Goal: Complete application form: Fill out and submit a form for a specific purpose

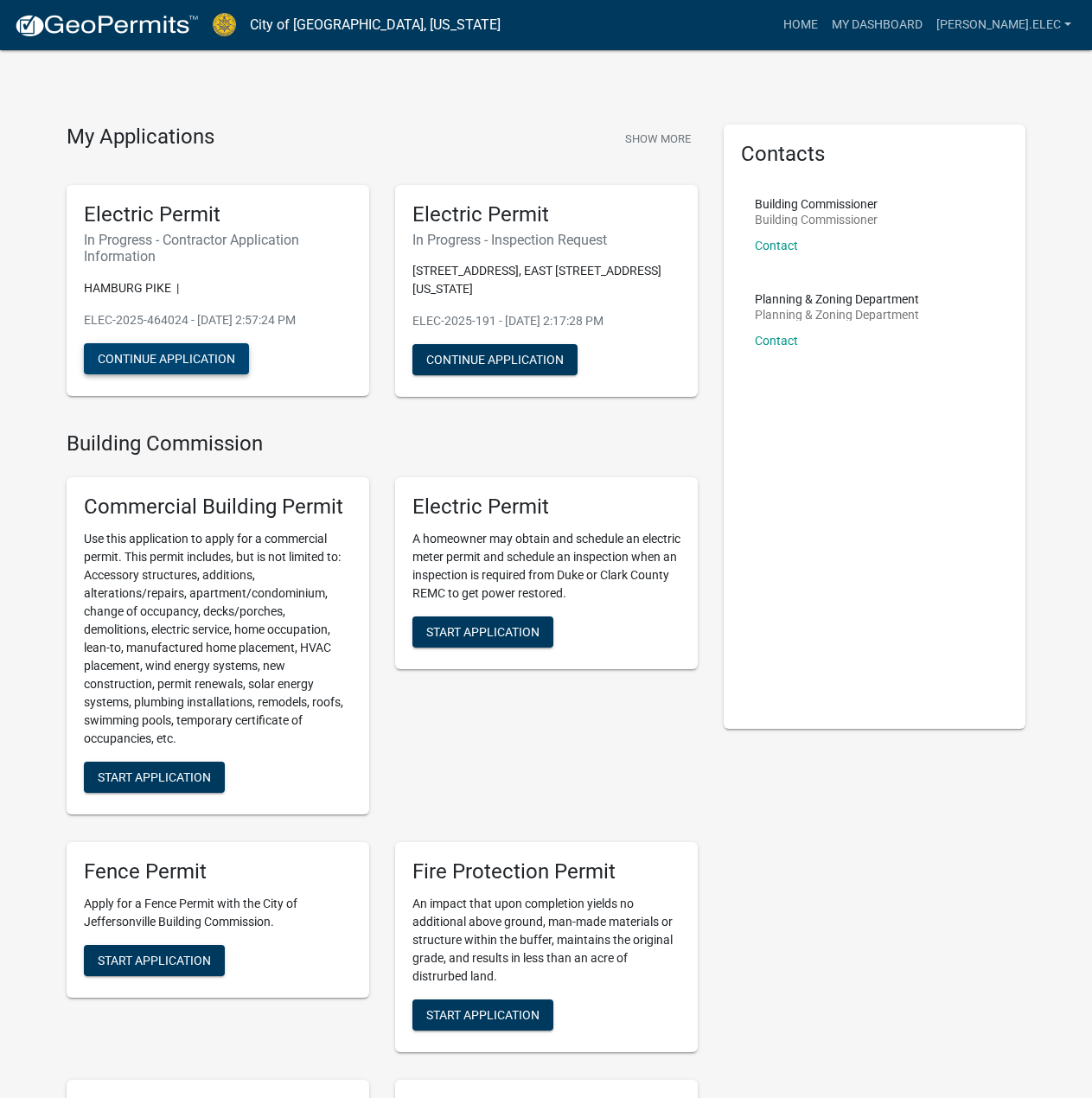
click at [228, 365] on button "Continue Application" at bounding box center [166, 359] width 166 height 31
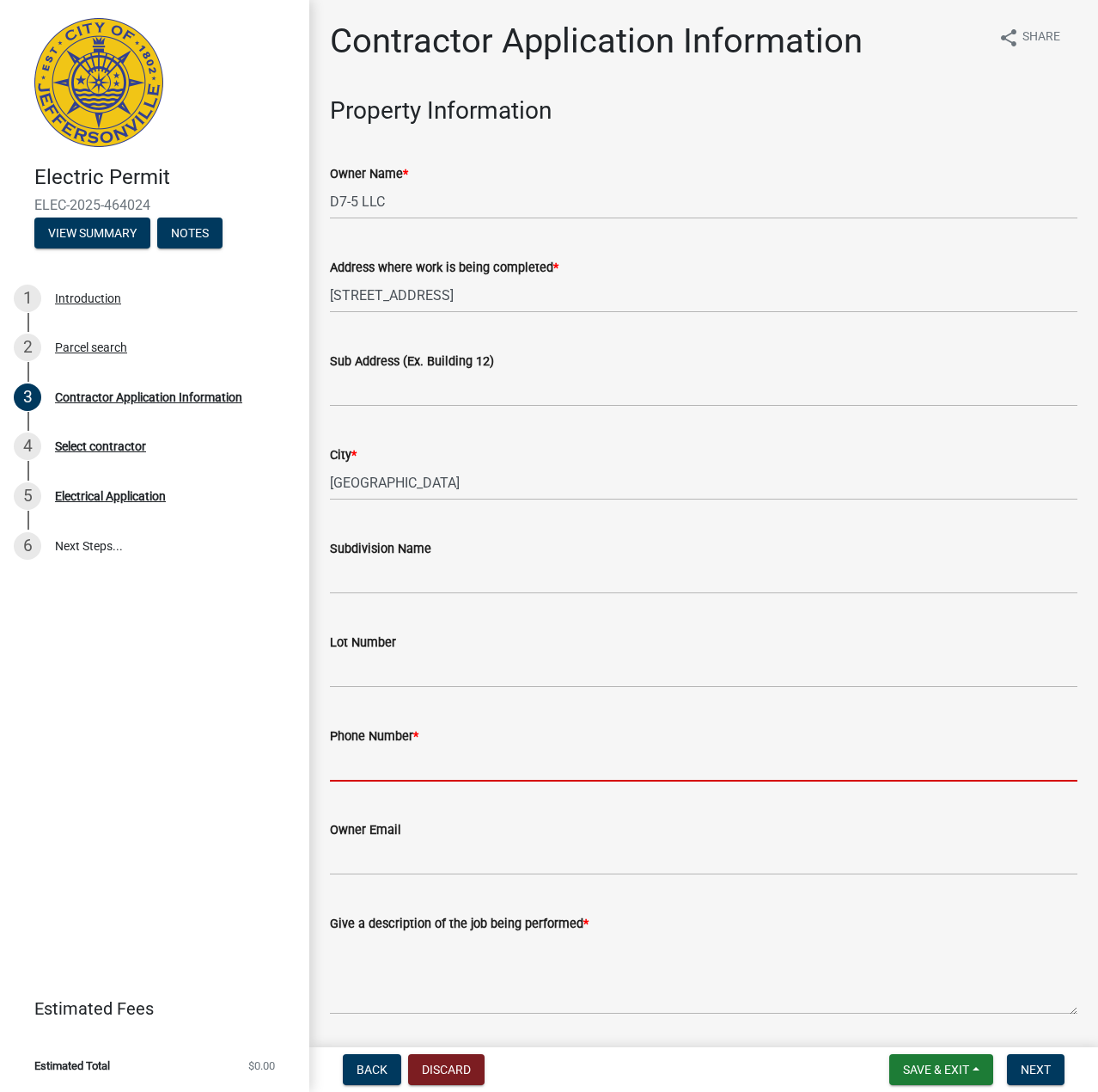
click at [408, 754] on input "Phone Number *" at bounding box center [704, 764] width 748 height 35
click at [424, 756] on input "Phone Number *" at bounding box center [704, 764] width 748 height 35
click at [419, 760] on input "Phone Number *" at bounding box center [704, 764] width 748 height 35
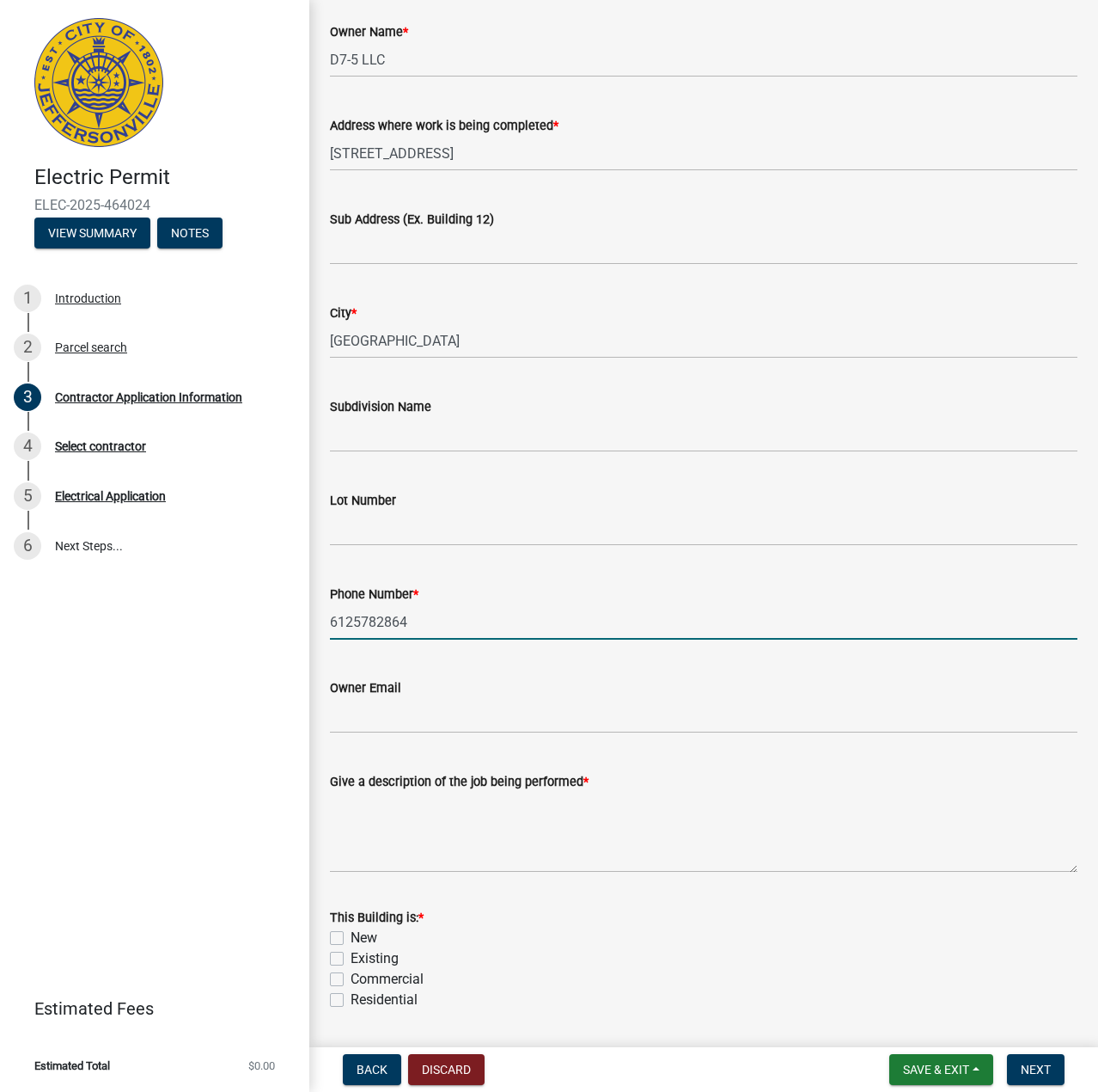
scroll to position [172, 0]
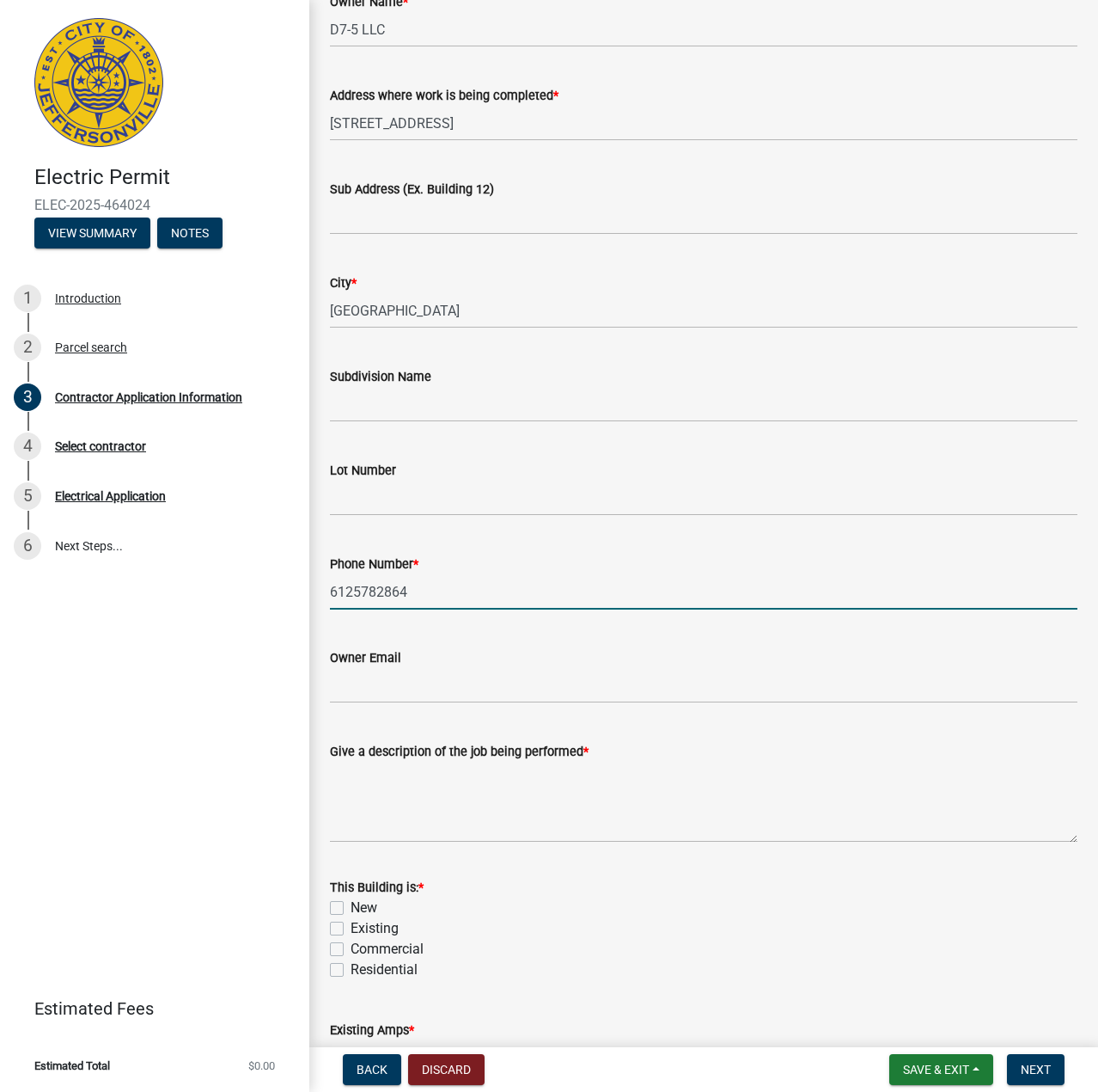
type input "6125782864"
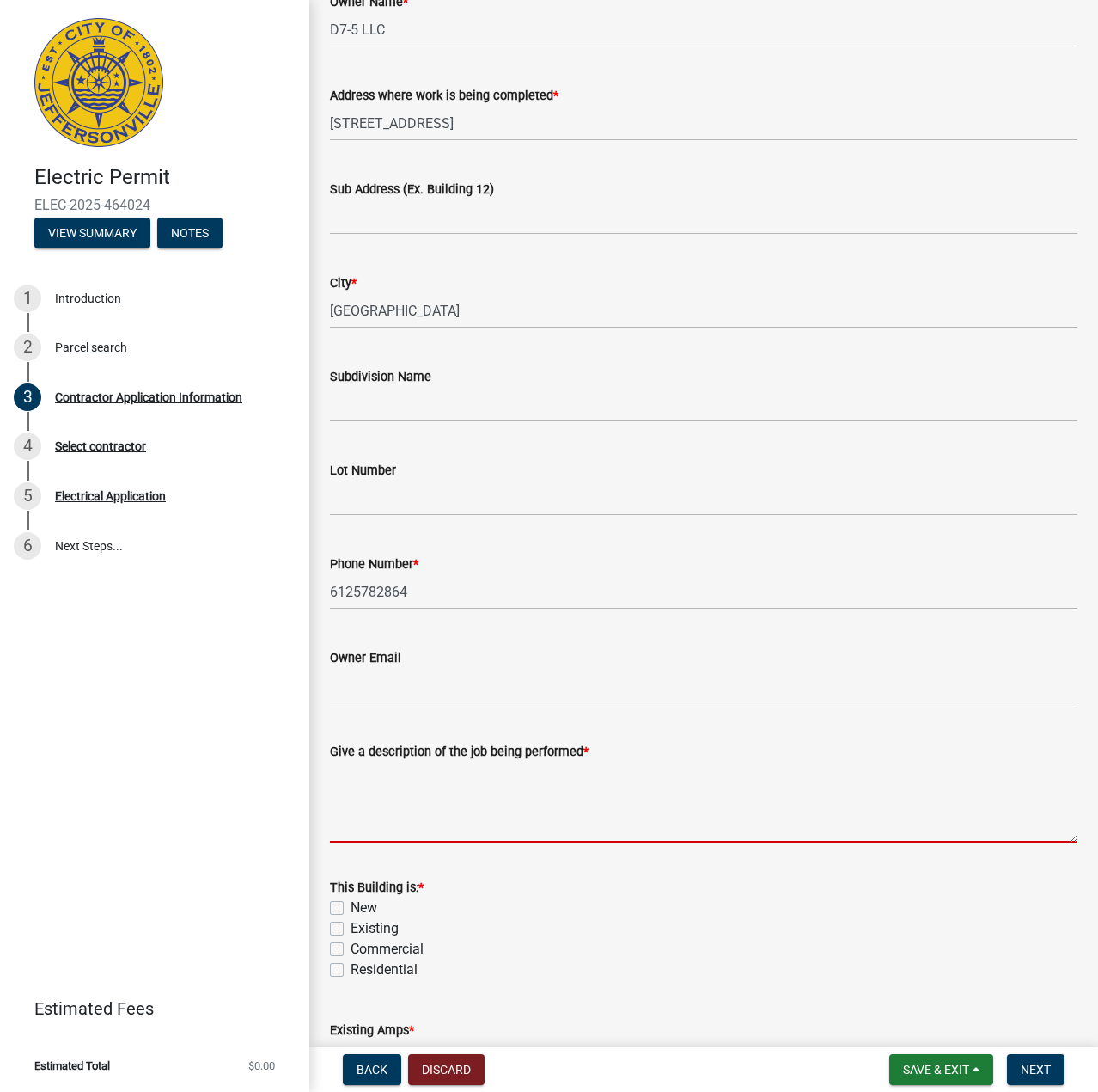
click at [480, 808] on textarea "Give a description of the job being performed *" at bounding box center [704, 802] width 748 height 81
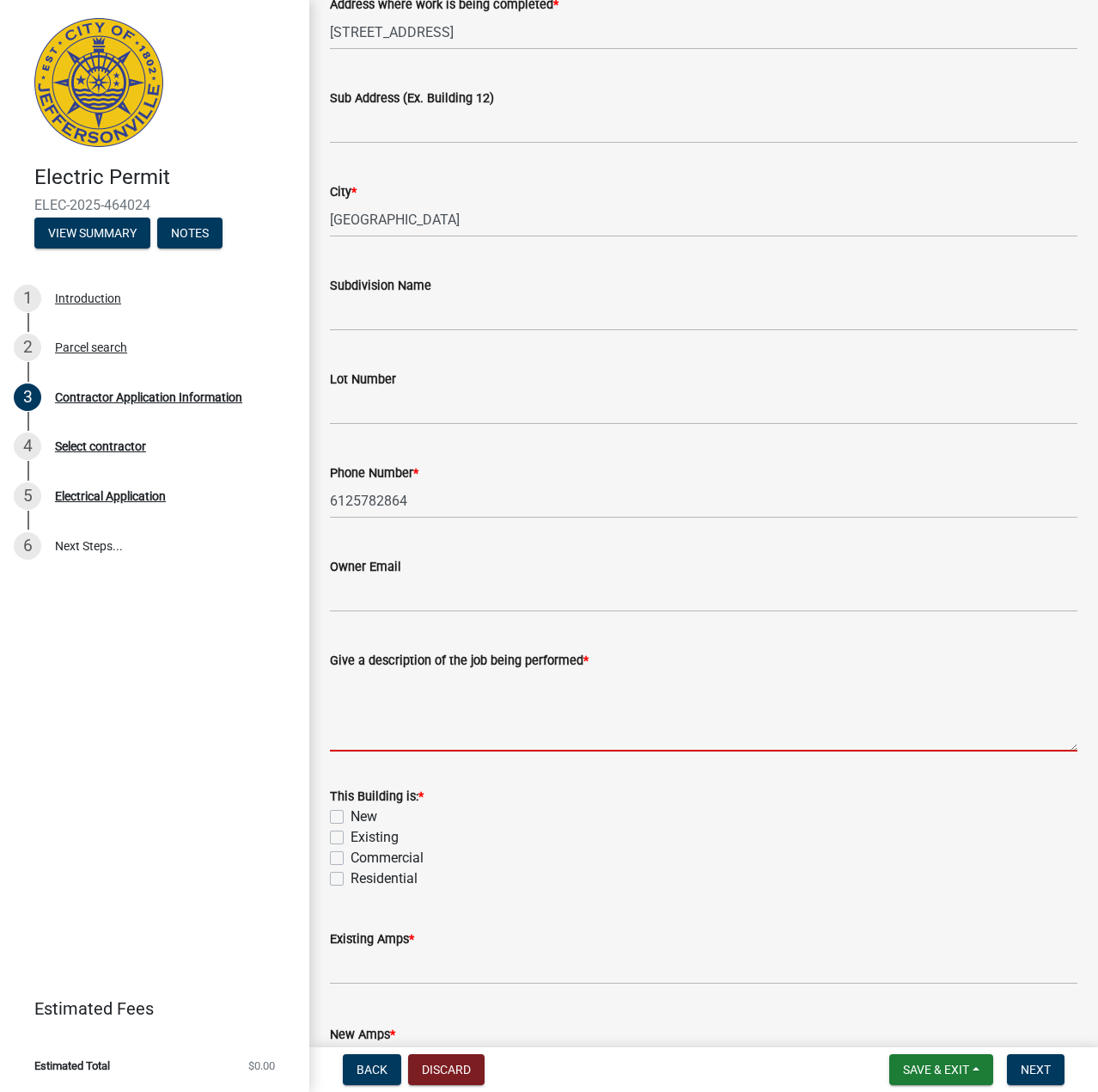
scroll to position [385, 0]
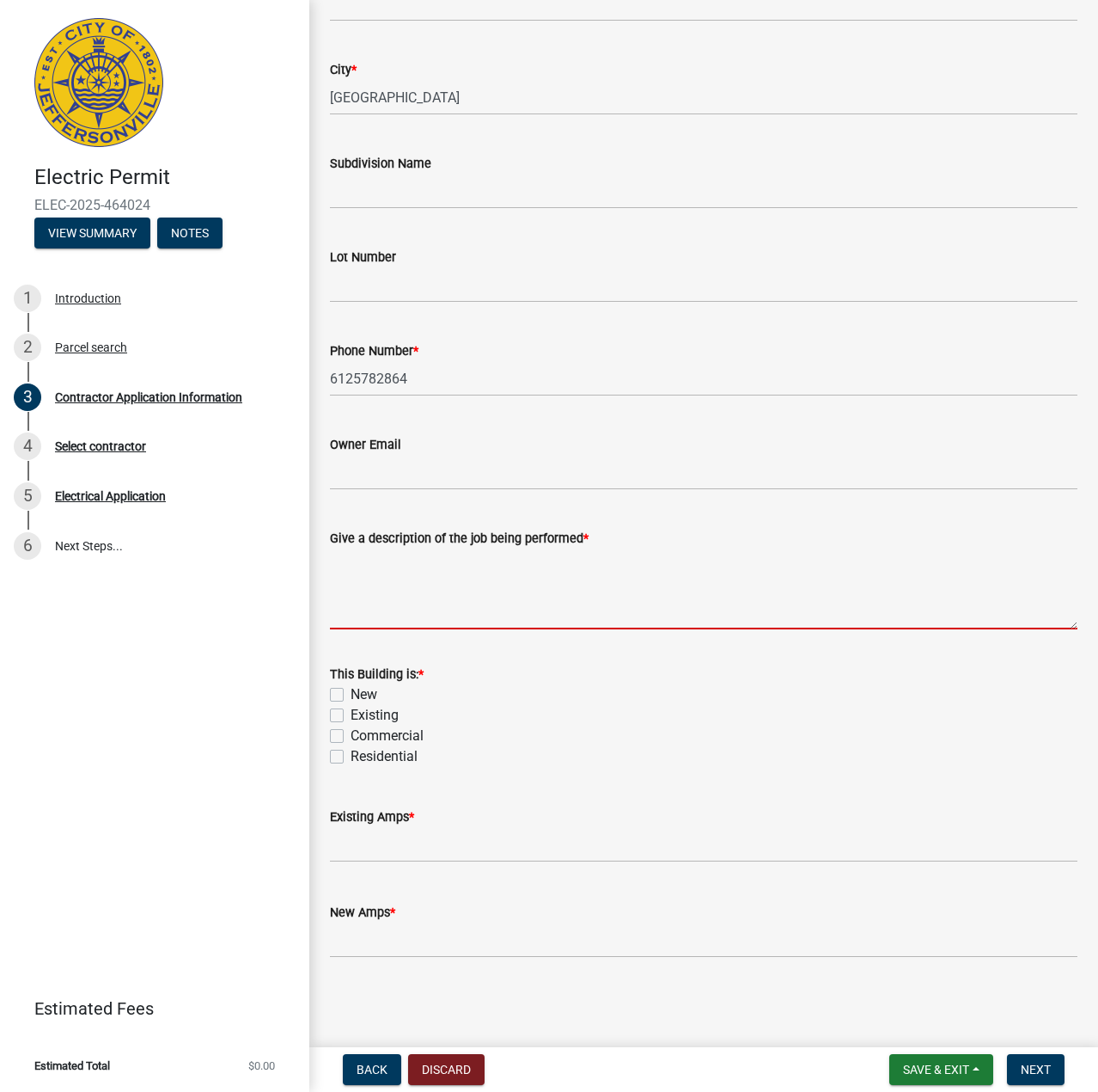
click at [426, 571] on textarea "Give a description of the job being performed *" at bounding box center [704, 589] width 748 height 81
type textarea "wire new dairy queen"
click at [351, 690] on label "New" at bounding box center [364, 694] width 27 height 20
click at [351, 690] on input "New" at bounding box center [357, 689] width 11 height 11
checkbox input "true"
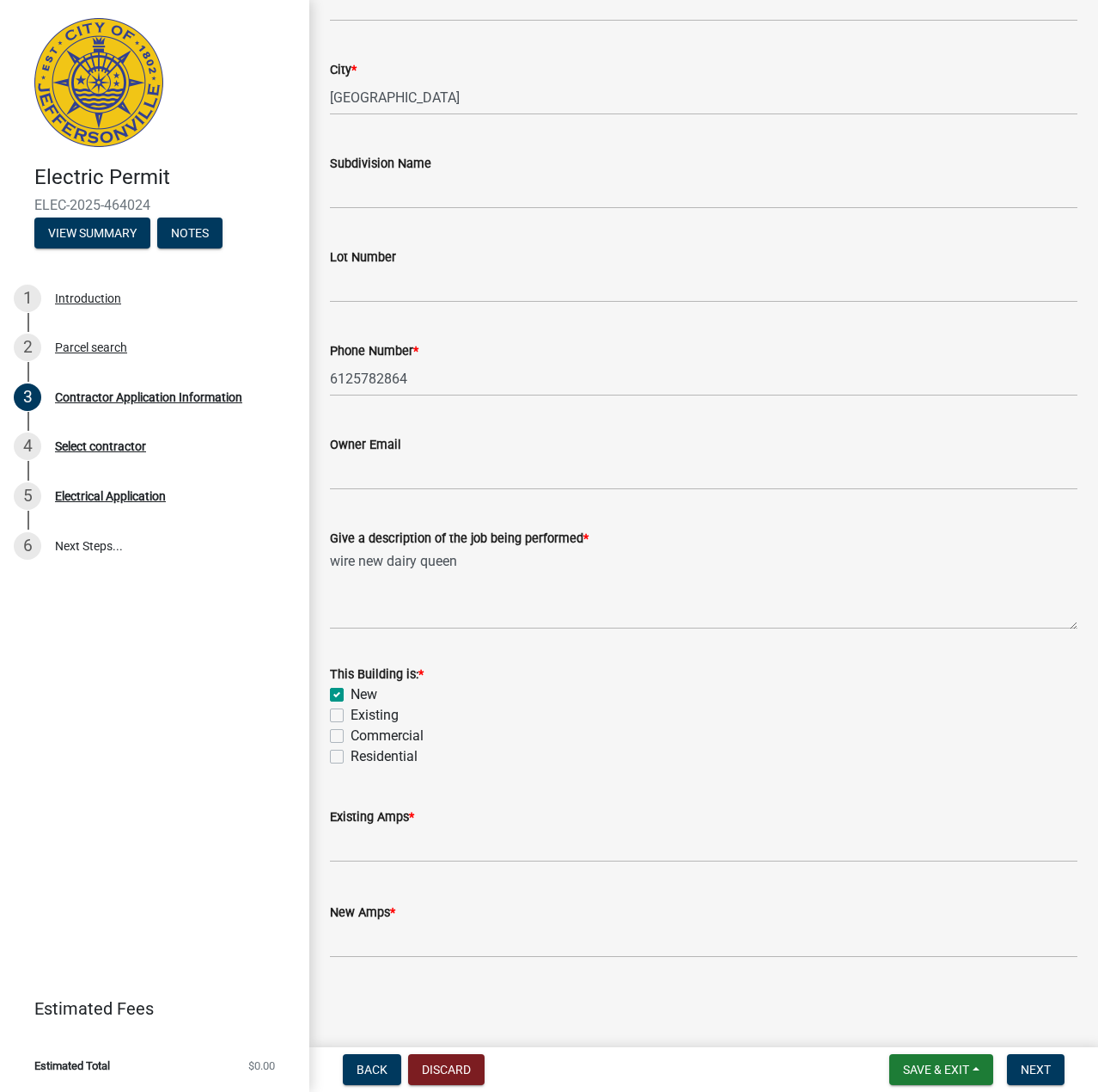
checkbox input "false"
click at [351, 734] on label "Commercial" at bounding box center [387, 735] width 73 height 20
click at [351, 734] on input "Commercial" at bounding box center [357, 731] width 11 height 11
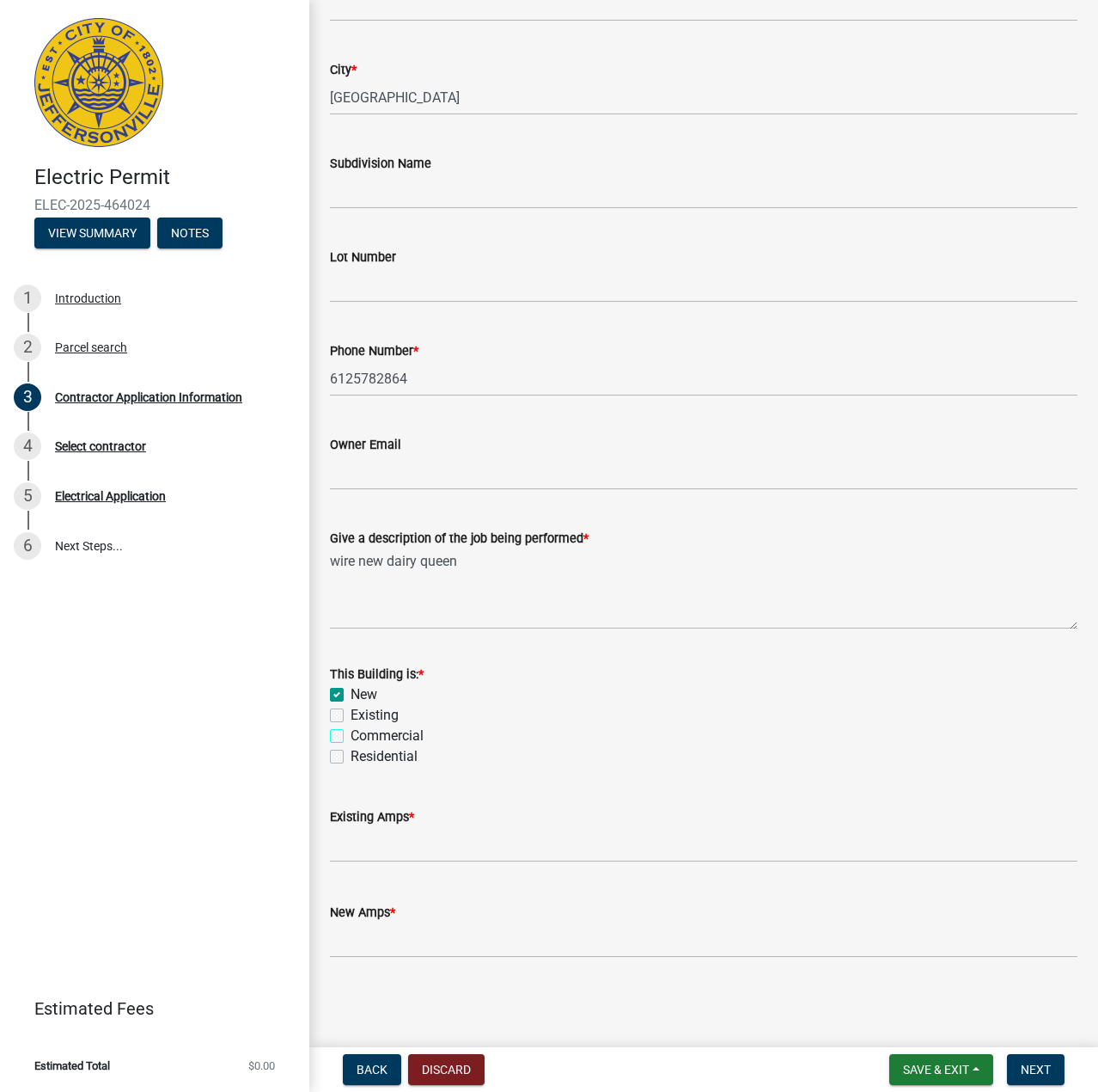
checkbox input "true"
checkbox input "false"
checkbox input "true"
checkbox input "false"
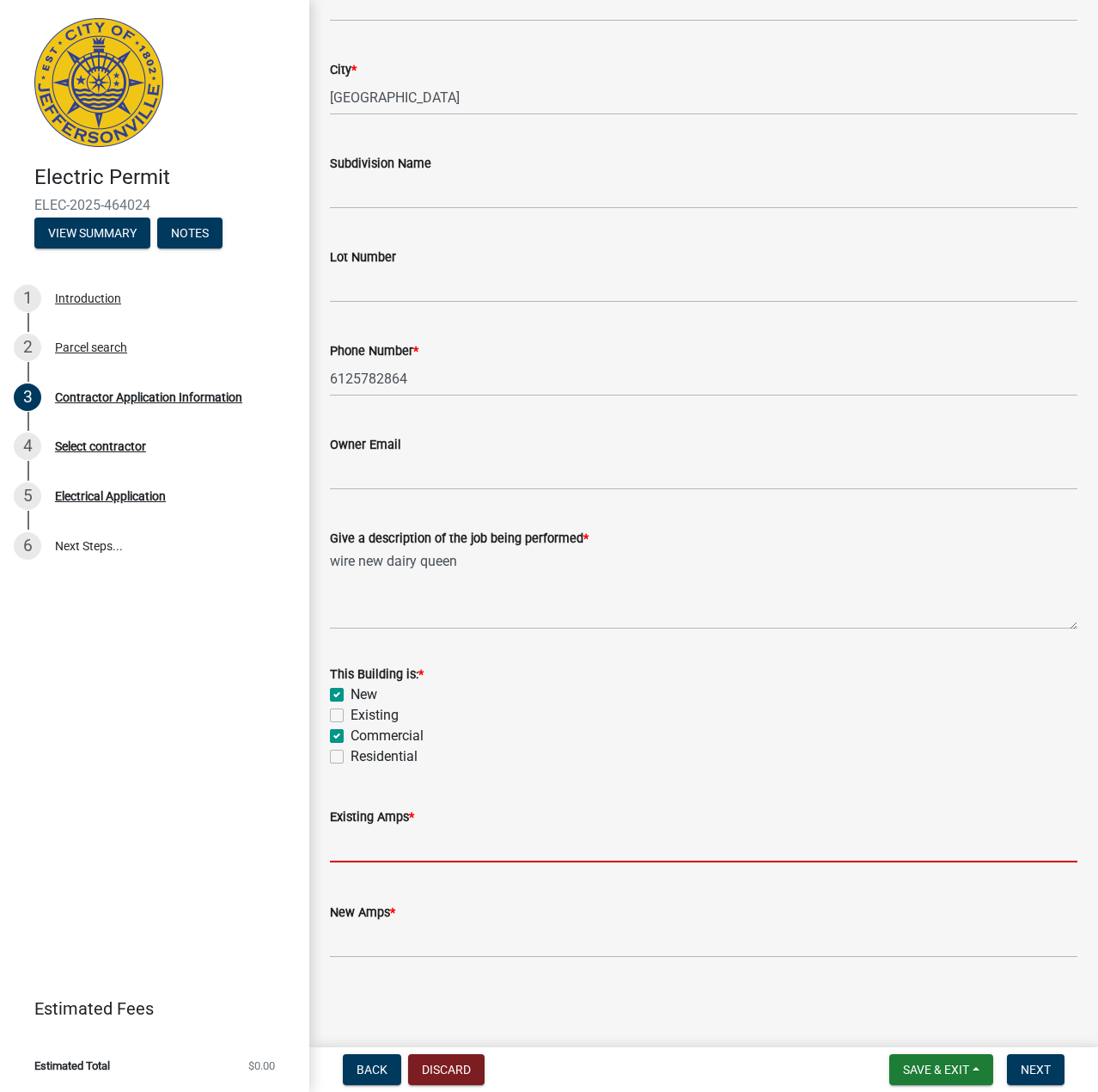
click at [457, 836] on input "text" at bounding box center [704, 845] width 748 height 35
click at [848, 669] on div "This Building is: *" at bounding box center [704, 674] width 748 height 20
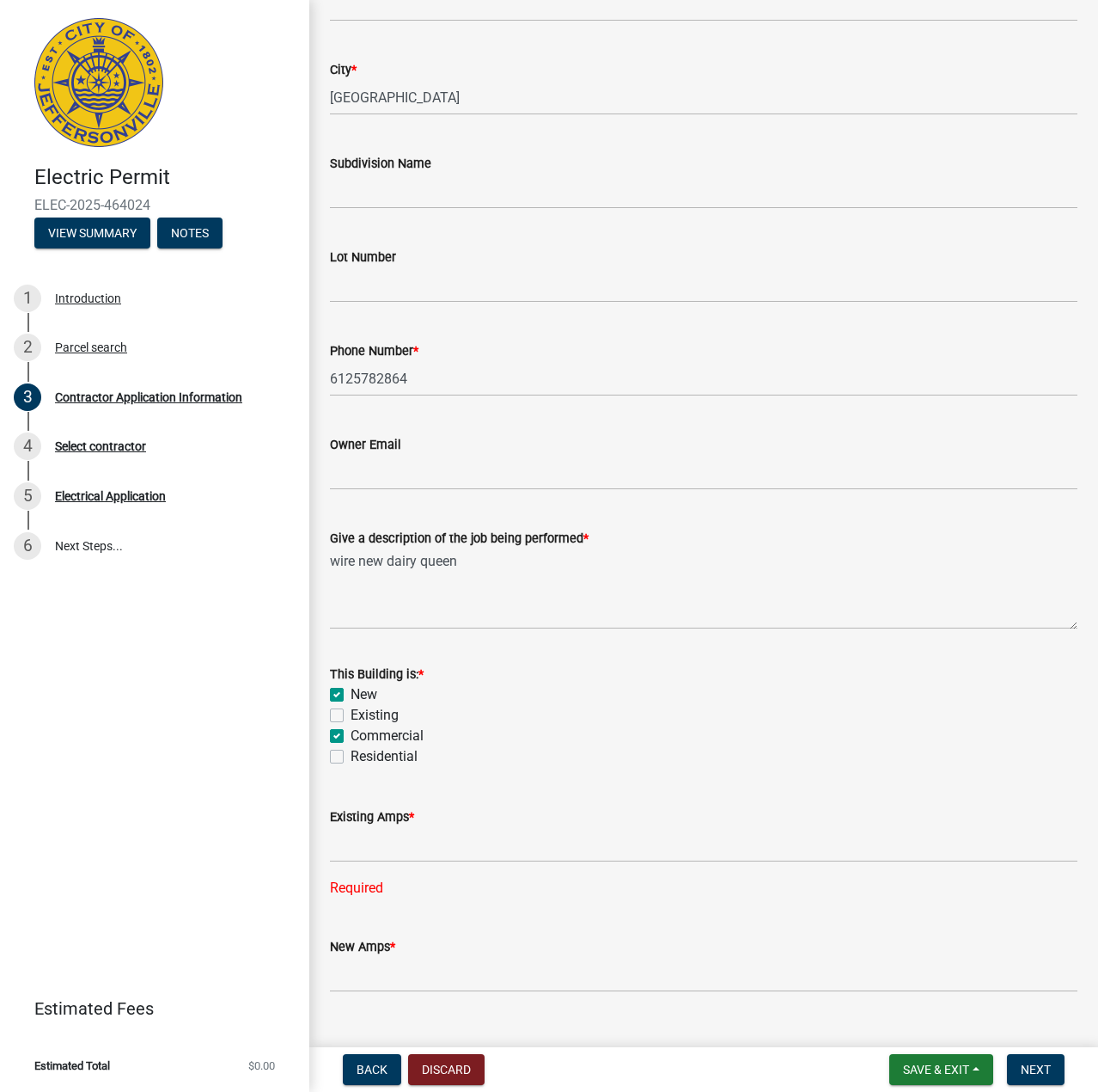
scroll to position [419, 0]
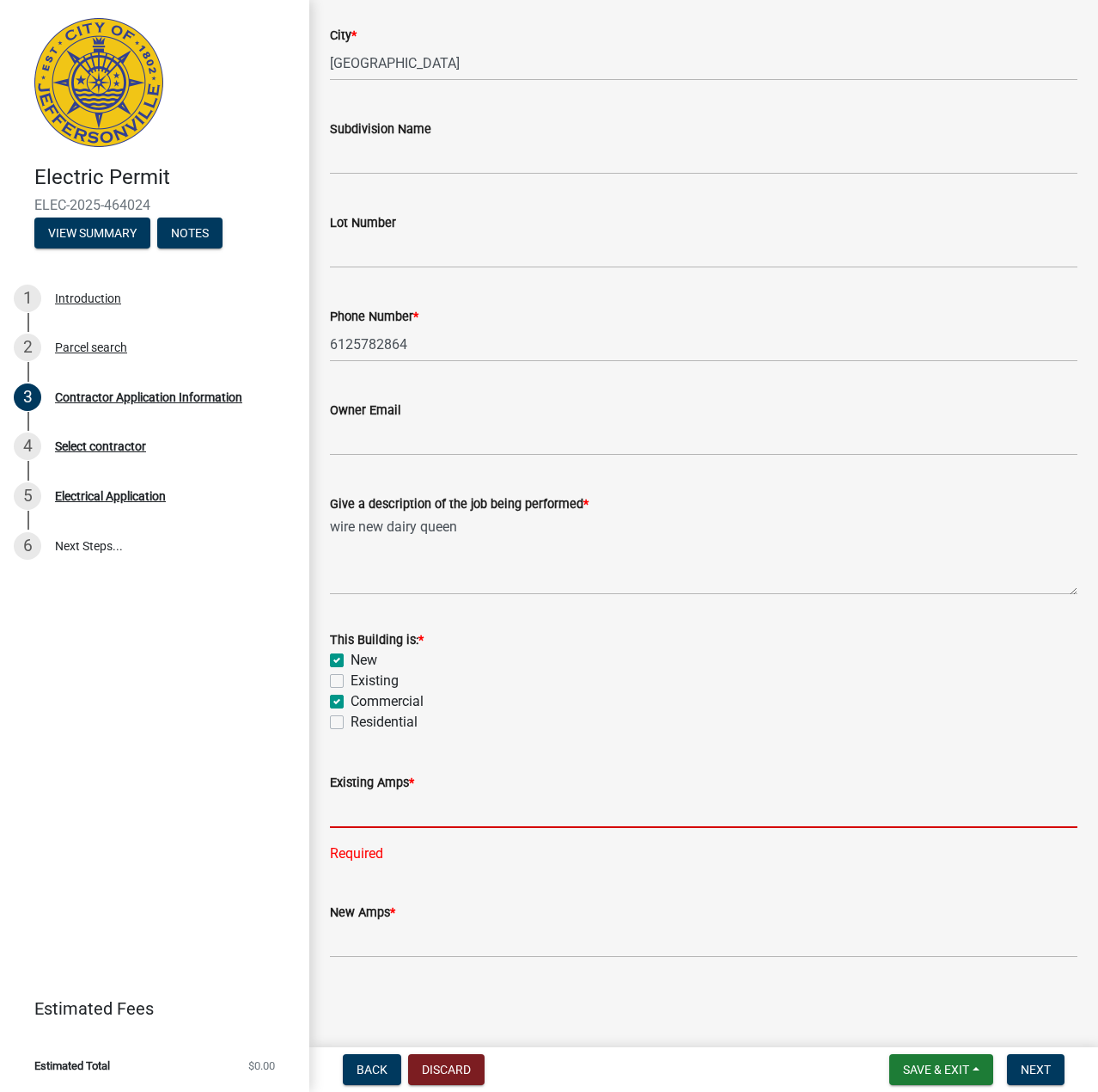
click at [476, 804] on input "text" at bounding box center [704, 810] width 748 height 35
type input "0"
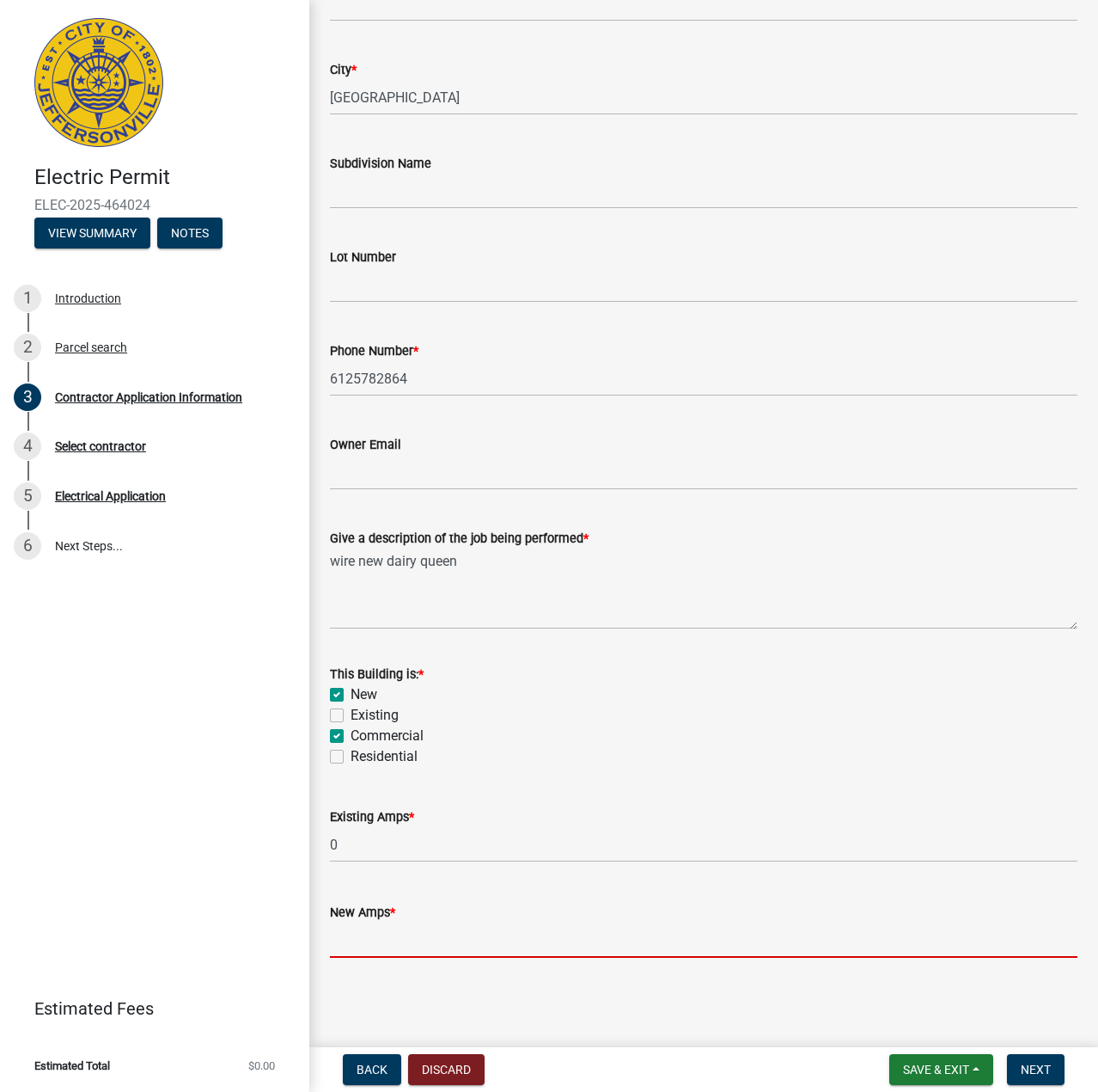
scroll to position [385, 0]
click at [376, 953] on input "text" at bounding box center [704, 939] width 748 height 35
type input "1200"
click at [1053, 1063] on button "Next" at bounding box center [1036, 1069] width 58 height 31
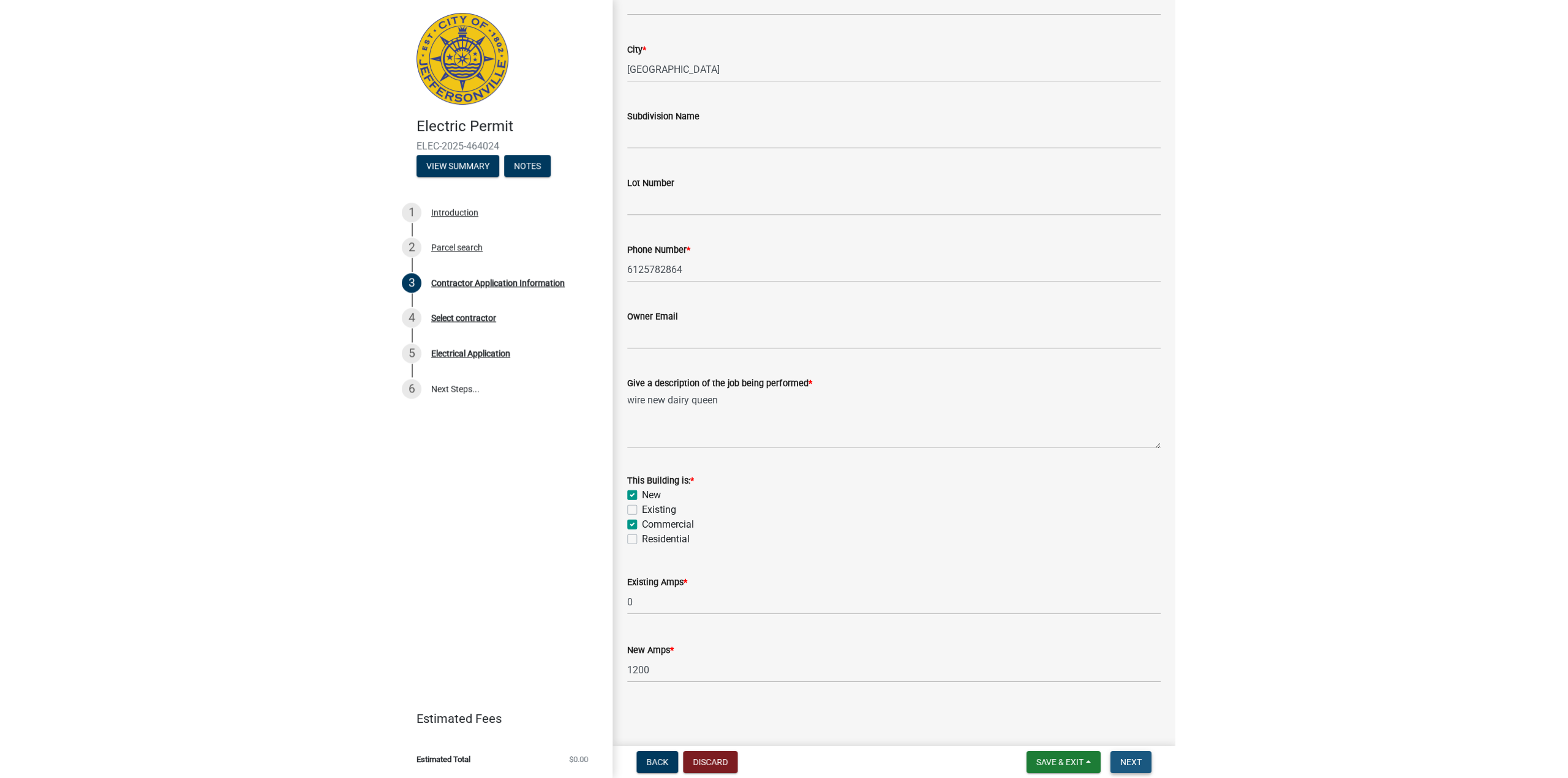
scroll to position [0, 0]
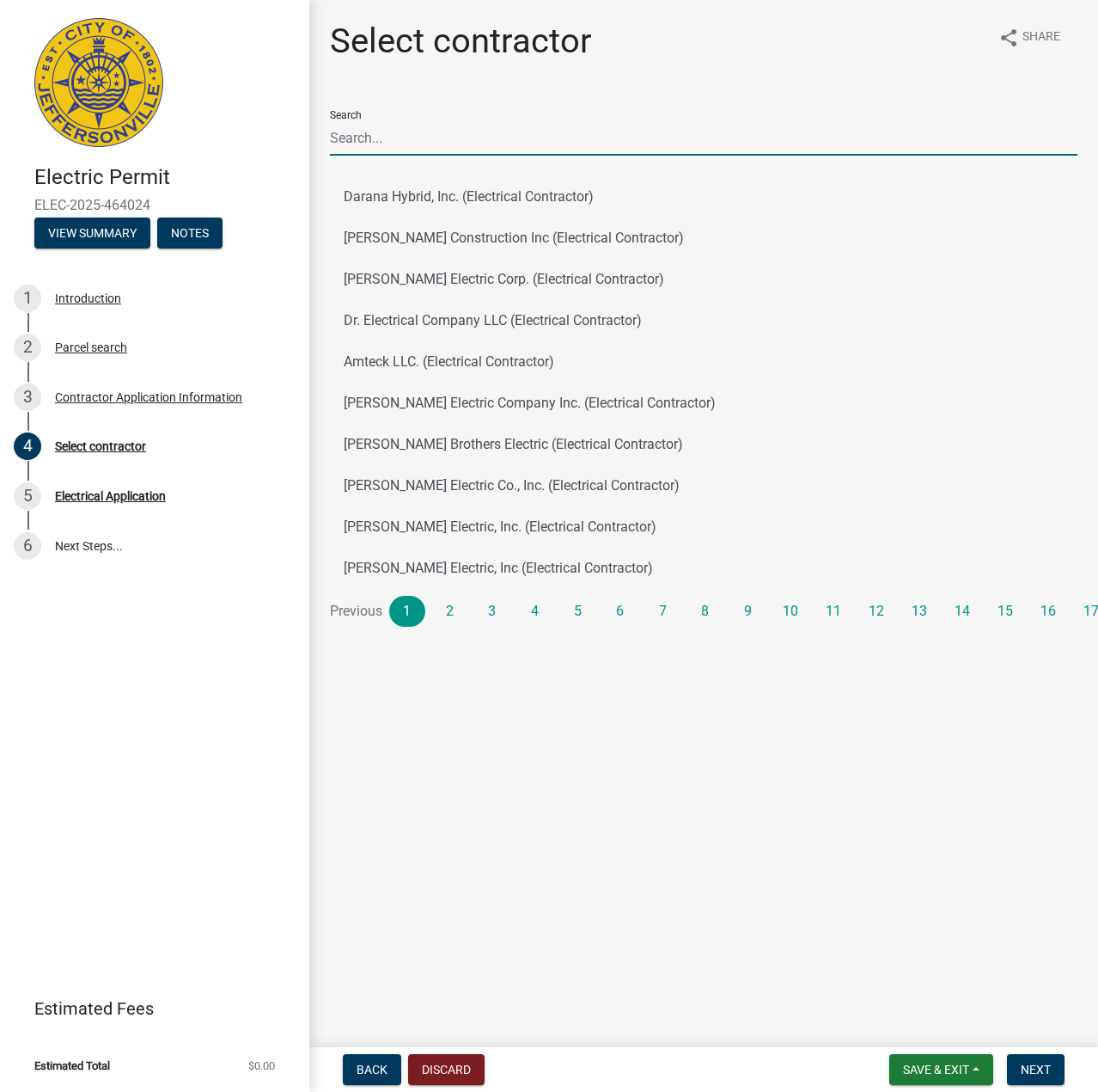
click at [468, 139] on input "Search" at bounding box center [704, 138] width 748 height 35
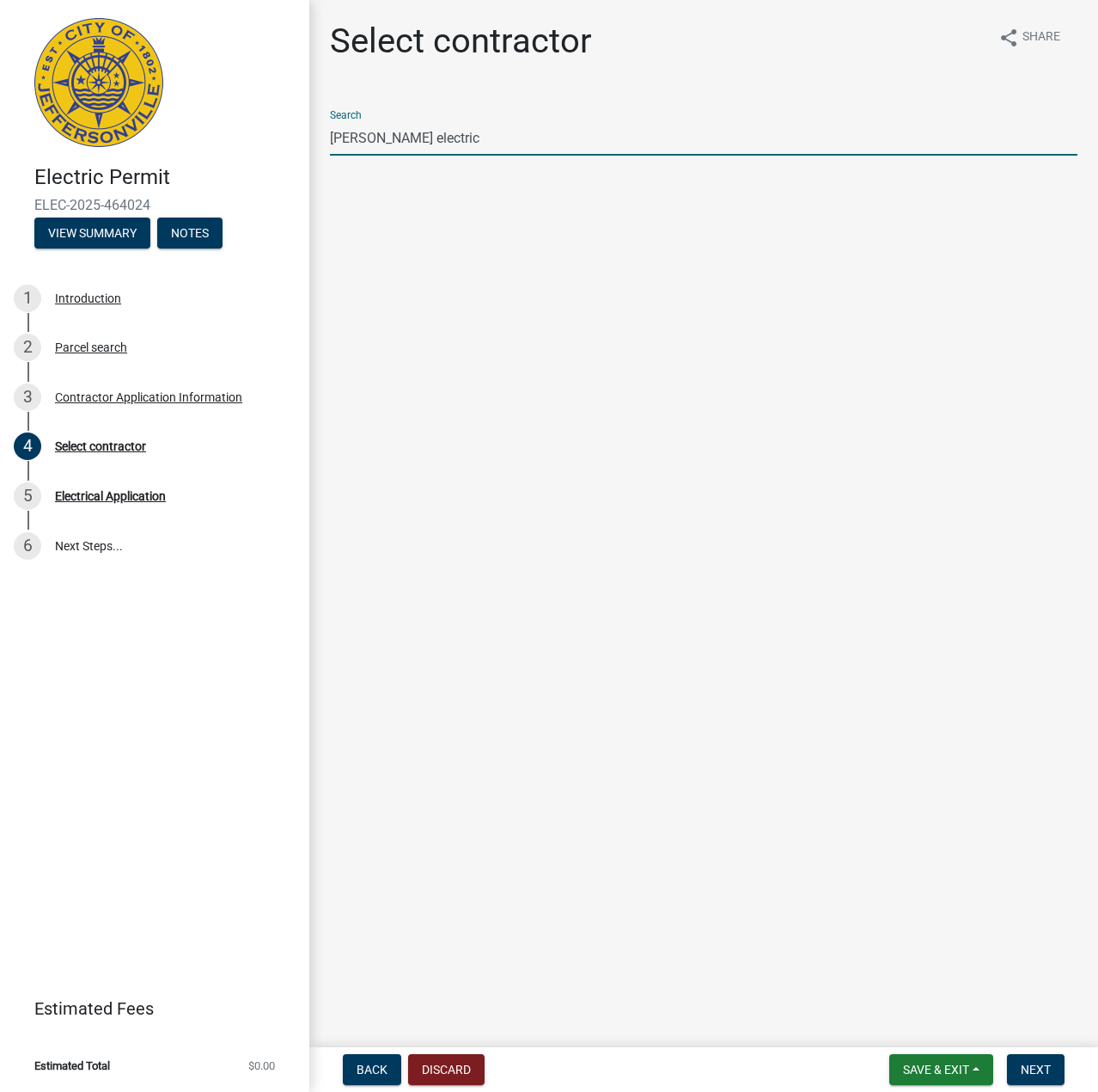
click at [538, 138] on input "[PERSON_NAME] electric" at bounding box center [704, 138] width 748 height 35
click at [506, 146] on input "[PERSON_NAME] electric" at bounding box center [704, 138] width 748 height 35
type input "w"
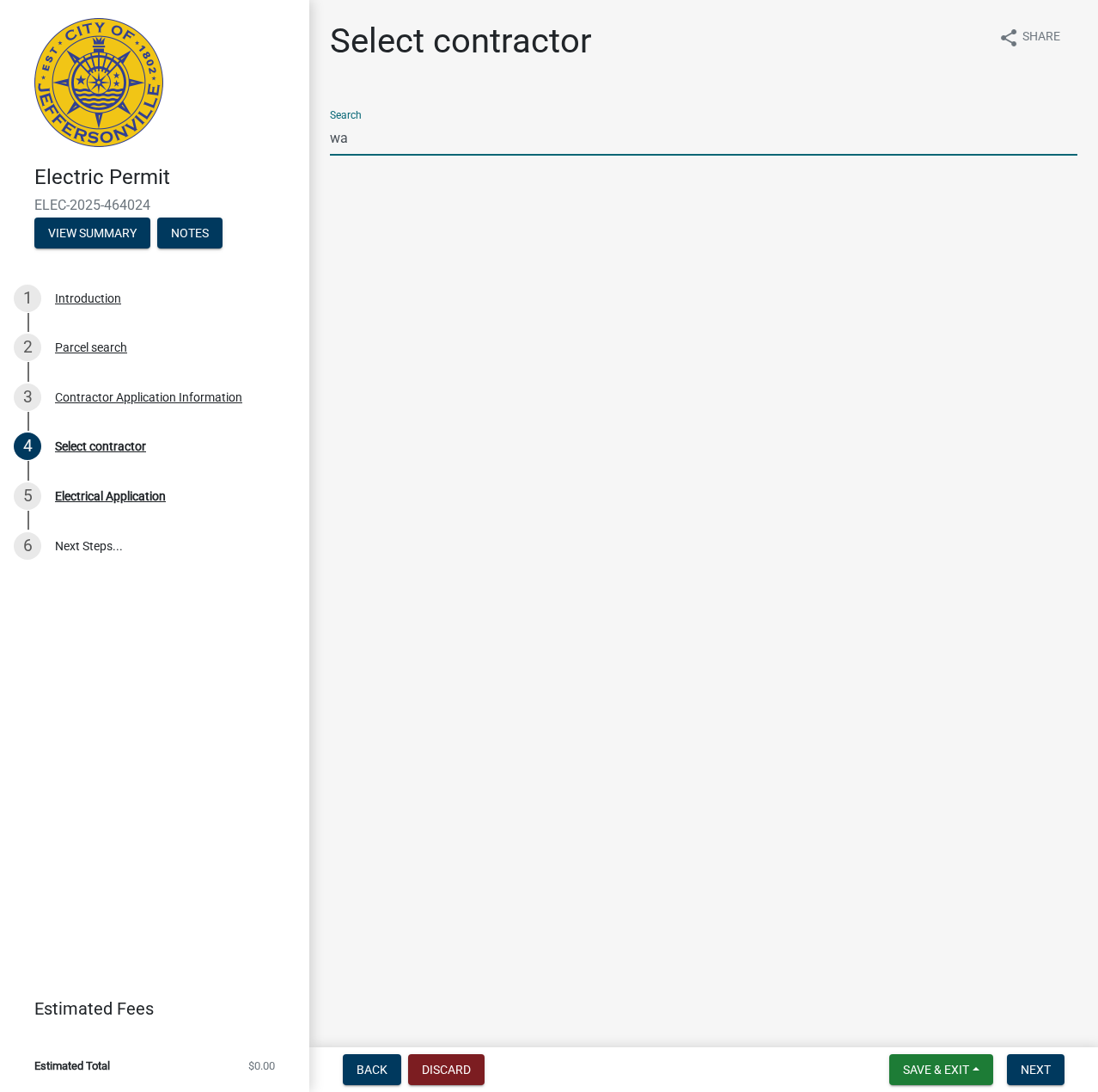
type input "w"
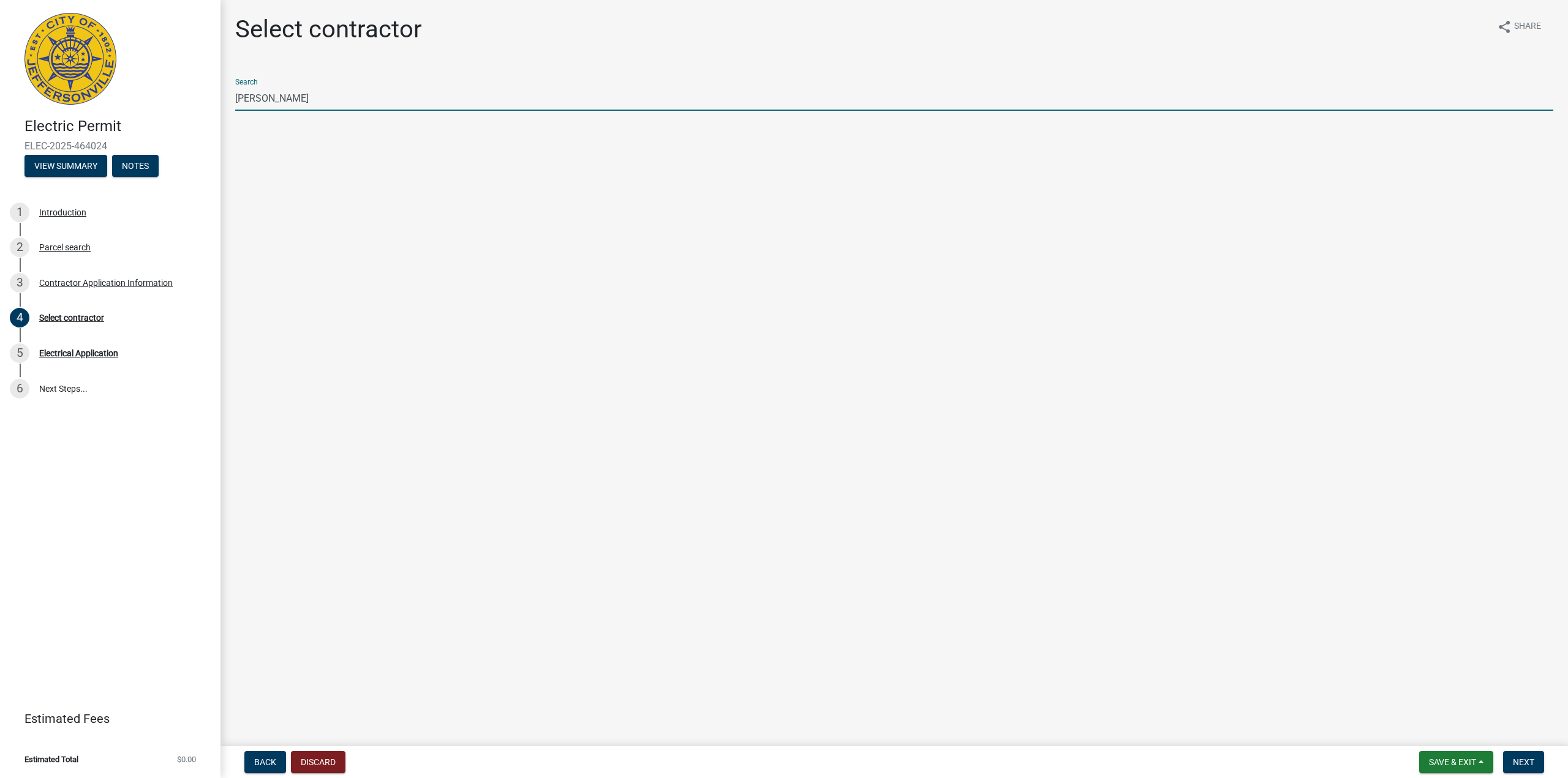
type input "[PERSON_NAME]"
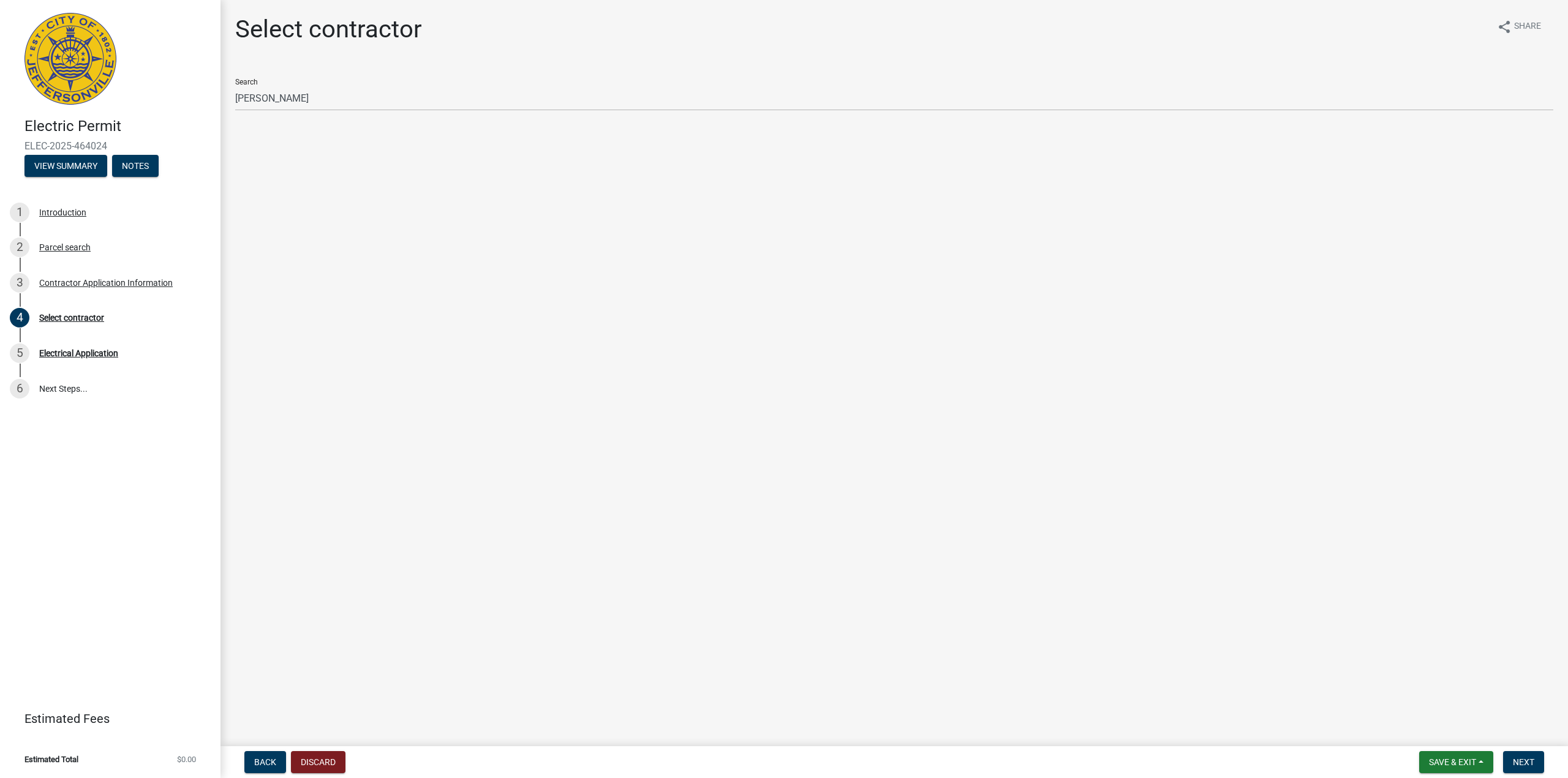
click at [548, 64] on div "Select contractor share Share Search [PERSON_NAME]" at bounding box center [894, 78] width 1336 height 127
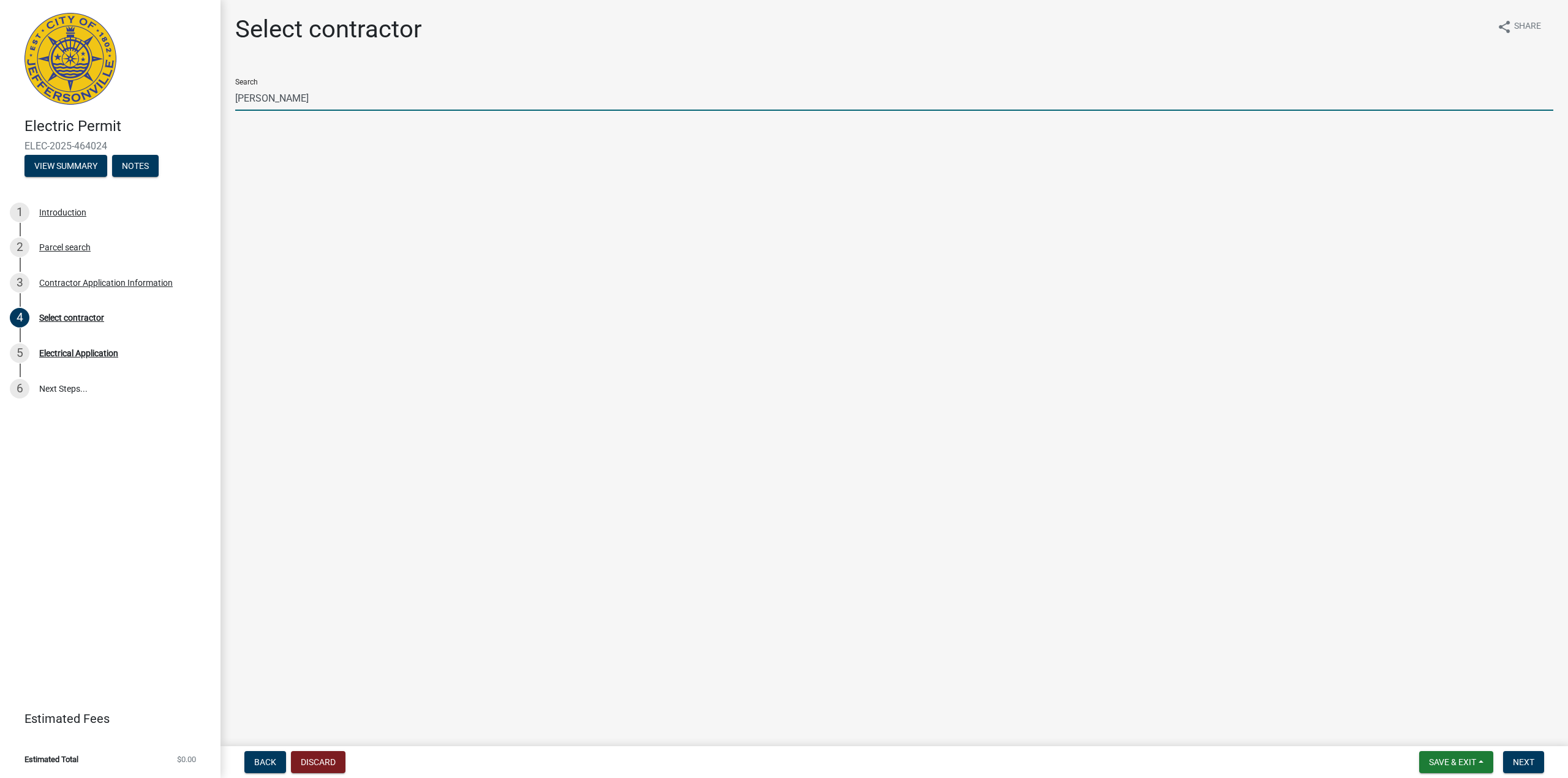
click at [534, 90] on input "[PERSON_NAME]" at bounding box center [894, 98] width 1318 height 25
click at [511, 106] on input "[PERSON_NAME]" at bounding box center [894, 98] width 1318 height 25
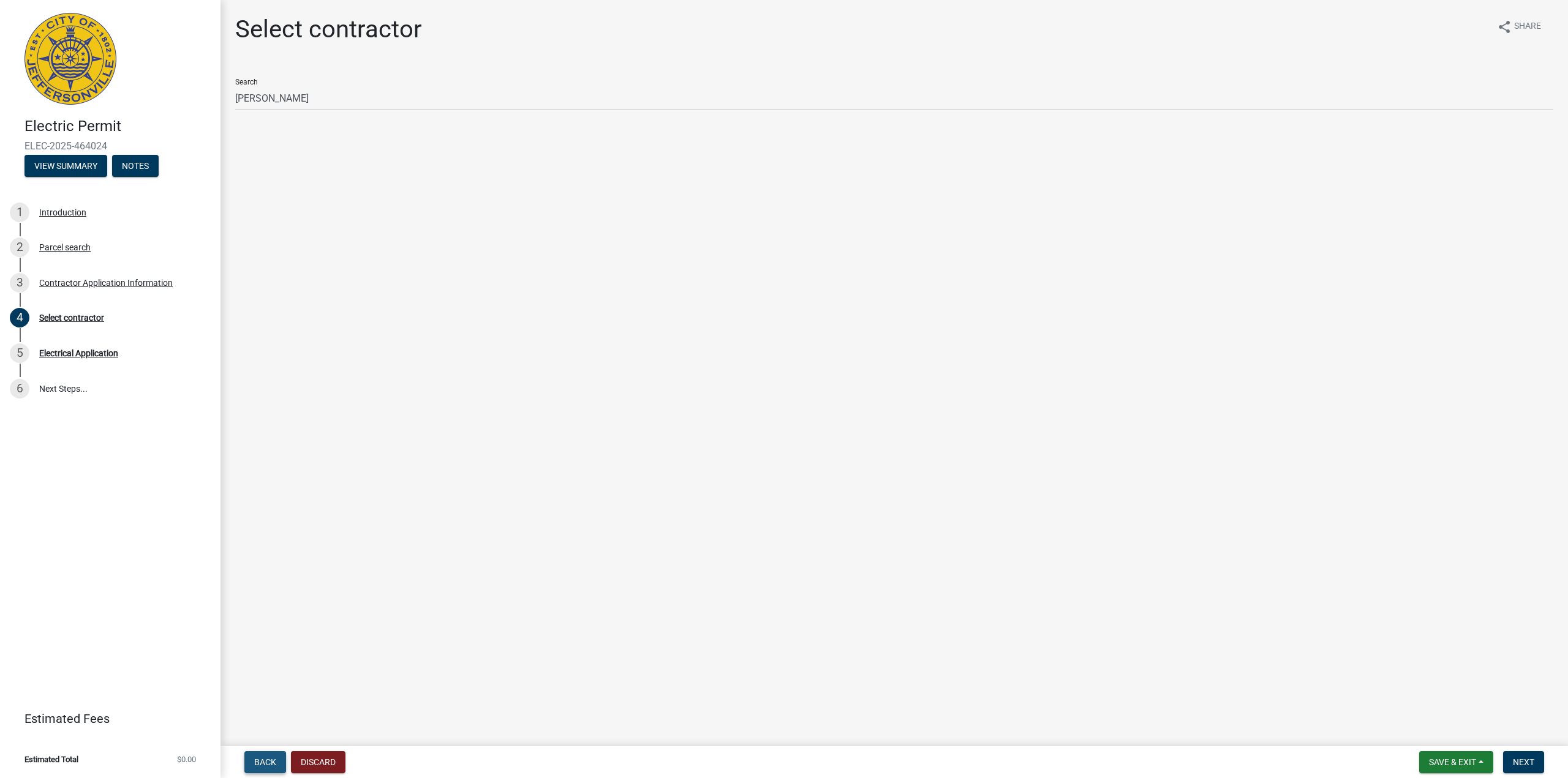
click at [245, 758] on button "Back" at bounding box center [265, 762] width 42 height 22
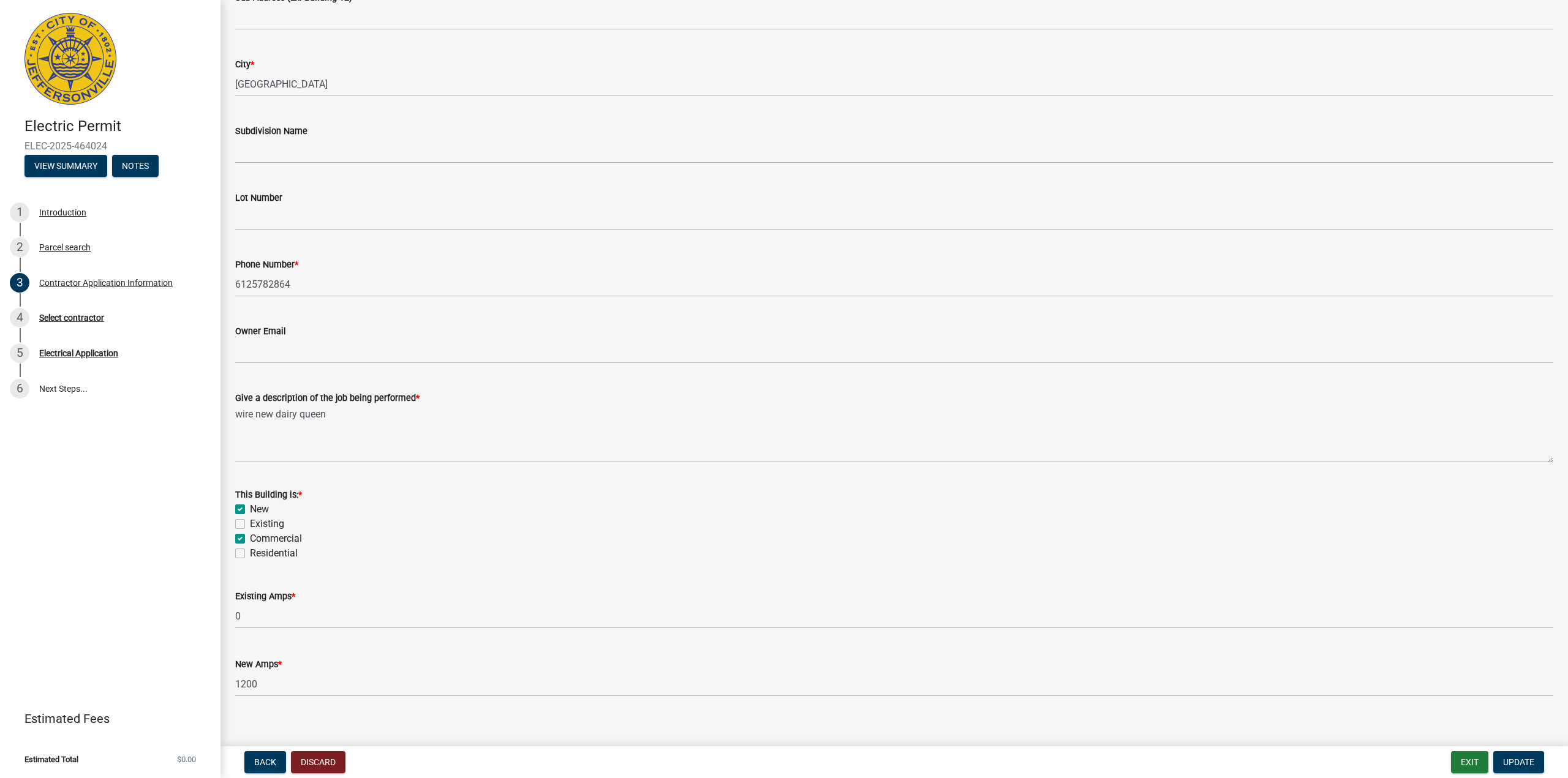
scroll to position [274, 0]
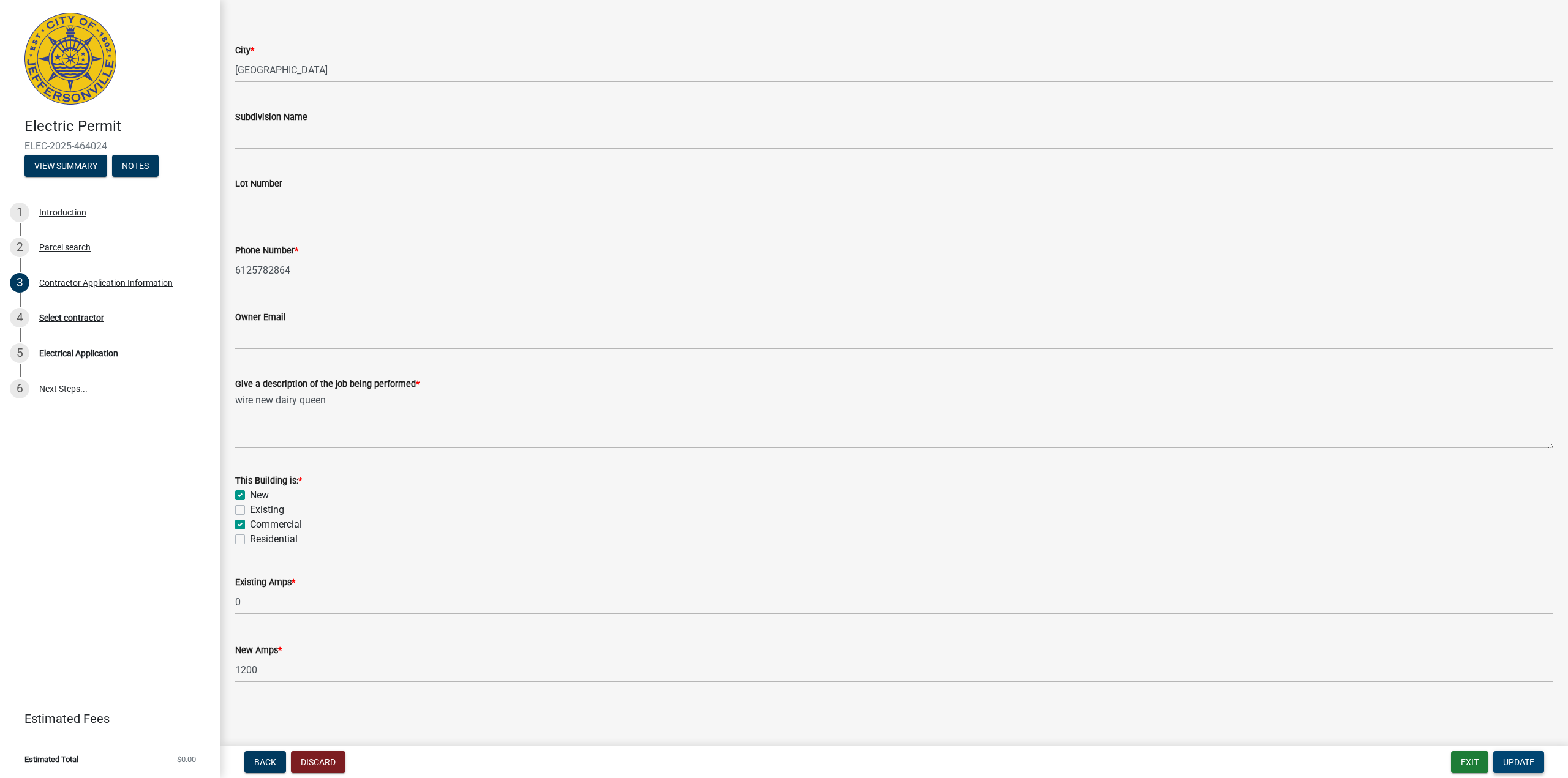
click at [773, 762] on span "Update" at bounding box center [1519, 762] width 31 height 10
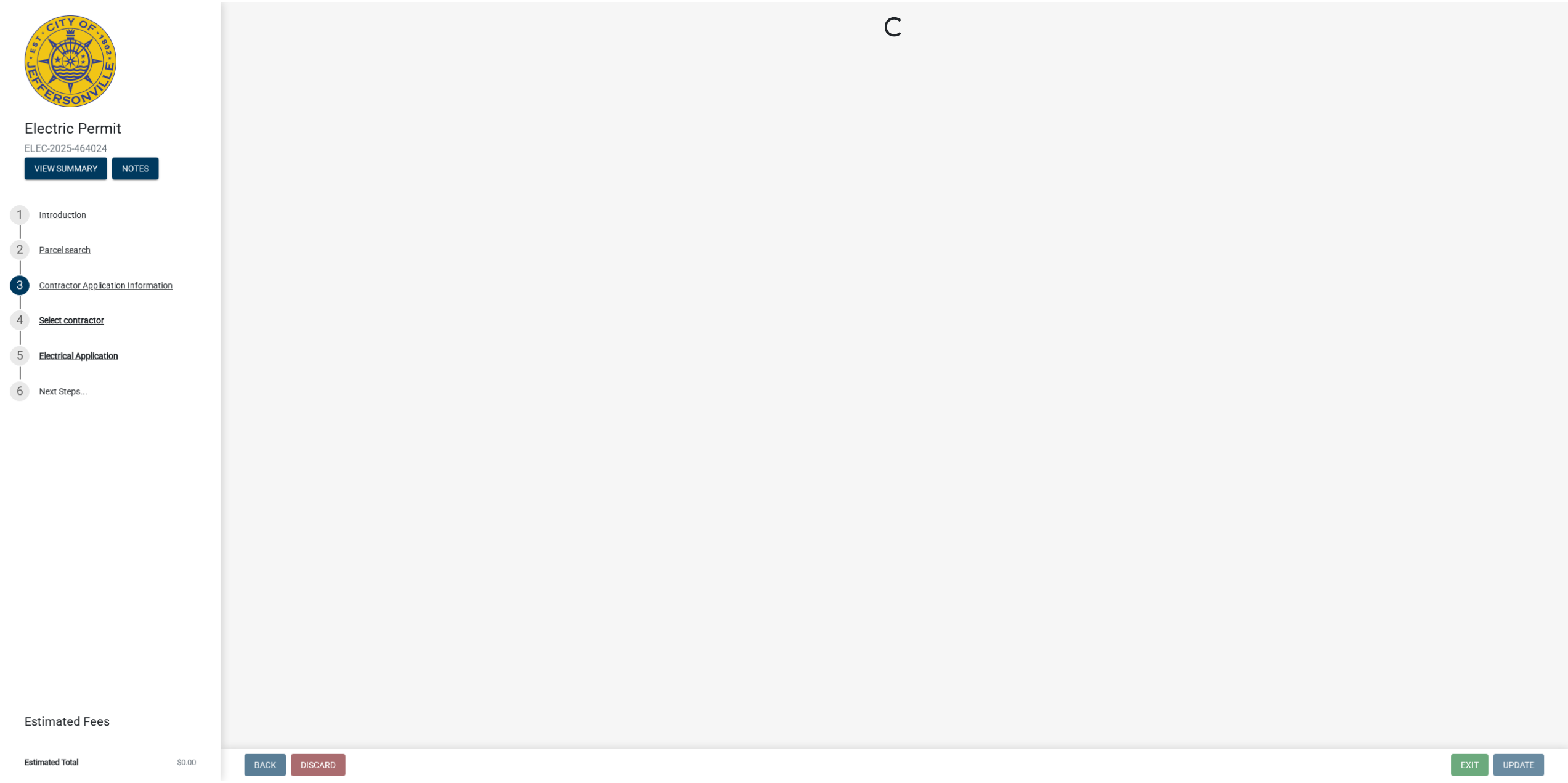
scroll to position [0, 0]
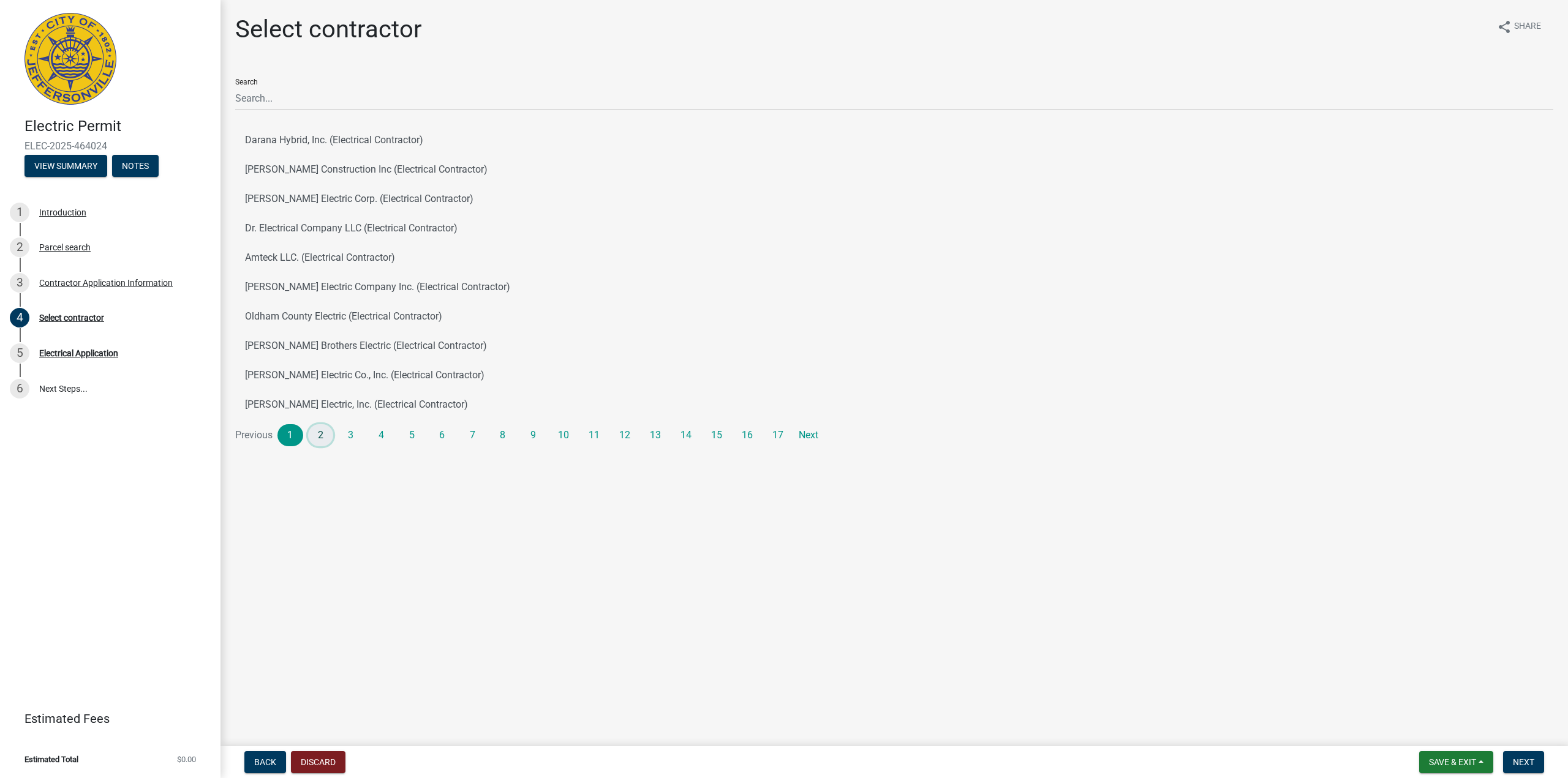
click at [329, 436] on link "2" at bounding box center [320, 435] width 26 height 22
click at [358, 426] on link "3" at bounding box center [350, 435] width 26 height 22
click at [379, 434] on link "4" at bounding box center [381, 435] width 26 height 22
click at [406, 427] on link "5" at bounding box center [411, 435] width 26 height 22
click at [443, 432] on link "6" at bounding box center [441, 435] width 26 height 22
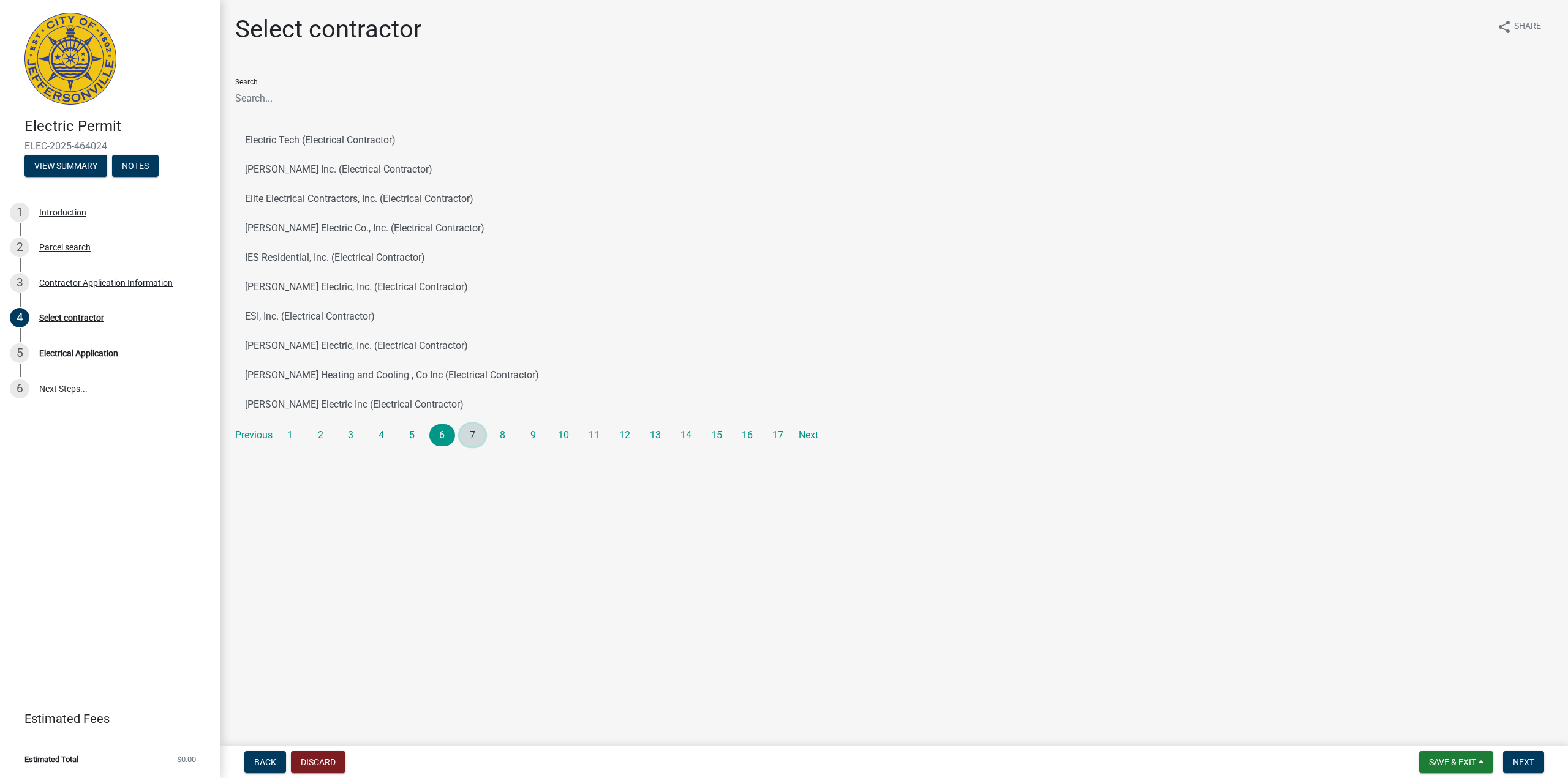
click at [477, 439] on link "7" at bounding box center [472, 435] width 26 height 22
click at [504, 429] on link "8" at bounding box center [502, 435] width 26 height 22
click at [532, 435] on link "9" at bounding box center [533, 435] width 26 height 22
click at [573, 438] on link "10" at bounding box center [563, 435] width 26 height 22
click at [605, 436] on link "11" at bounding box center [593, 435] width 26 height 22
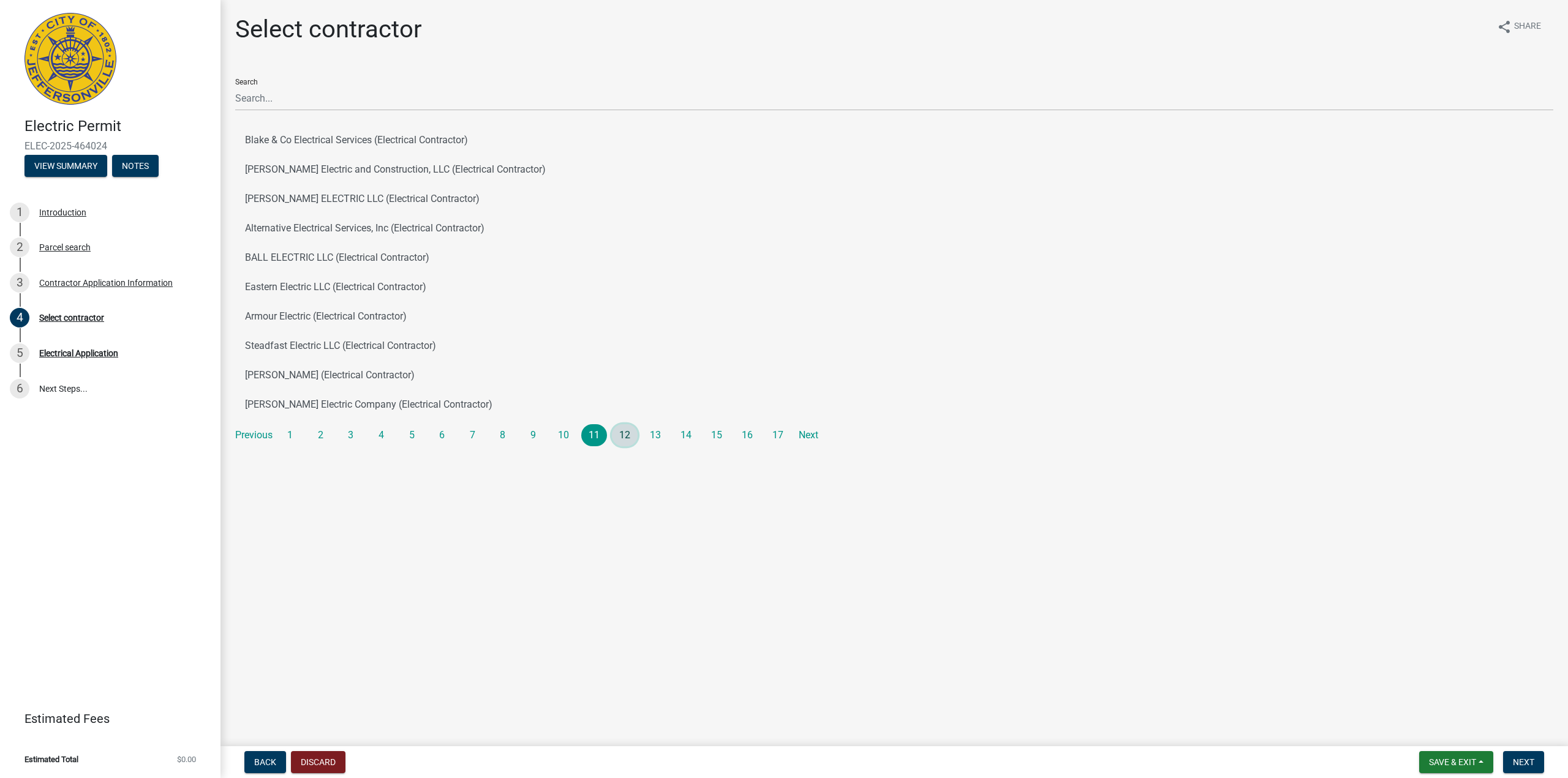
click at [624, 435] on link "12" at bounding box center [624, 435] width 26 height 22
click at [659, 441] on link "13" at bounding box center [655, 435] width 26 height 22
click at [301, 439] on link "1" at bounding box center [290, 435] width 26 height 22
click at [487, 85] on div "Search" at bounding box center [894, 90] width 1318 height 43
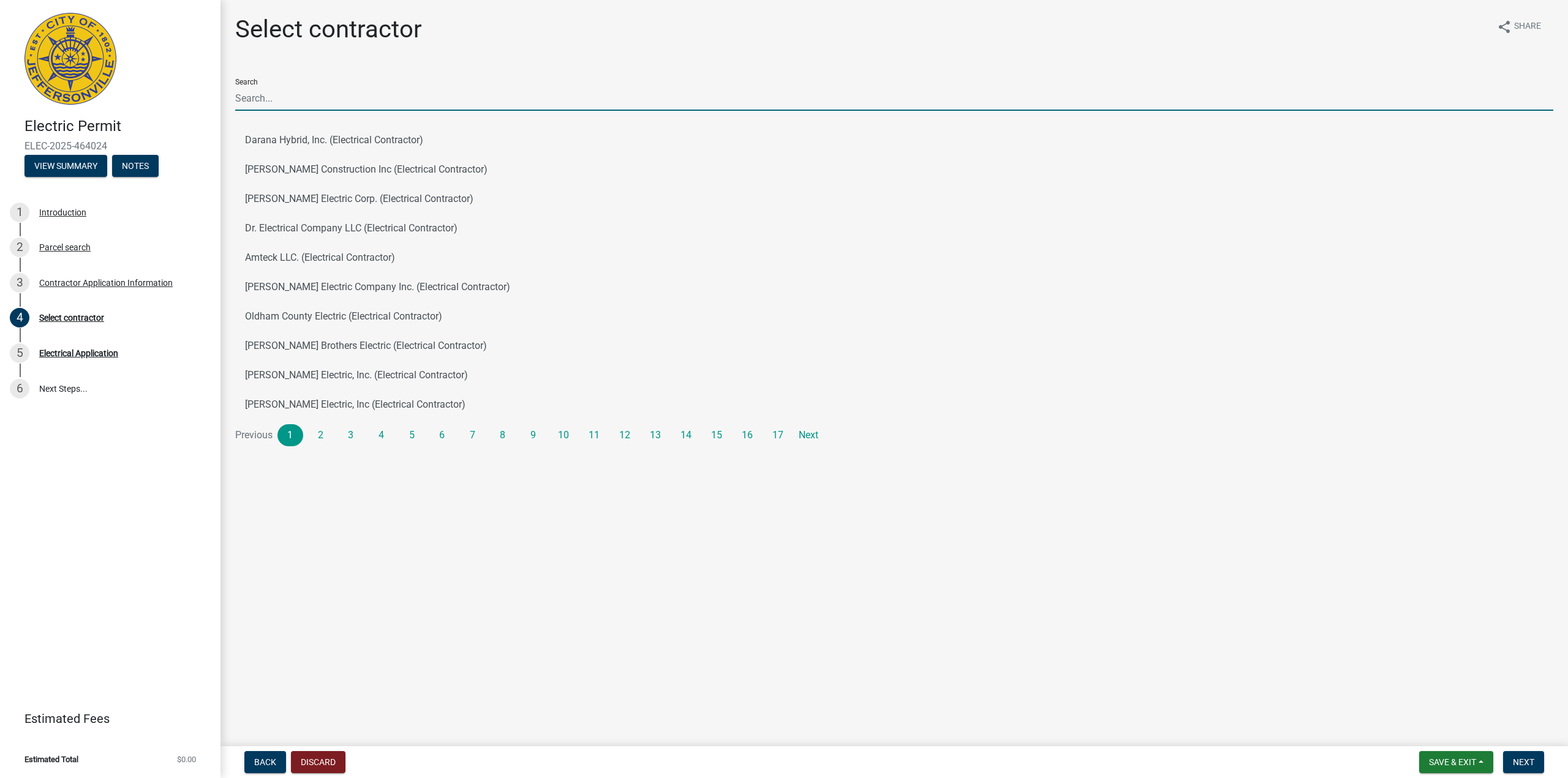
click at [483, 103] on input "Search" at bounding box center [894, 98] width 1318 height 25
type input "[PERSON_NAME]"
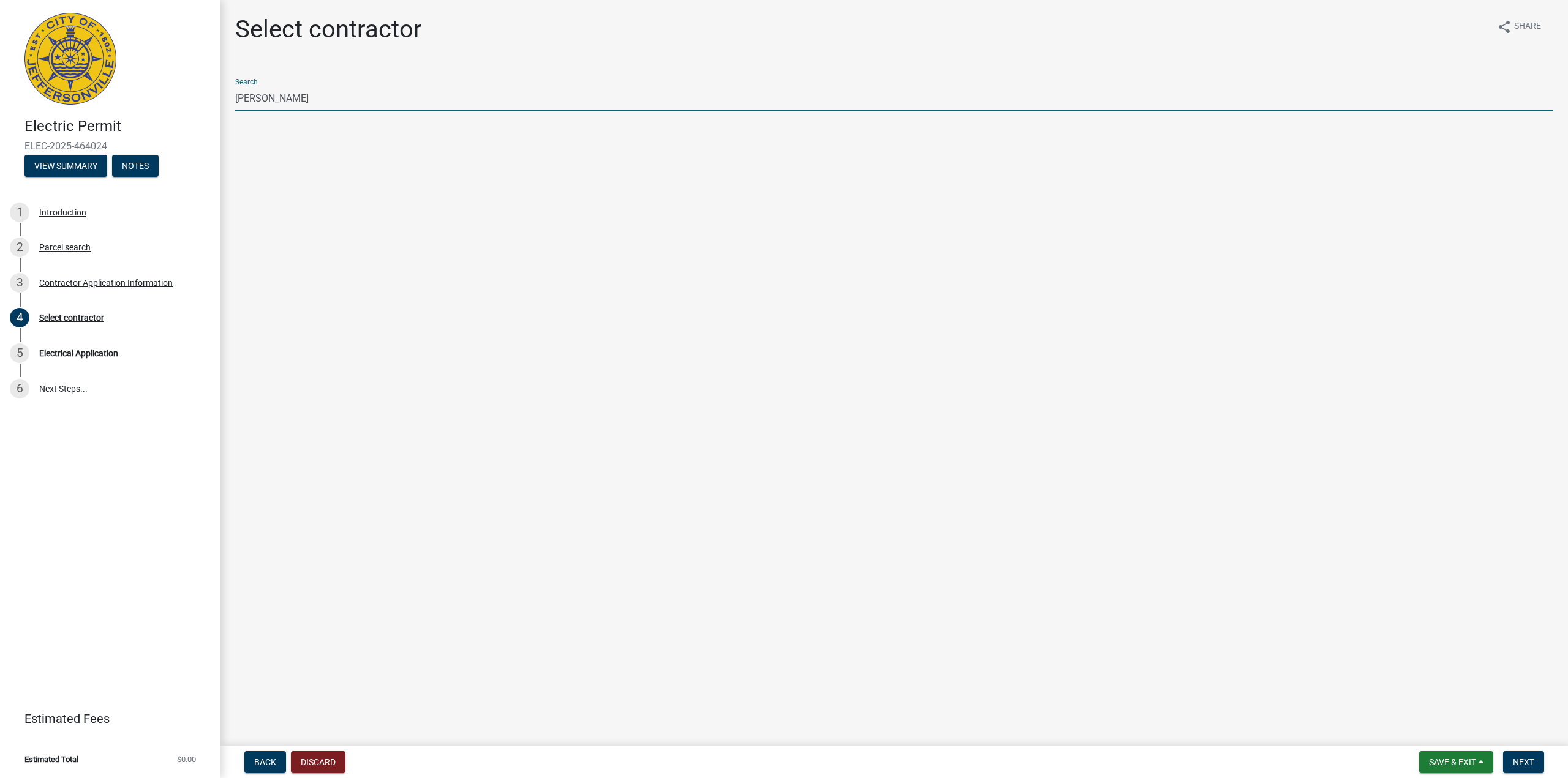
click at [486, 180] on main "Select contractor share Share Search [PERSON_NAME]" at bounding box center [894, 371] width 1347 height 741
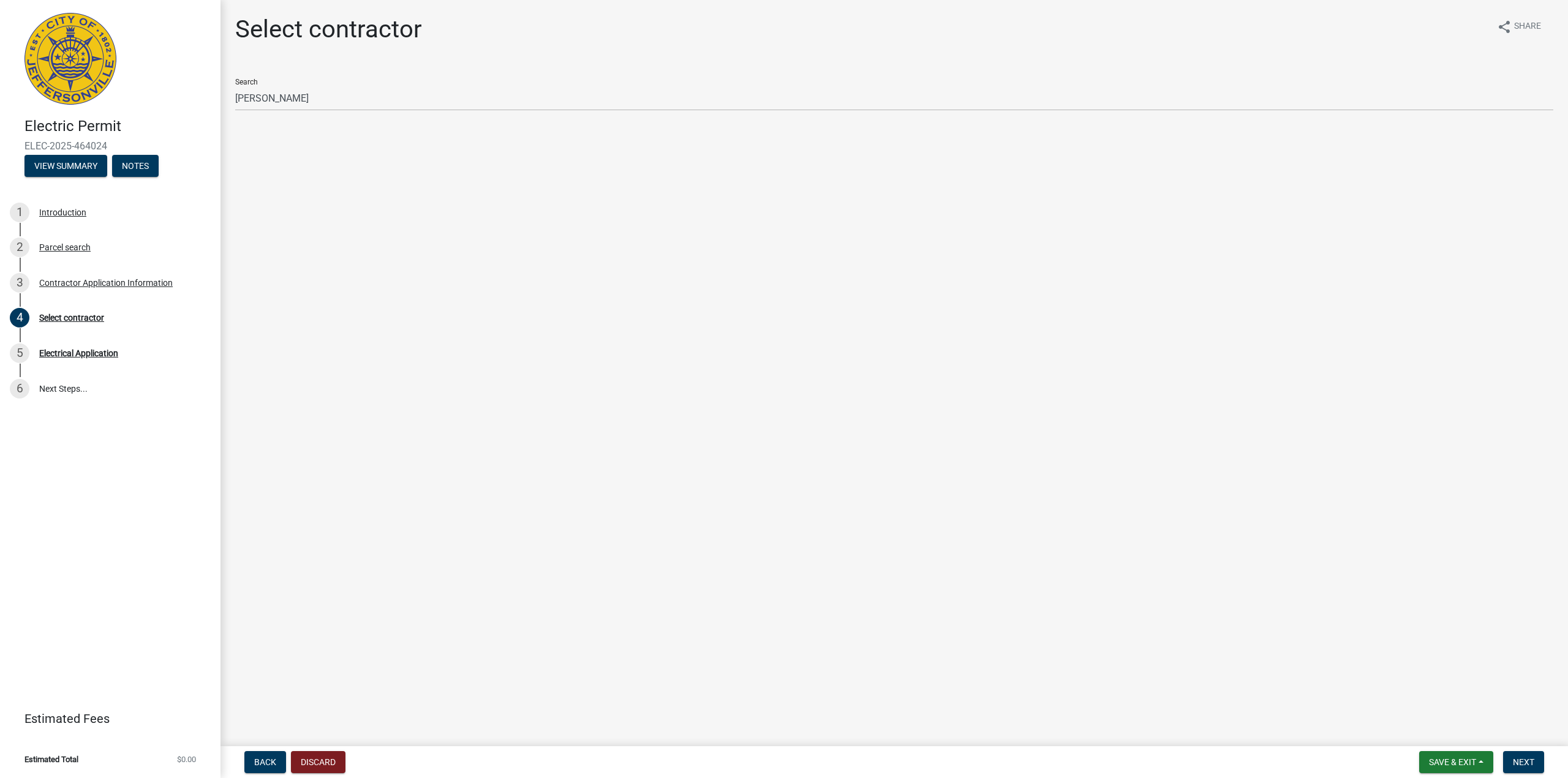
click at [436, 168] on main "Select contractor share Share Search [PERSON_NAME]" at bounding box center [894, 371] width 1347 height 741
click at [419, 130] on div "Select contractor share Share Search [PERSON_NAME]" at bounding box center [894, 78] width 1336 height 127
click at [773, 759] on button "Save & Exit" at bounding box center [1456, 762] width 74 height 22
click at [773, 738] on button "Save & Exit" at bounding box center [1444, 730] width 98 height 29
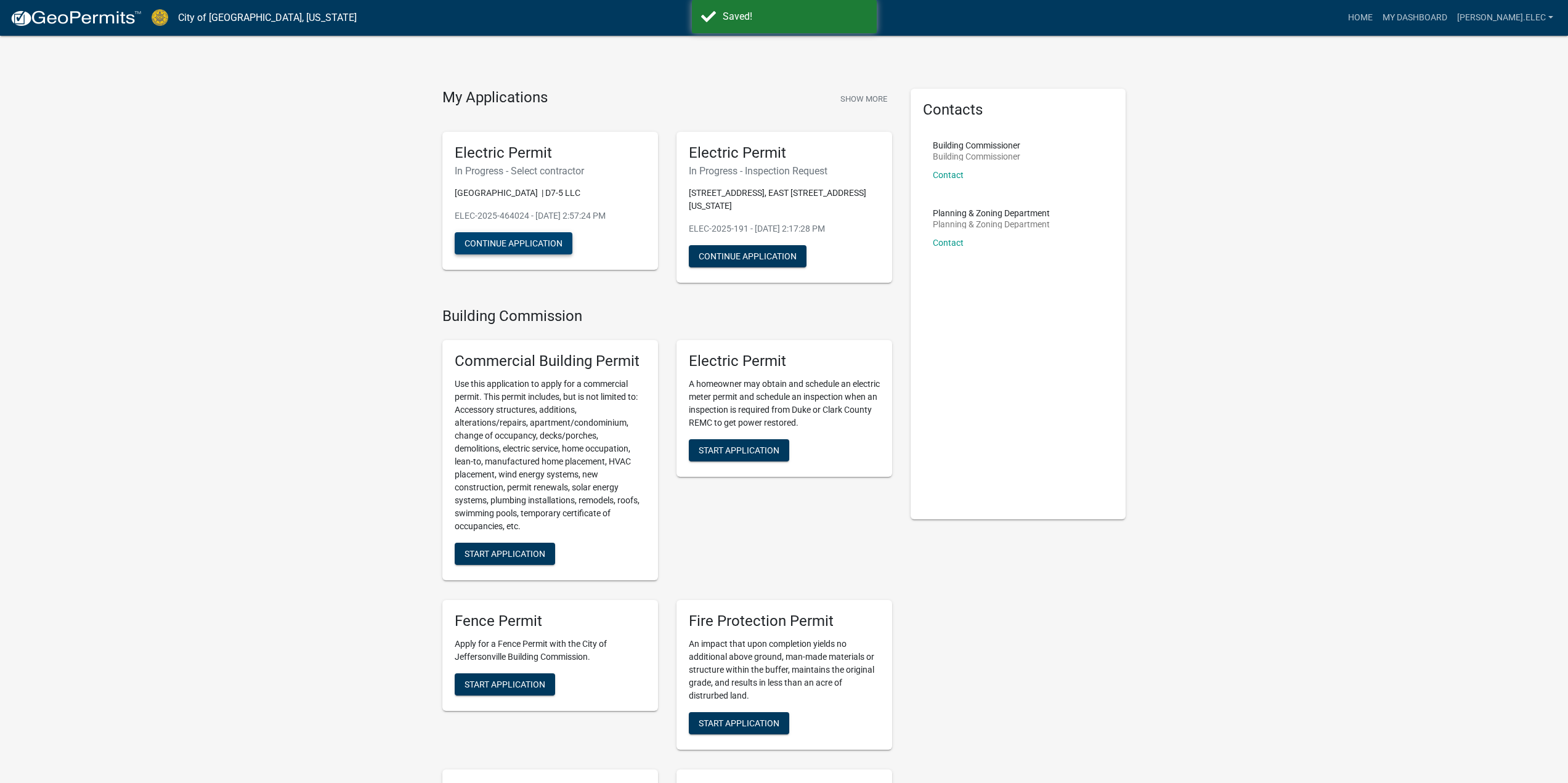
click at [507, 235] on button "Continue Application" at bounding box center [513, 244] width 118 height 22
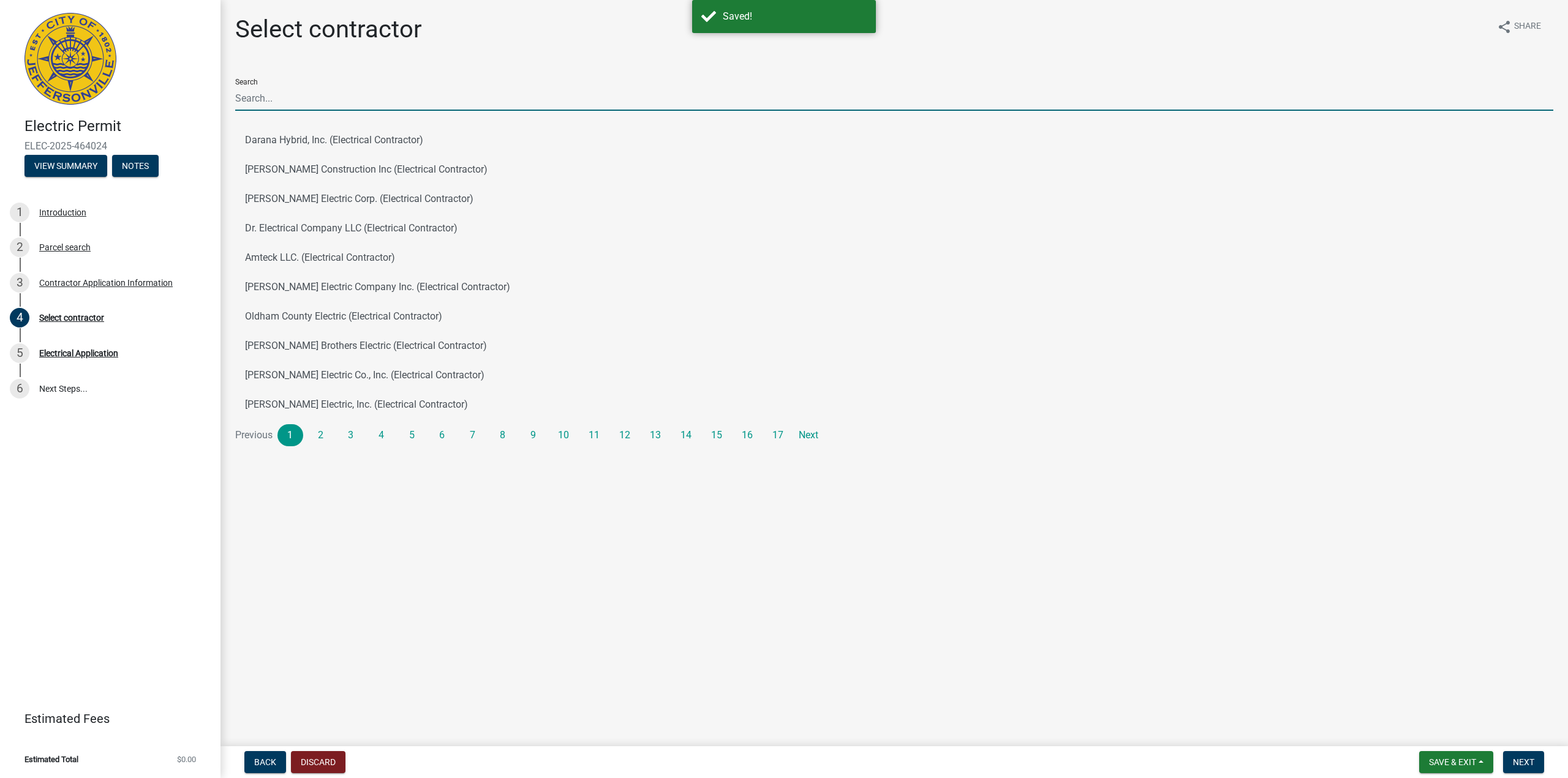
click at [307, 107] on input "Search" at bounding box center [894, 98] width 1318 height 25
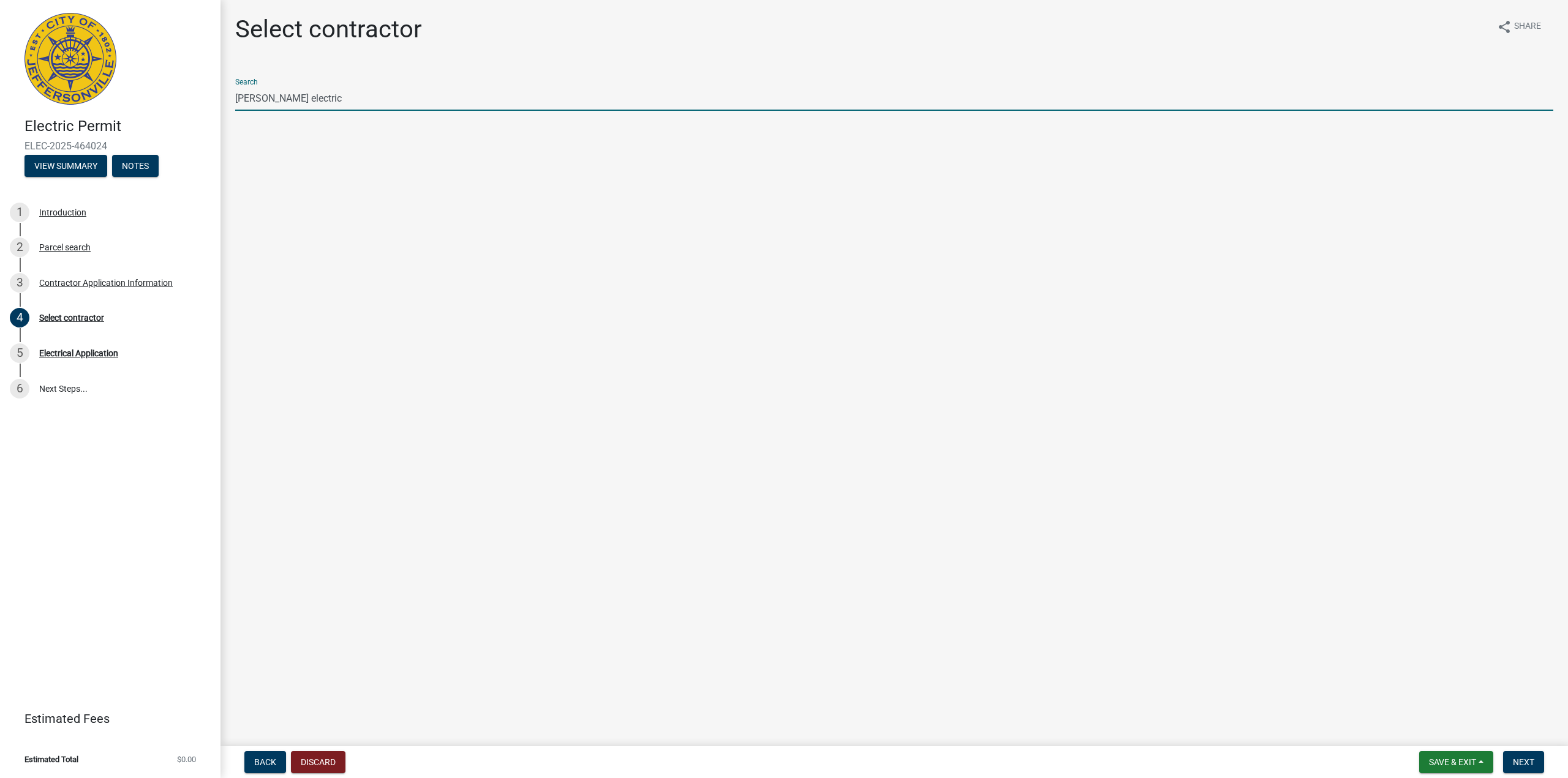
type input "[PERSON_NAME] electric"
click at [773, 770] on button "Save & Exit" at bounding box center [1456, 762] width 74 height 22
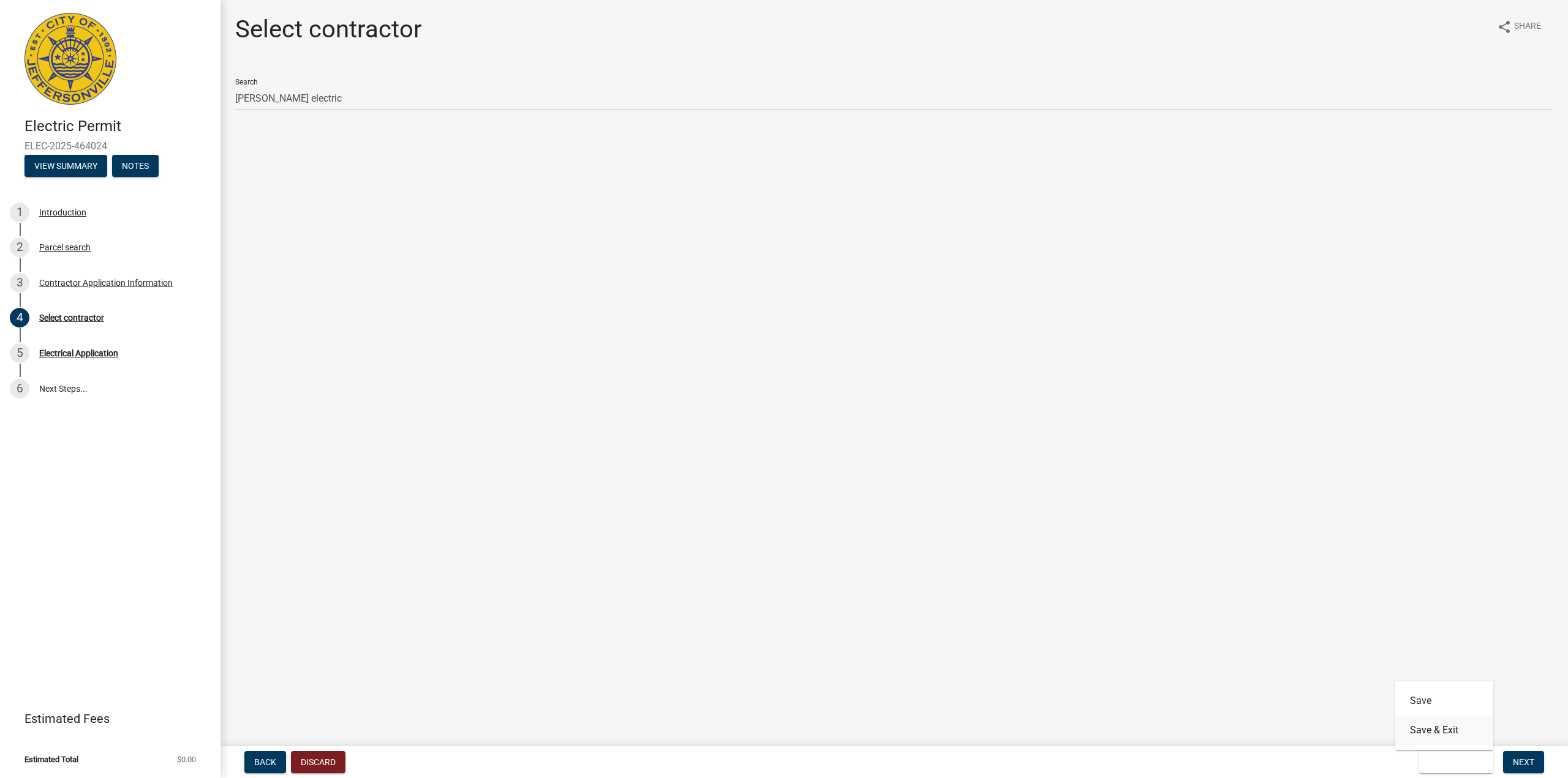
click at [773, 731] on button "Save & Exit" at bounding box center [1444, 730] width 98 height 29
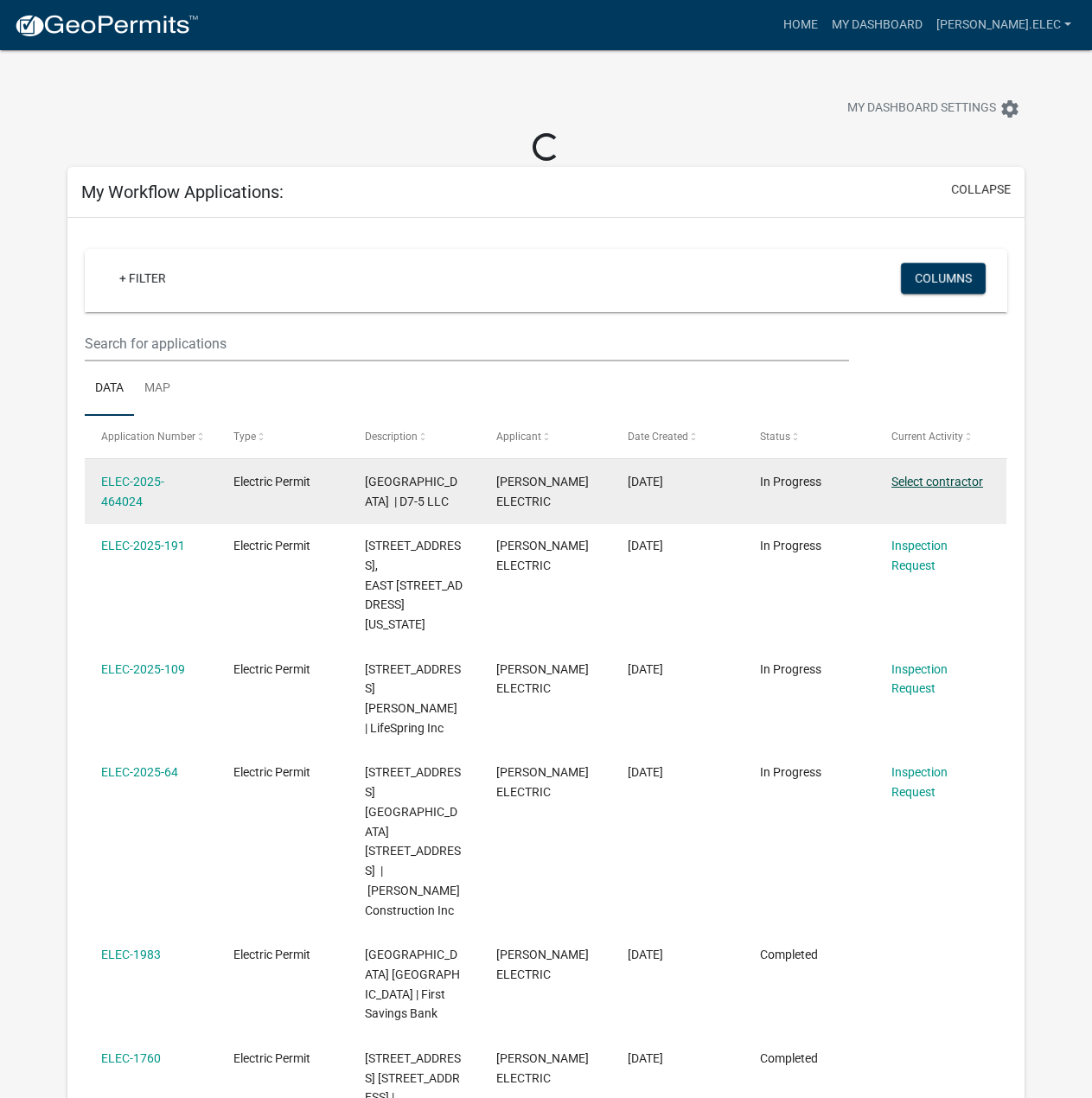
click at [933, 481] on link "Select contractor" at bounding box center [937, 481] width 92 height 14
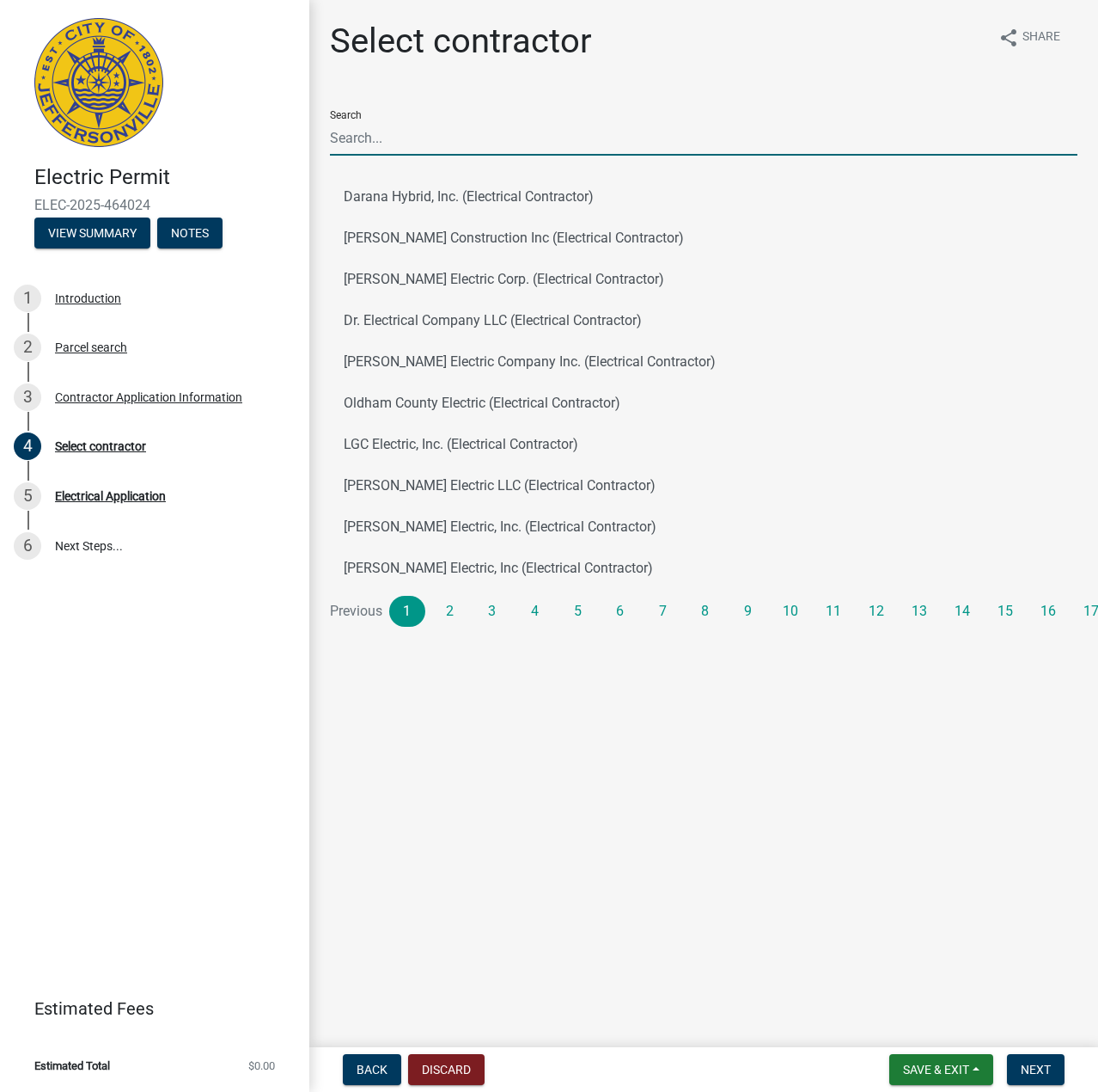
click at [634, 133] on input "Search" at bounding box center [704, 138] width 748 height 35
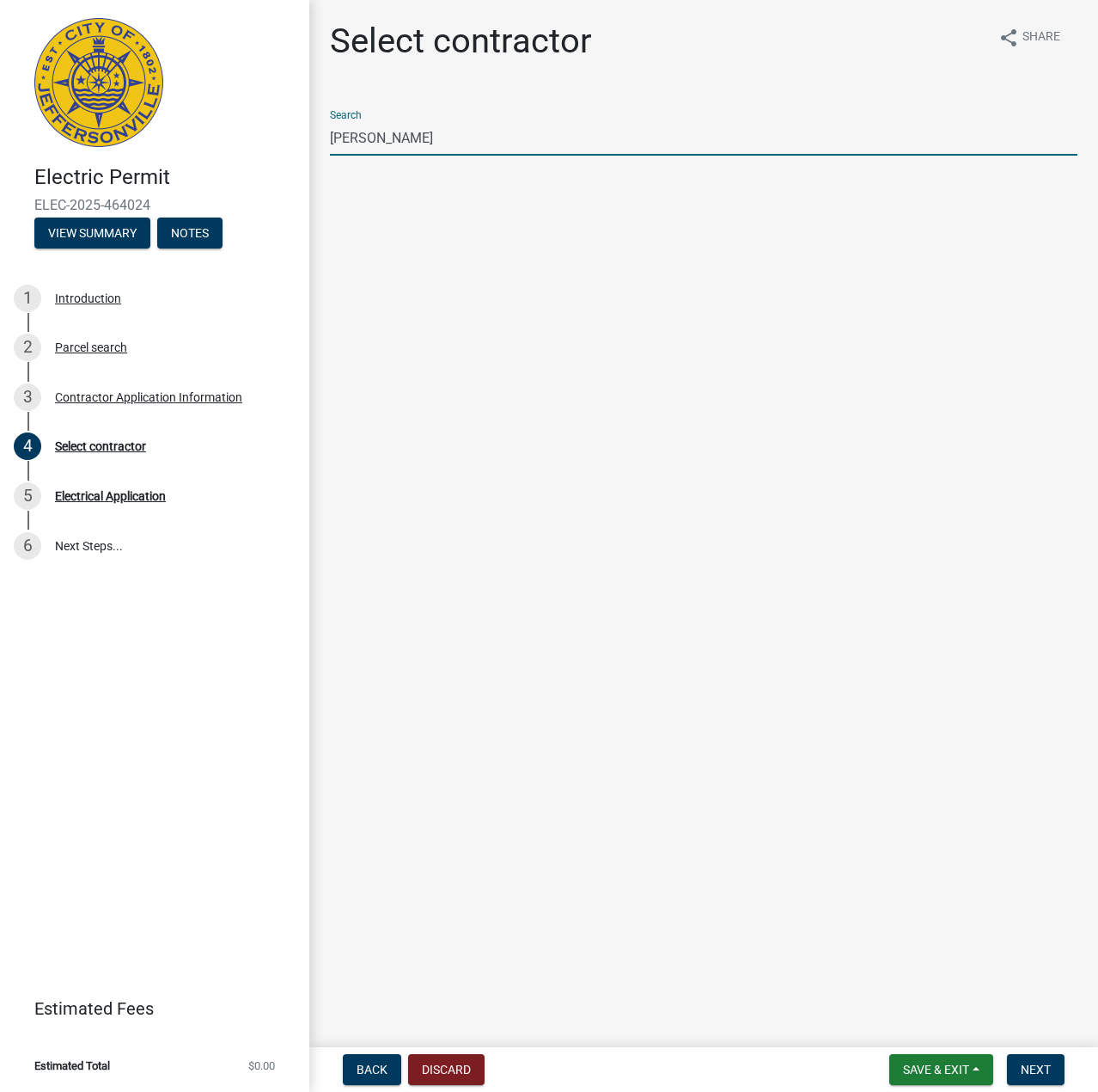
type input "[PERSON_NAME] electric"
click at [1055, 1053] on button "Next" at bounding box center [1036, 1069] width 58 height 31
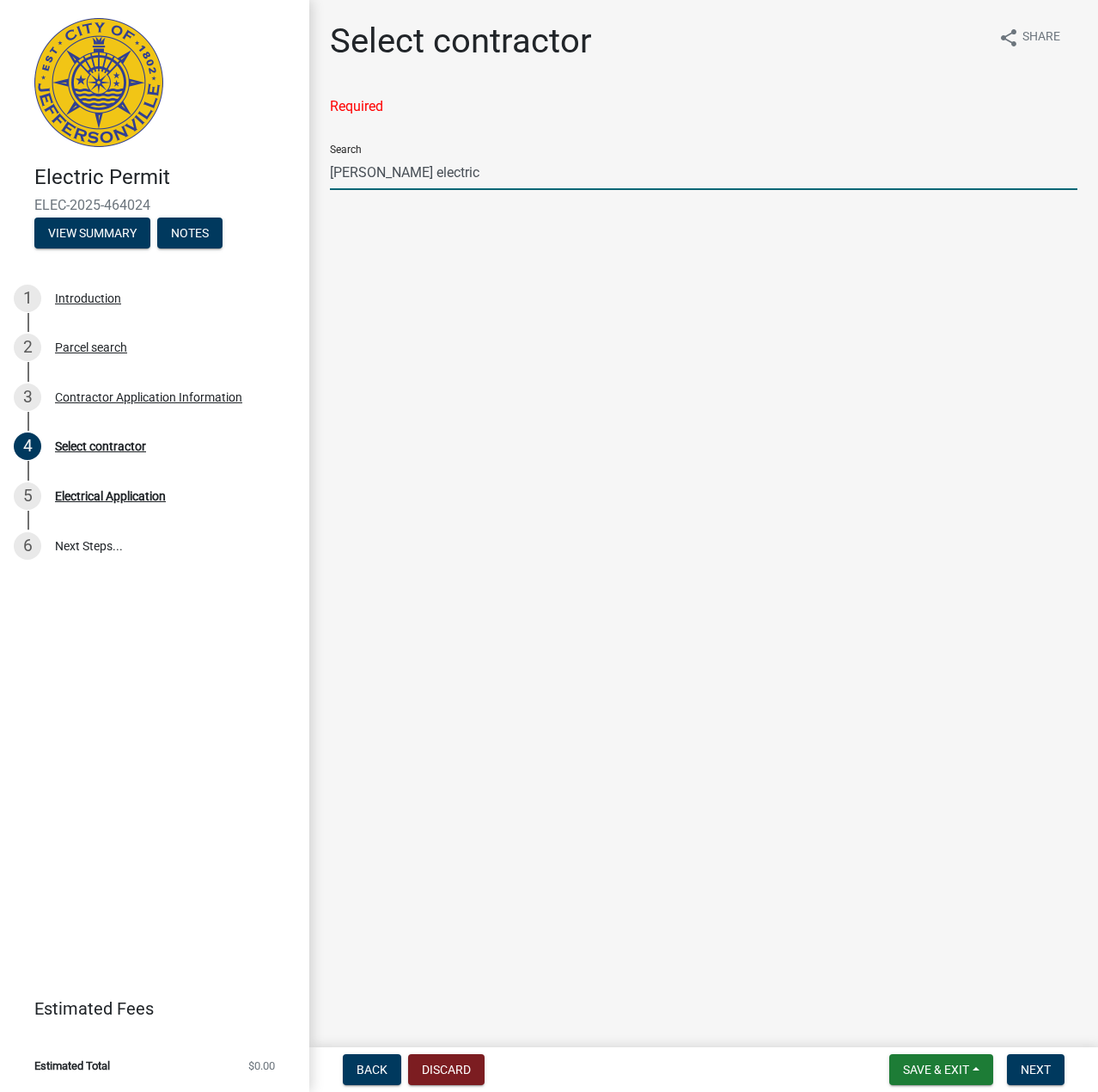
click at [683, 188] on input "[PERSON_NAME] electric" at bounding box center [704, 172] width 748 height 35
click at [537, 243] on main "Select contractor share Share Required Search warren electric" at bounding box center [704, 519] width 788 height 1040
click at [575, 222] on div "Select contractor share Share Required Search warren electric" at bounding box center [704, 126] width 774 height 212
click at [561, 346] on main "Select contractor share Share Required Search warren electric" at bounding box center [704, 519] width 788 height 1040
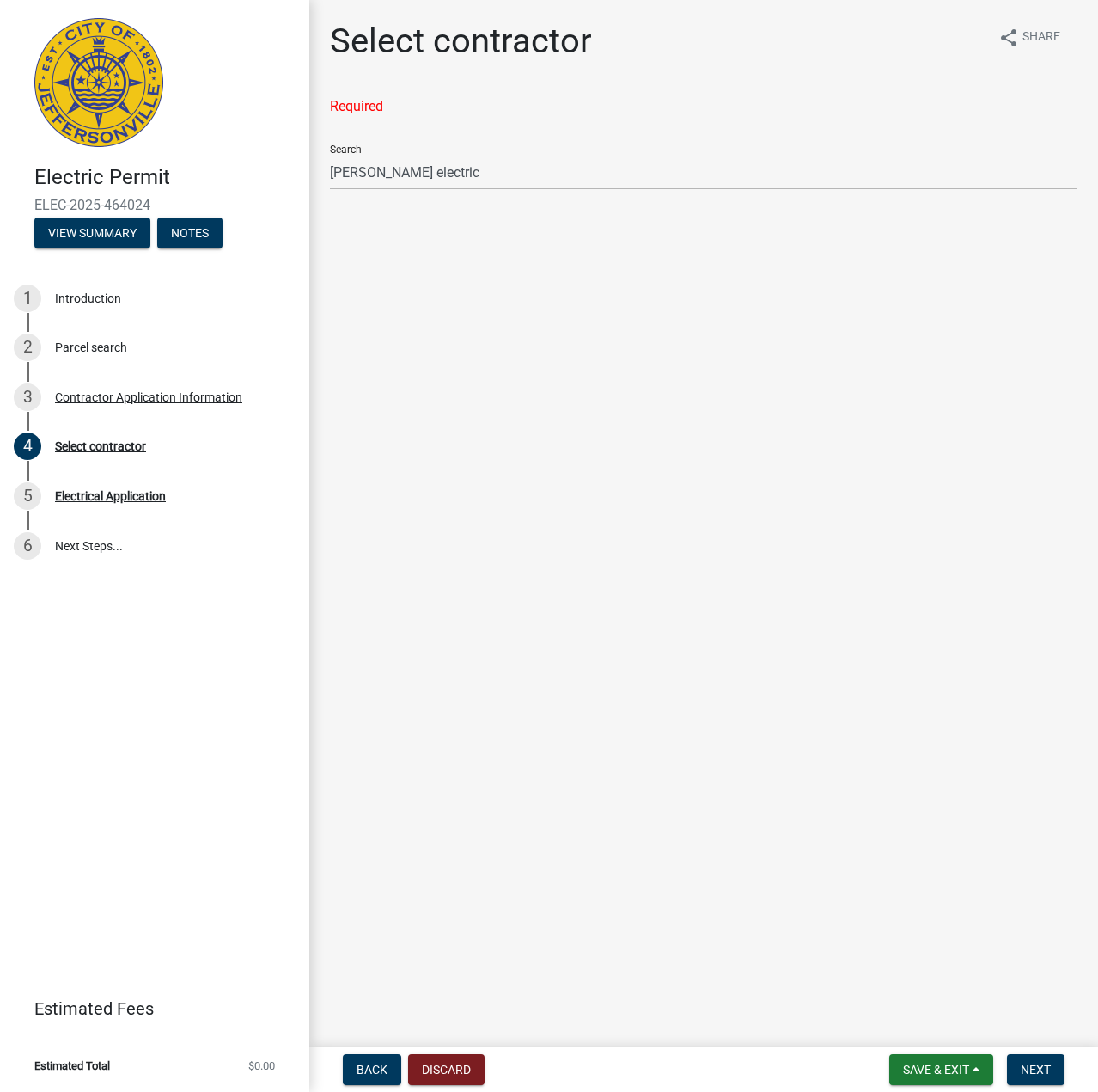
click at [561, 346] on main "Select contractor share Share Required Search warren electric" at bounding box center [704, 519] width 788 height 1040
click at [627, 258] on main "Select contractor share Share Required Search warren electric" at bounding box center [704, 519] width 788 height 1040
click at [651, 209] on ul at bounding box center [704, 210] width 748 height 14
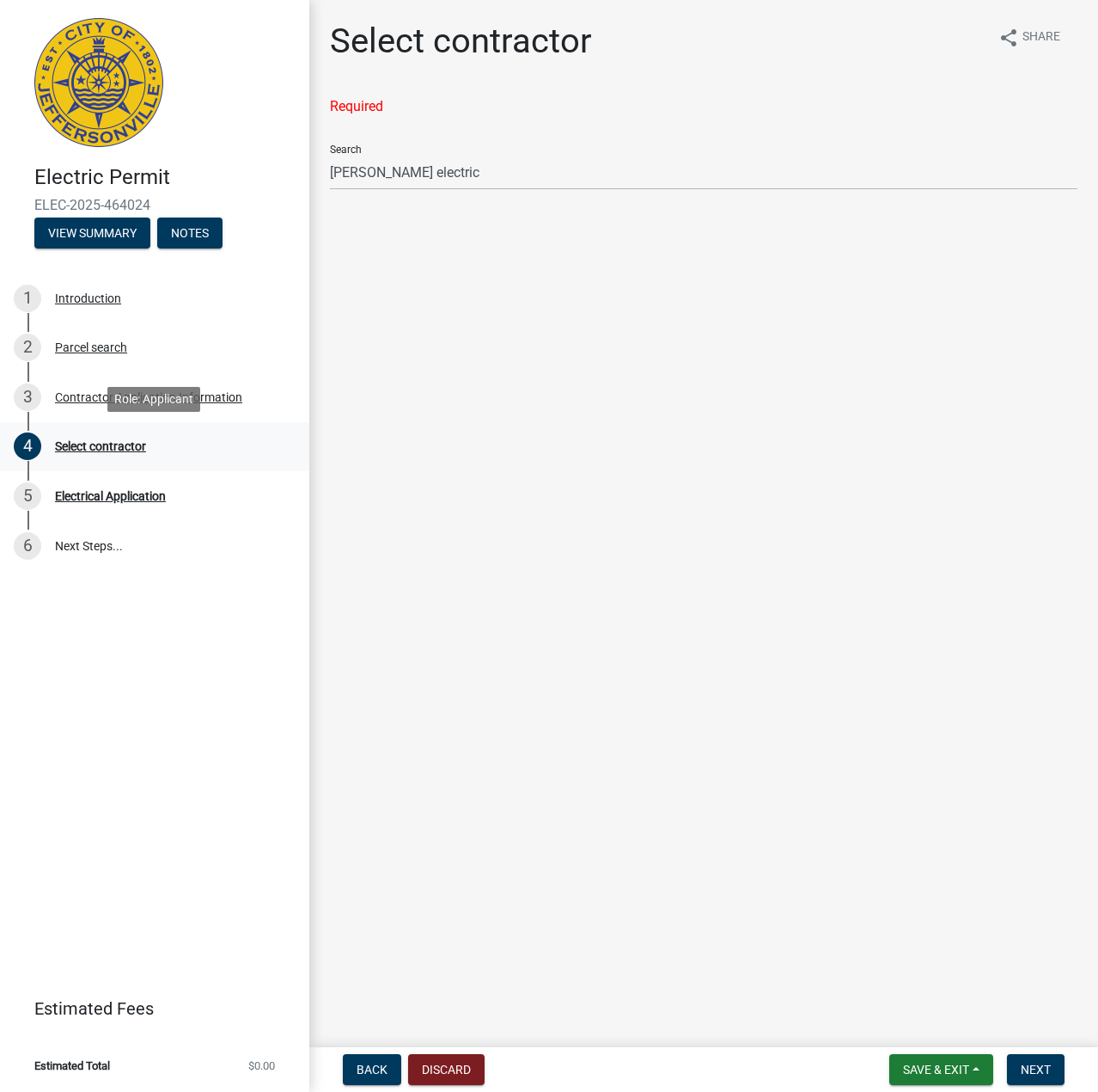
click at [138, 444] on div "Select contractor" at bounding box center [100, 446] width 91 height 12
click at [392, 1064] on button "Back" at bounding box center [372, 1069] width 59 height 31
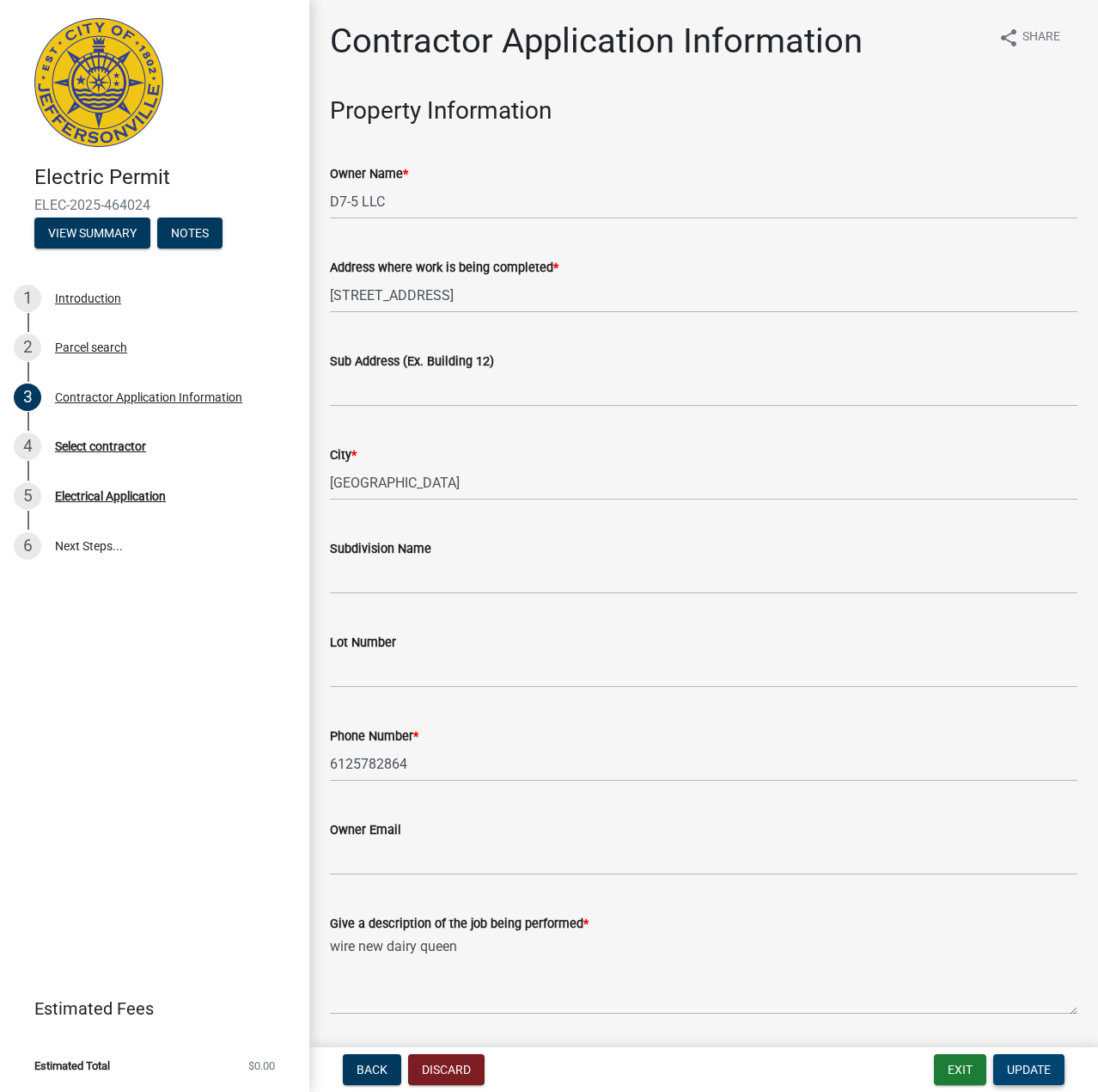
click at [1035, 1064] on span "Update" at bounding box center [1029, 1069] width 44 height 14
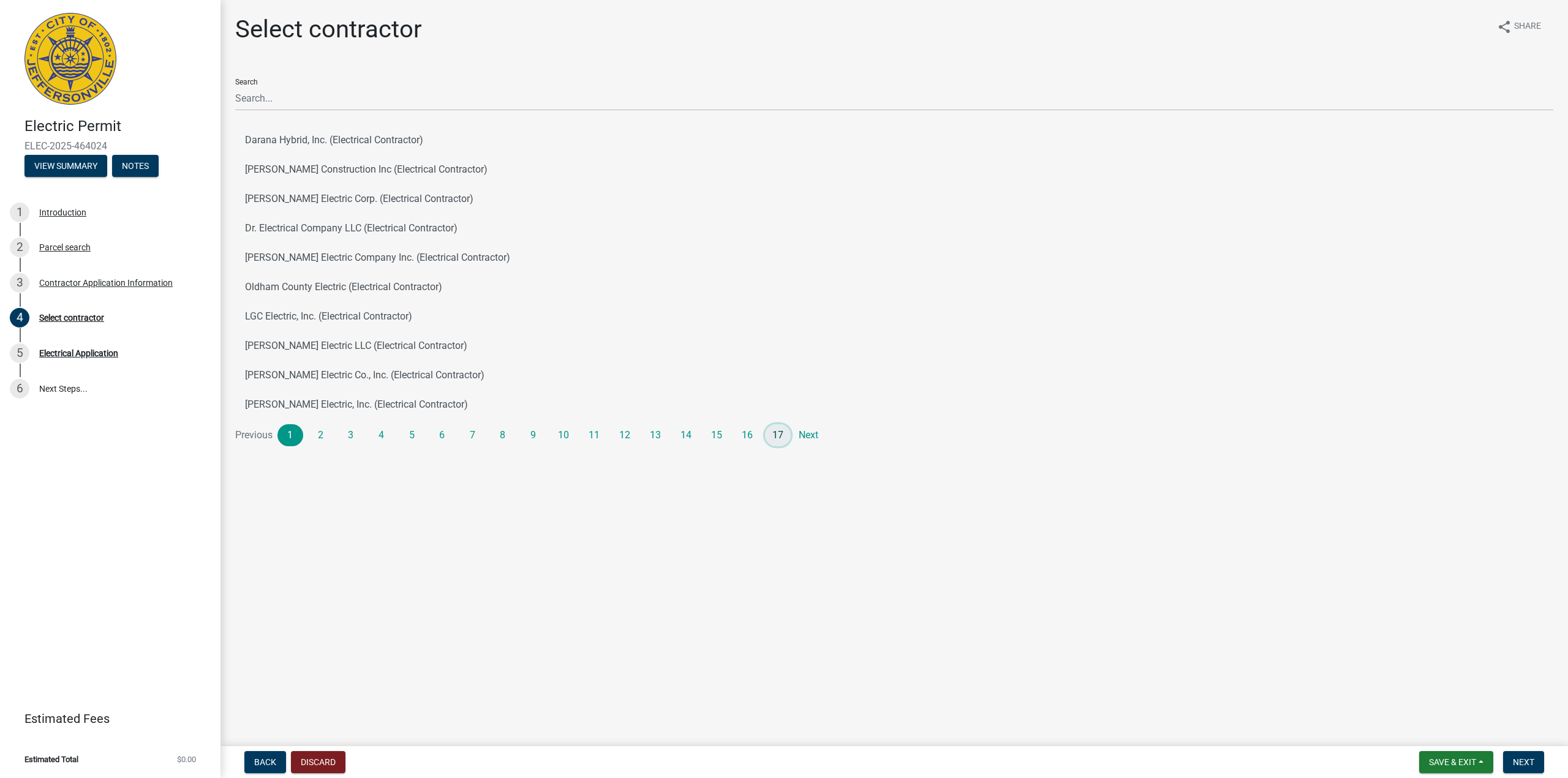
click at [773, 428] on link "17" at bounding box center [777, 435] width 26 height 22
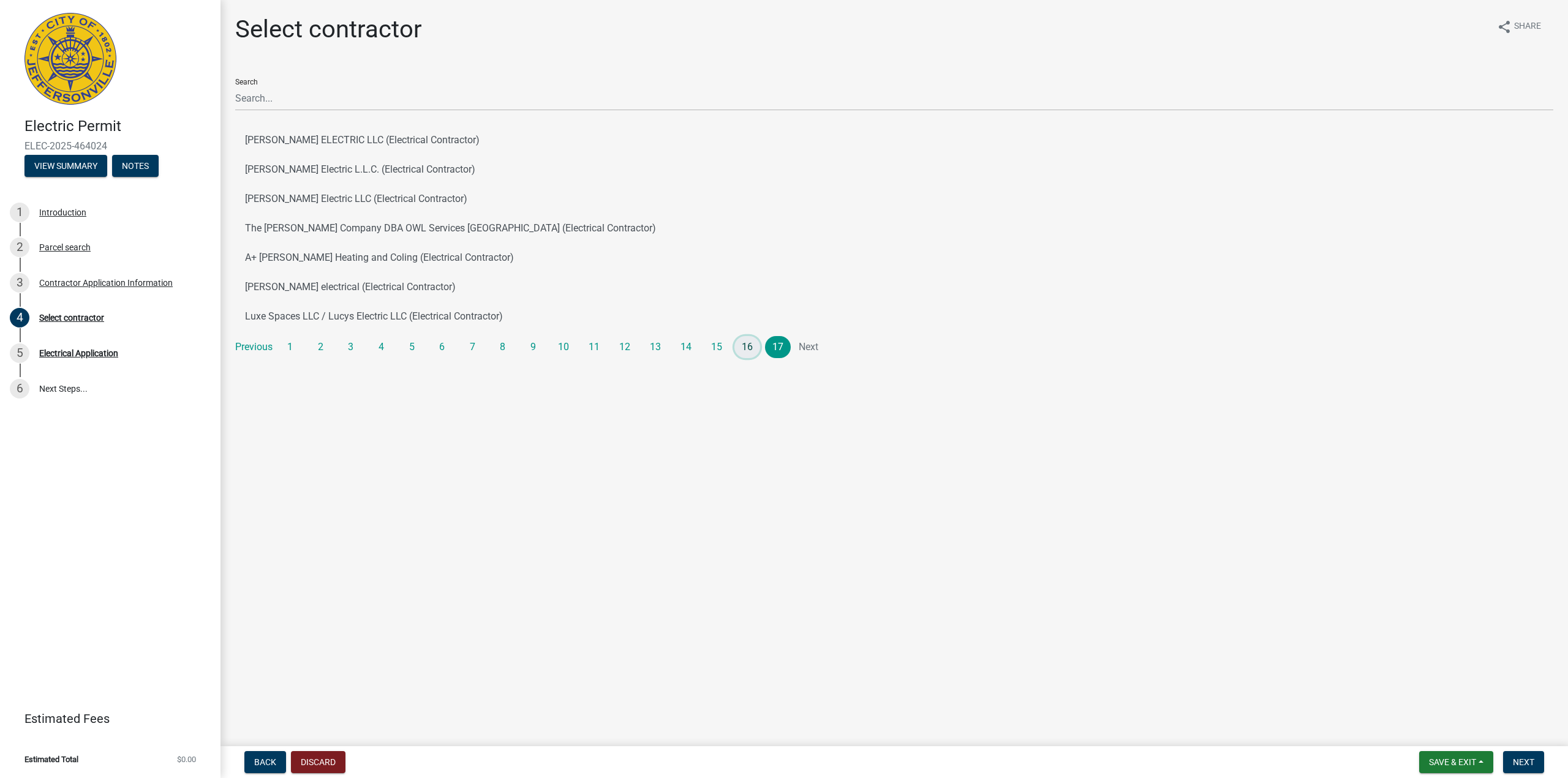
click at [741, 344] on link "16" at bounding box center [747, 347] width 26 height 22
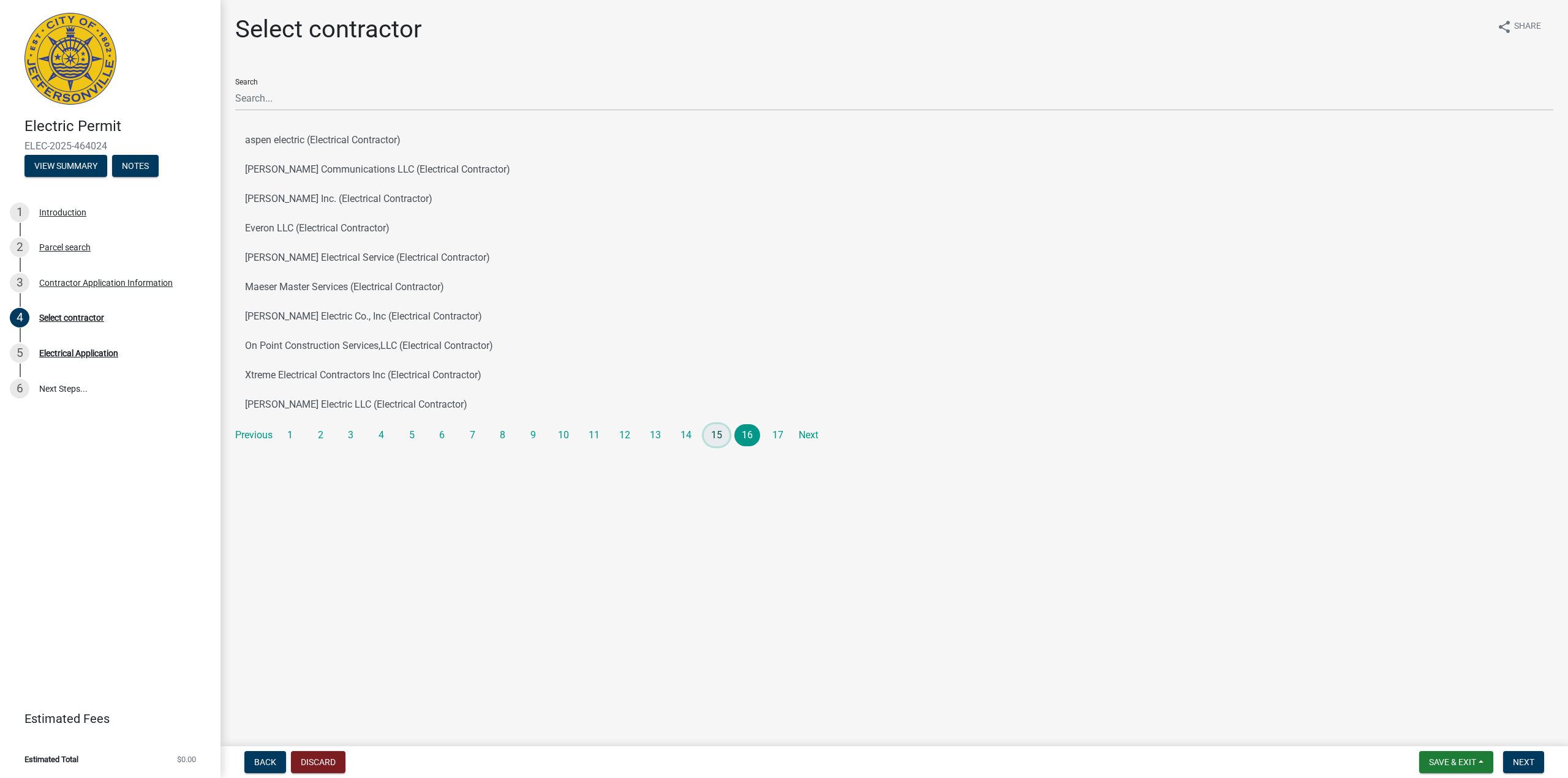
click at [722, 438] on link "15" at bounding box center [716, 435] width 26 height 22
click at [684, 437] on link "14" at bounding box center [686, 435] width 26 height 22
click at [664, 439] on link "13" at bounding box center [655, 435] width 26 height 22
click at [773, 424] on link "Next" at bounding box center [808, 435] width 26 height 22
click at [773, 427] on link "Next" at bounding box center [808, 435] width 26 height 22
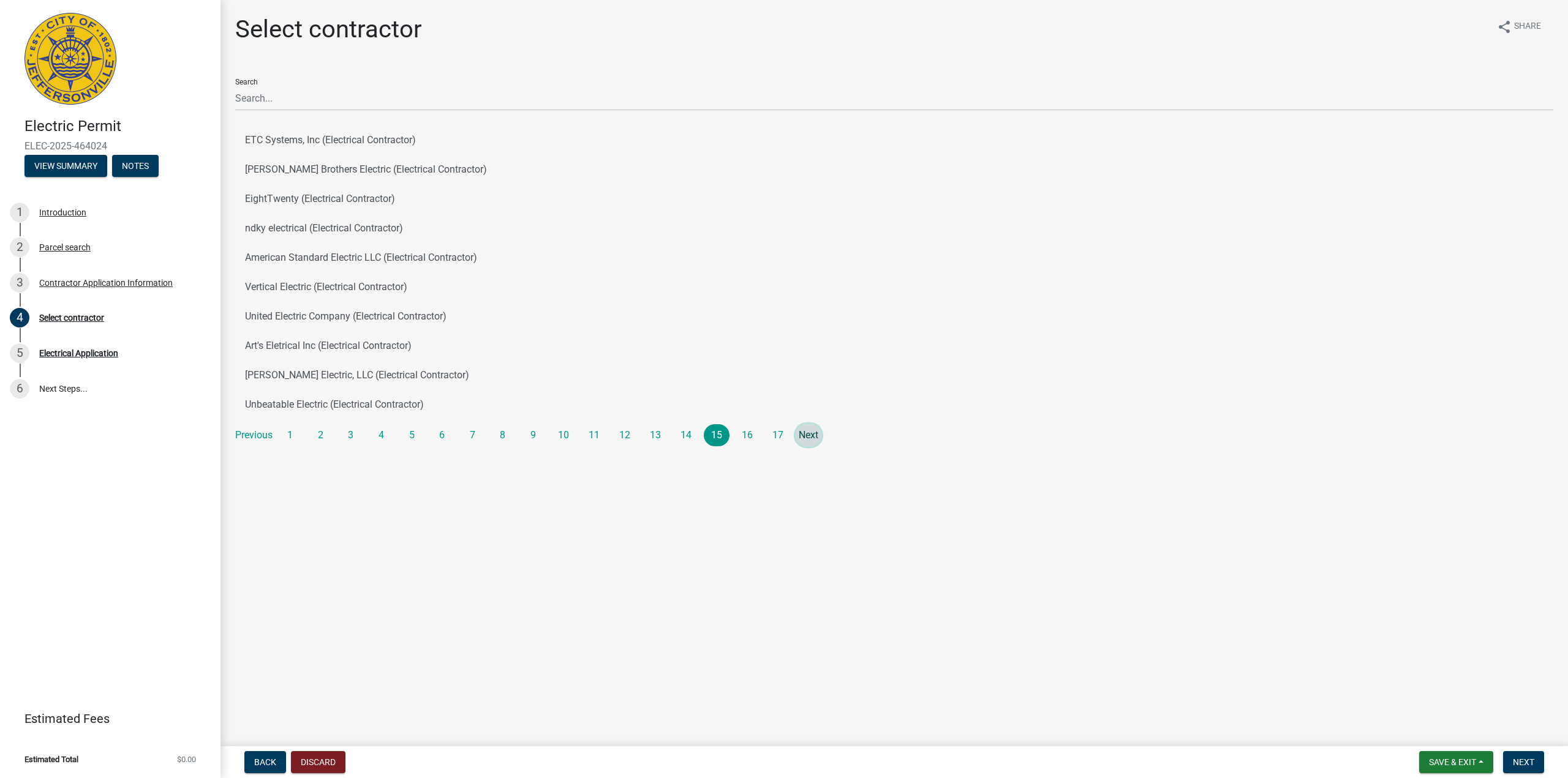
click at [773, 427] on link "Next" at bounding box center [808, 435] width 26 height 22
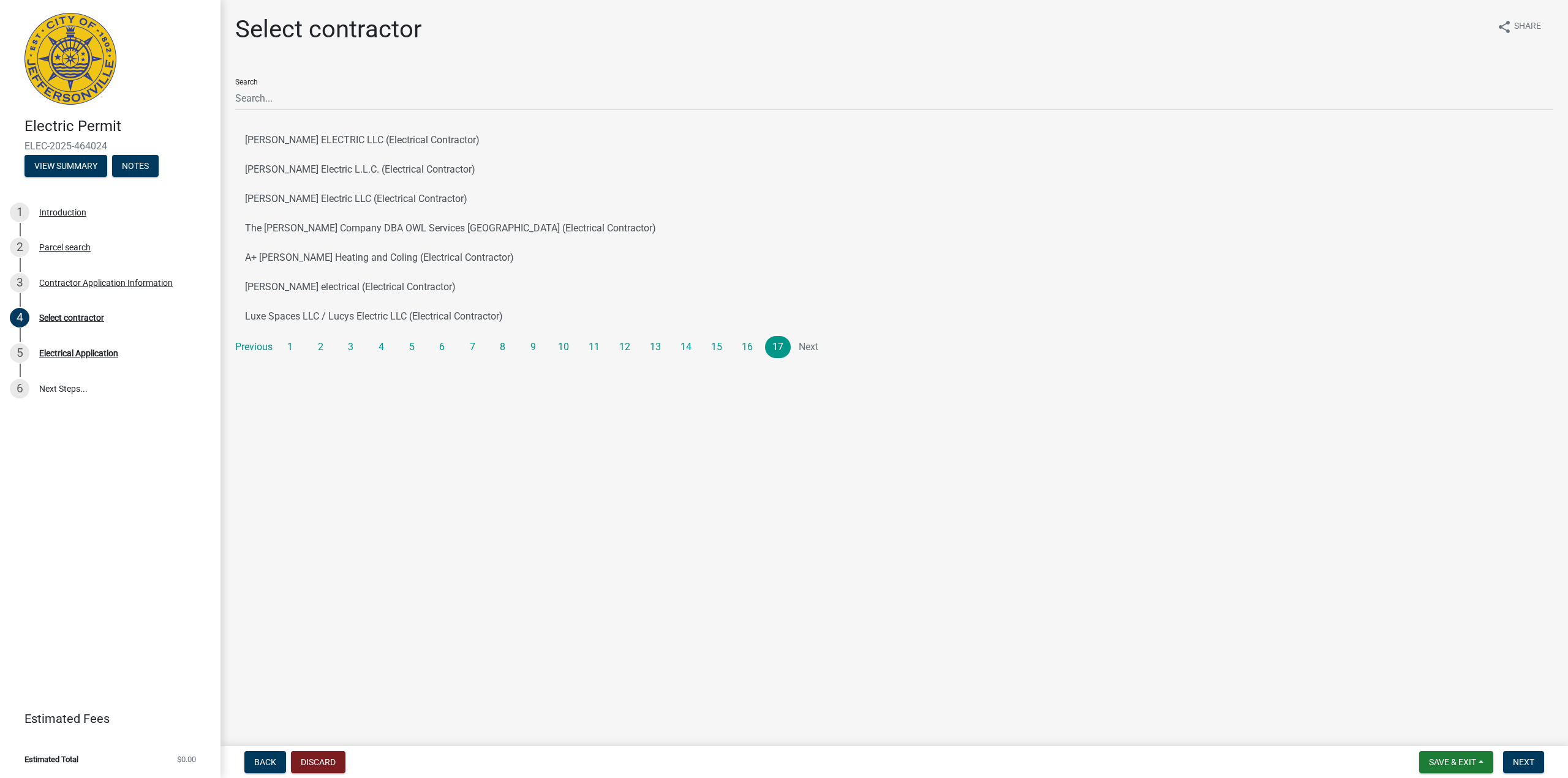
click at [773, 352] on li "Next" at bounding box center [808, 347] width 26 height 22
click at [773, 348] on li "Next" at bounding box center [808, 347] width 26 height 22
click at [288, 337] on link "1" at bounding box center [290, 347] width 26 height 22
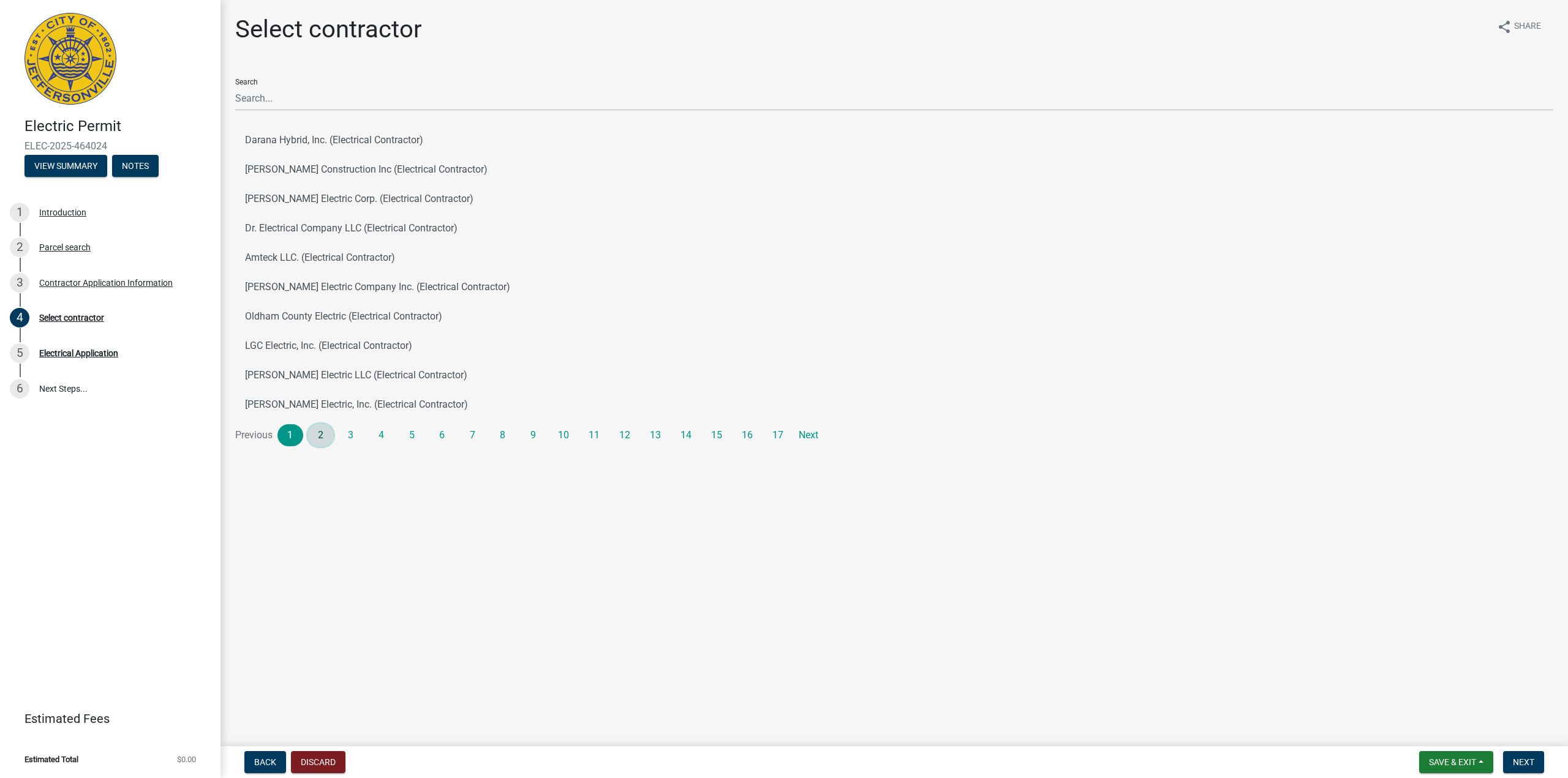
click at [316, 441] on link "2" at bounding box center [320, 435] width 26 height 22
click at [346, 432] on link "3" at bounding box center [350, 435] width 26 height 22
click at [373, 435] on link "4" at bounding box center [381, 435] width 26 height 22
click at [415, 444] on link "5" at bounding box center [411, 435] width 26 height 22
click at [441, 438] on link "6" at bounding box center [441, 435] width 26 height 22
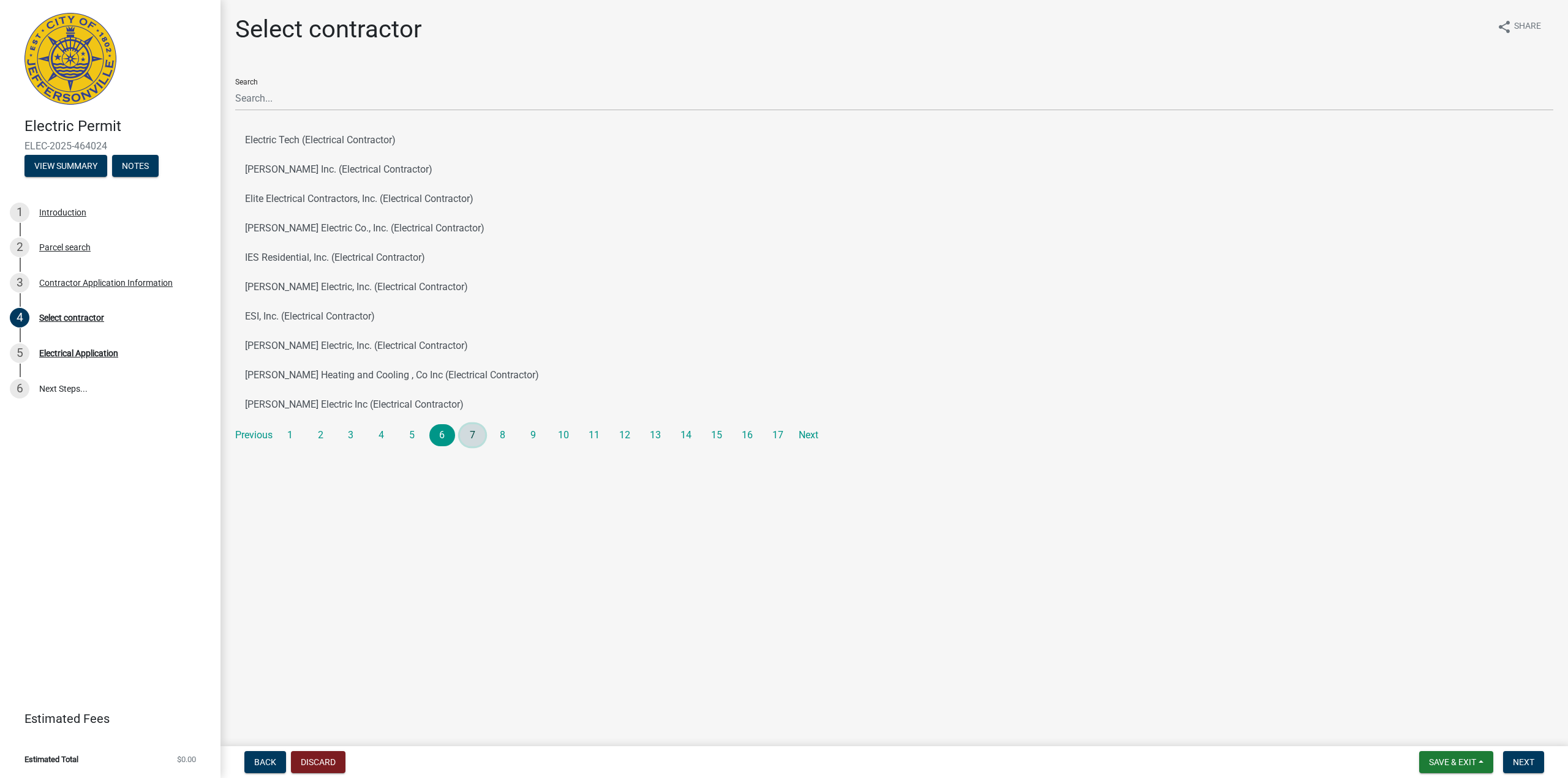
click at [479, 435] on link "7" at bounding box center [472, 435] width 26 height 22
click at [505, 439] on link "8" at bounding box center [502, 435] width 26 height 22
click at [535, 443] on link "9" at bounding box center [533, 435] width 26 height 22
click at [562, 425] on link "10" at bounding box center [563, 435] width 26 height 22
click at [597, 441] on link "11" at bounding box center [593, 435] width 26 height 22
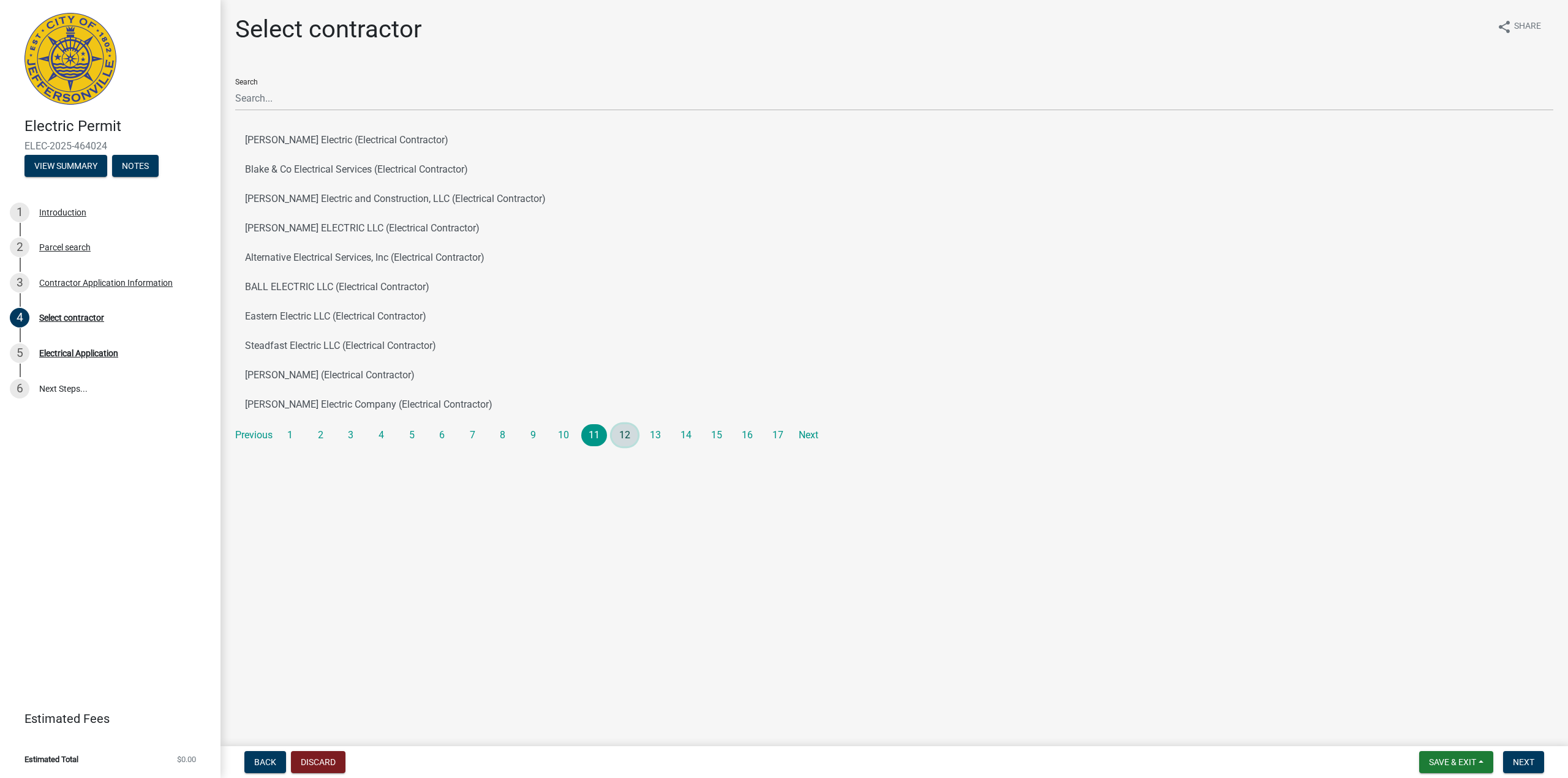
click at [636, 430] on link "12" at bounding box center [624, 435] width 26 height 22
click at [658, 429] on link "13" at bounding box center [655, 435] width 26 height 22
click at [707, 429] on link "15" at bounding box center [716, 435] width 26 height 22
click at [686, 432] on link "14" at bounding box center [686, 435] width 26 height 22
click at [747, 432] on link "16" at bounding box center [747, 435] width 26 height 22
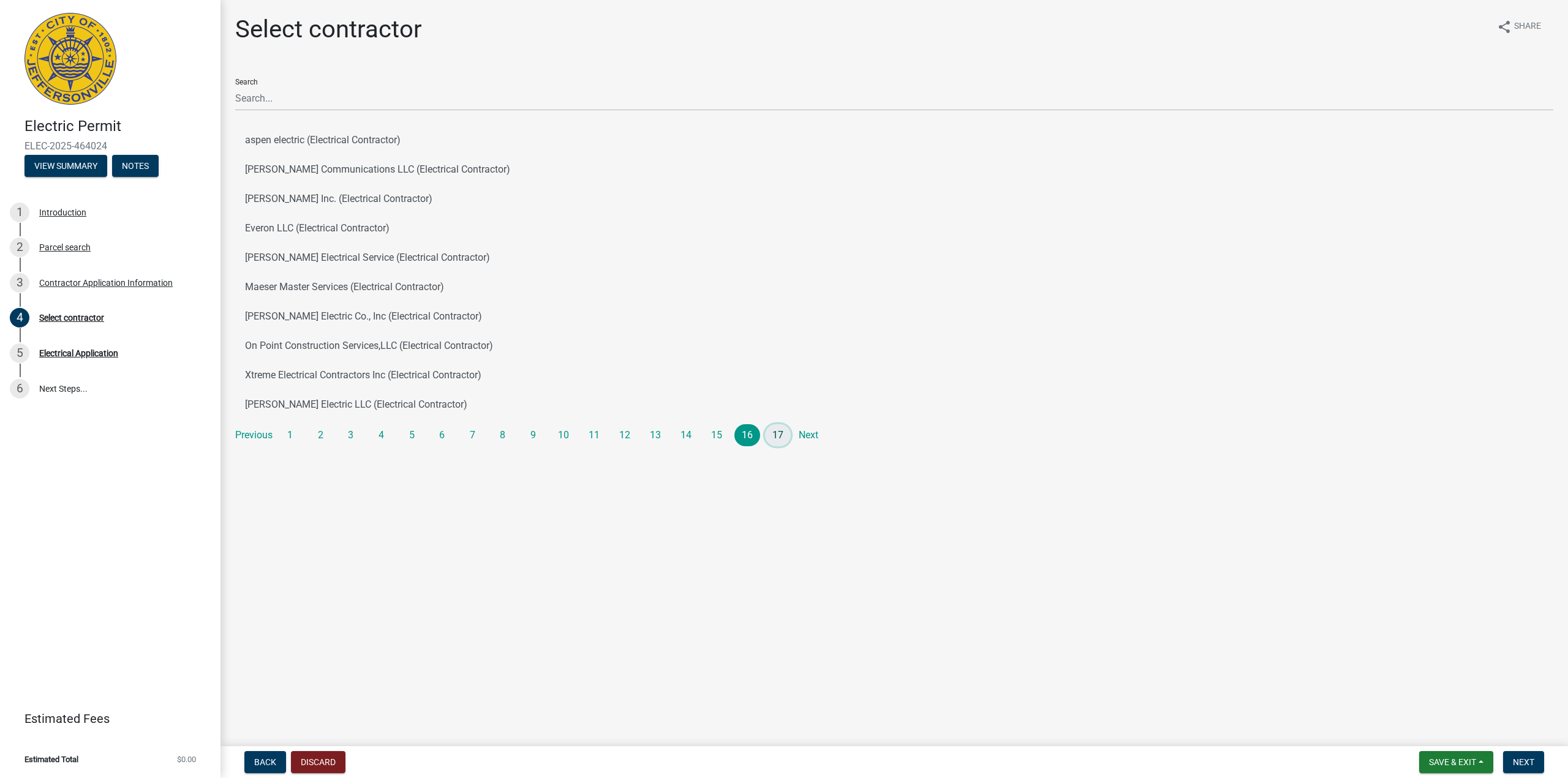
click at [773, 425] on link "17" at bounding box center [777, 435] width 26 height 22
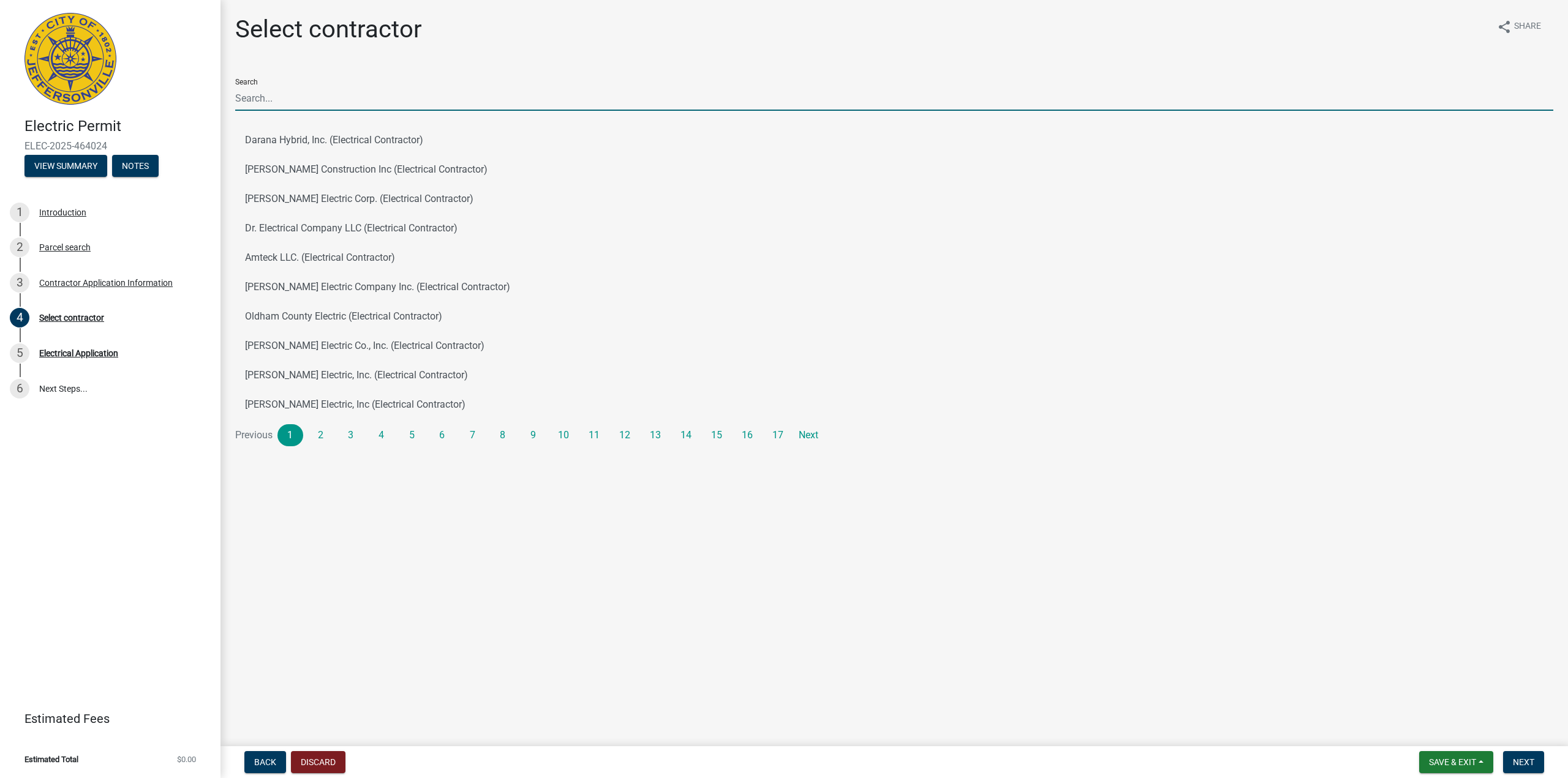
click at [411, 100] on input "Search" at bounding box center [894, 98] width 1318 height 25
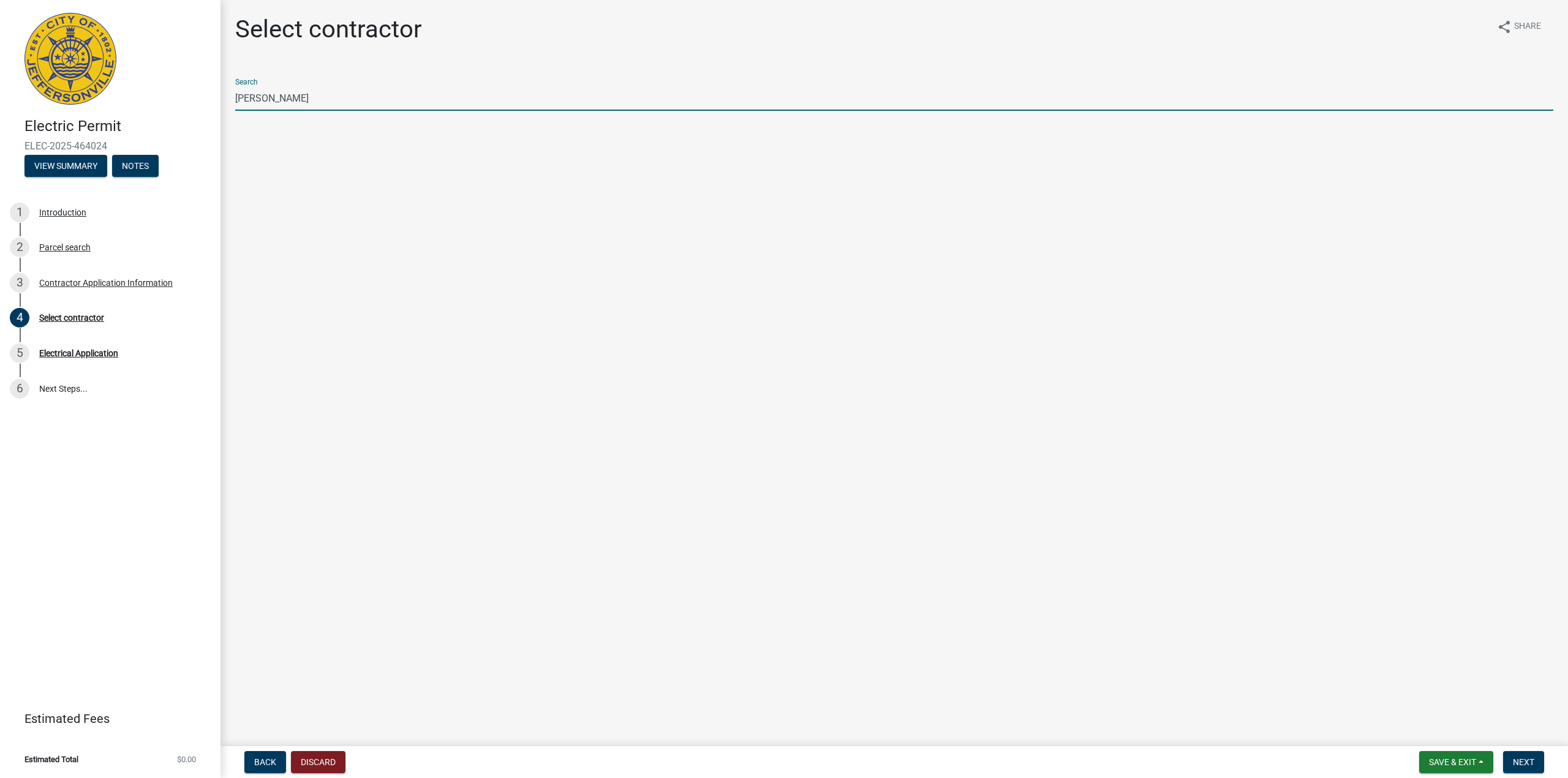
type input "[PERSON_NAME]"
click at [1464, 766] on span "Save & Exit" at bounding box center [1453, 762] width 47 height 10
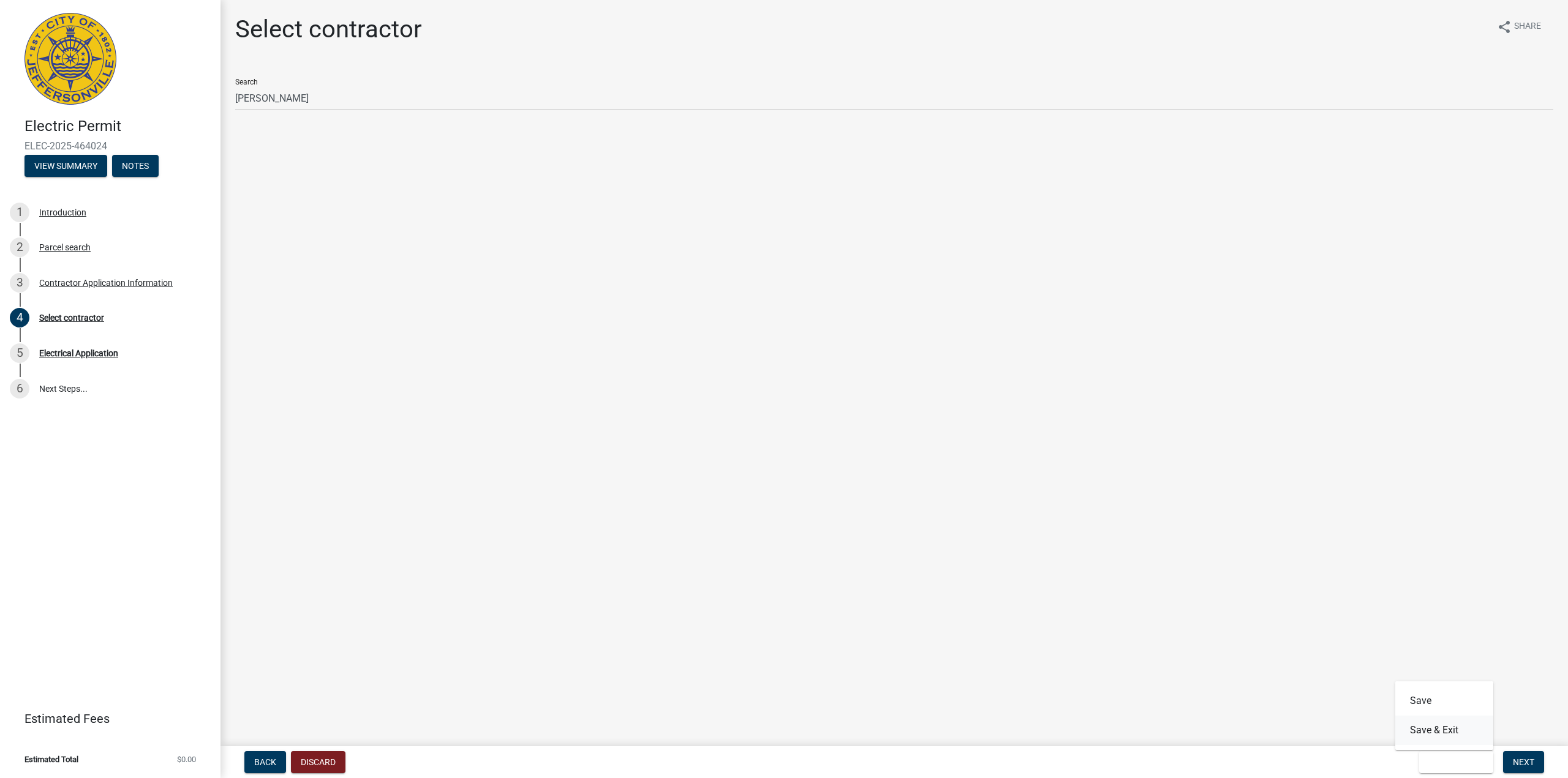
click at [1462, 722] on button "Save & Exit" at bounding box center [1444, 730] width 98 height 29
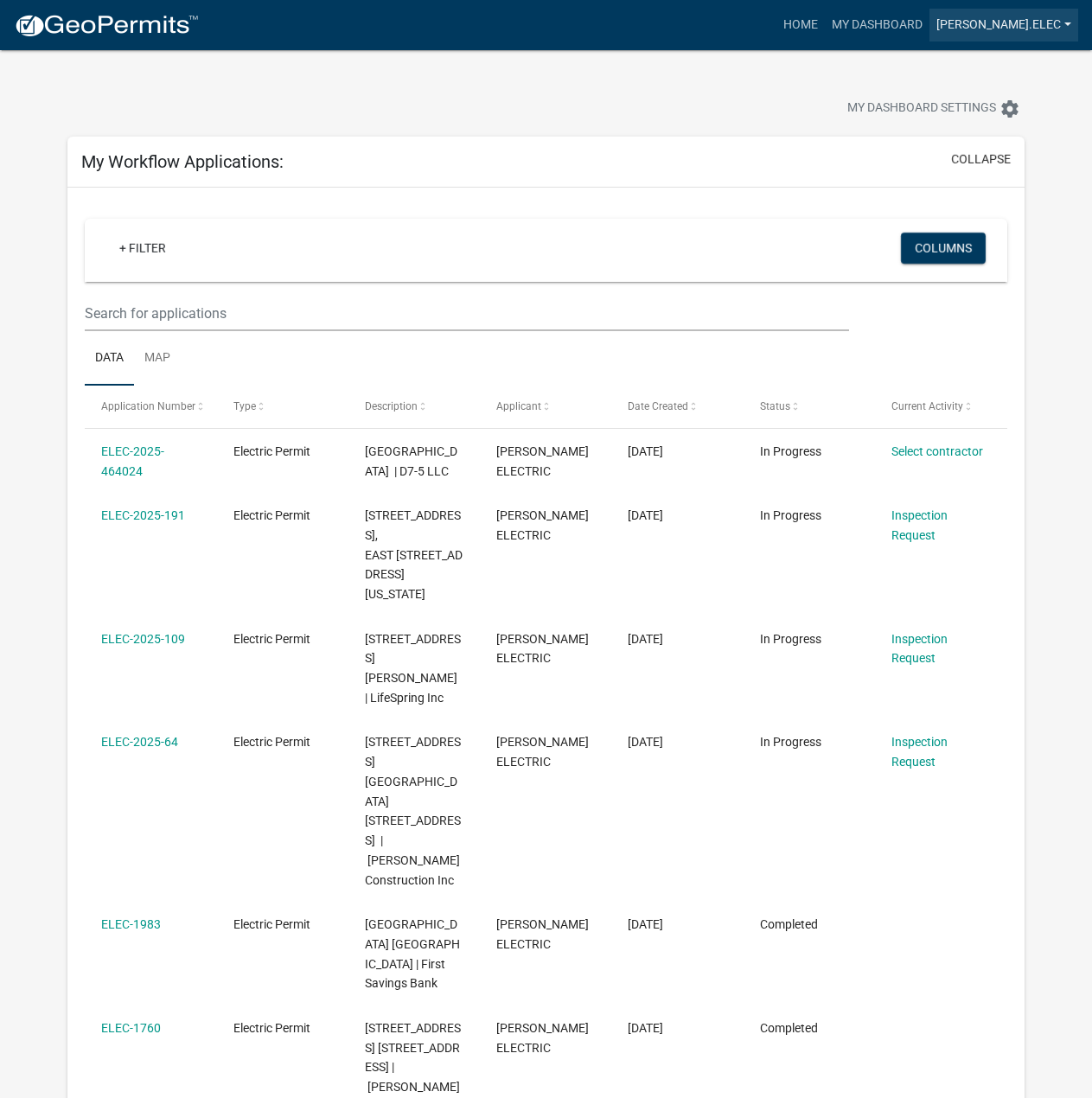
click at [1008, 21] on link "[PERSON_NAME].elec" at bounding box center [1003, 25] width 149 height 33
click at [1000, 143] on link "Logout" at bounding box center [1009, 127] width 139 height 42
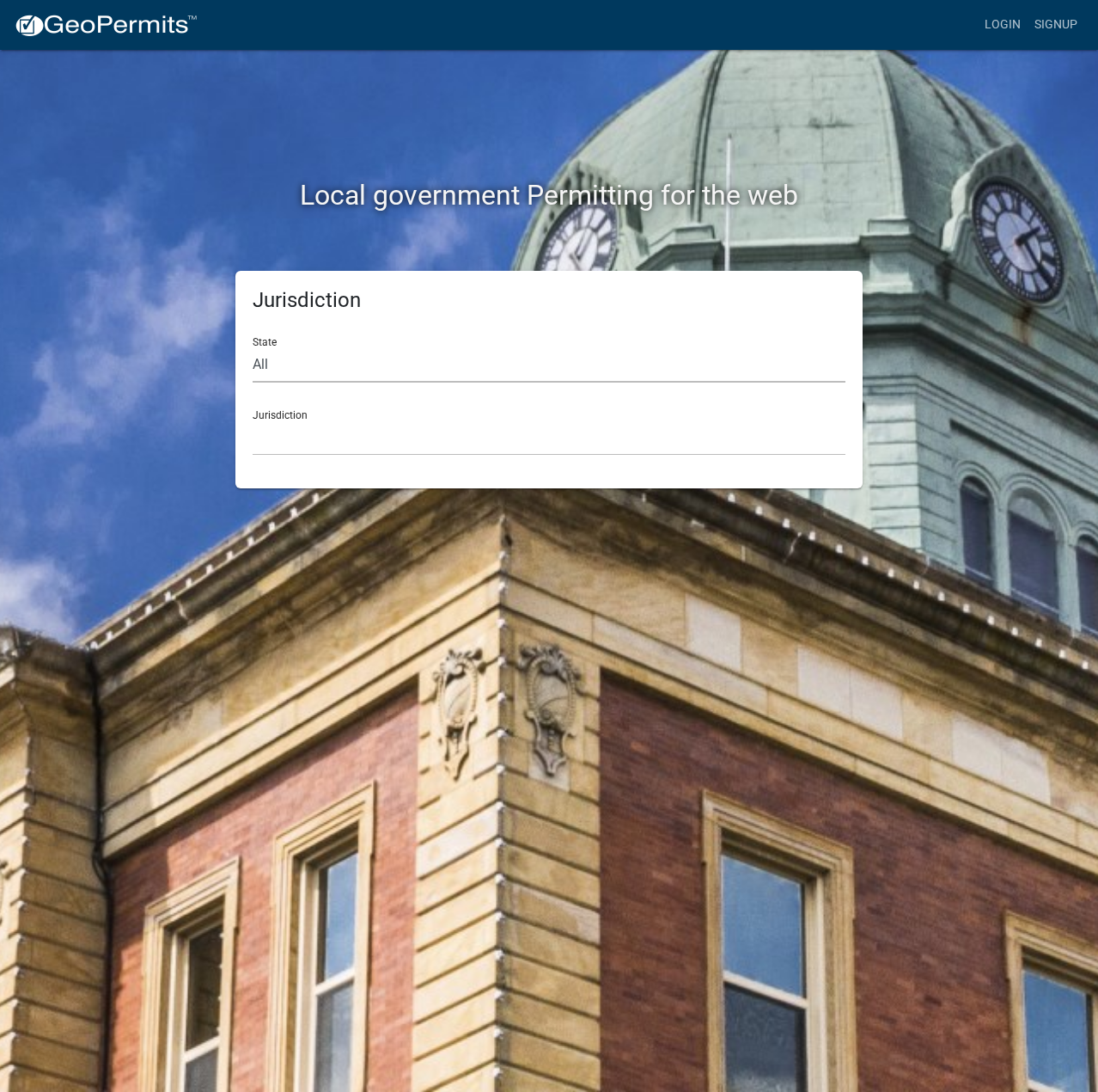
click at [403, 368] on select "All Colorado Georgia Indiana Iowa Kansas Minnesota Ohio South Carolina Wisconsin" at bounding box center [549, 365] width 593 height 35
select select "Indiana"
click at [253, 347] on select "All Colorado Georgia Indiana Iowa Kansas Minnesota Ohio South Carolina Wisconsin" at bounding box center [549, 365] width 593 height 35
click at [341, 433] on select "City of Charlestown, Indiana City of Jeffersonville, Indiana City of Logansport…" at bounding box center [549, 438] width 593 height 35
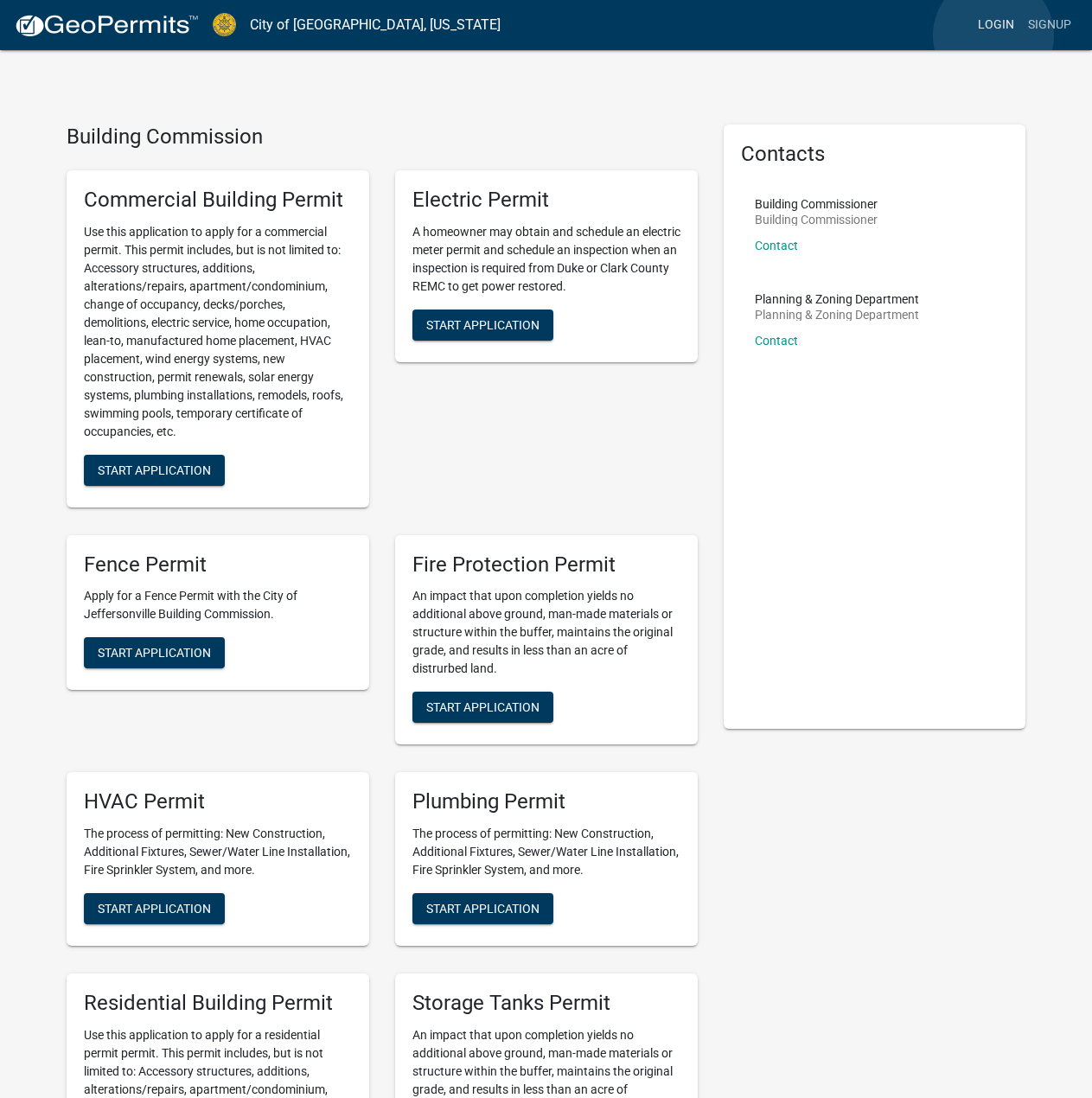
click at [993, 35] on link "Login" at bounding box center [996, 25] width 50 height 33
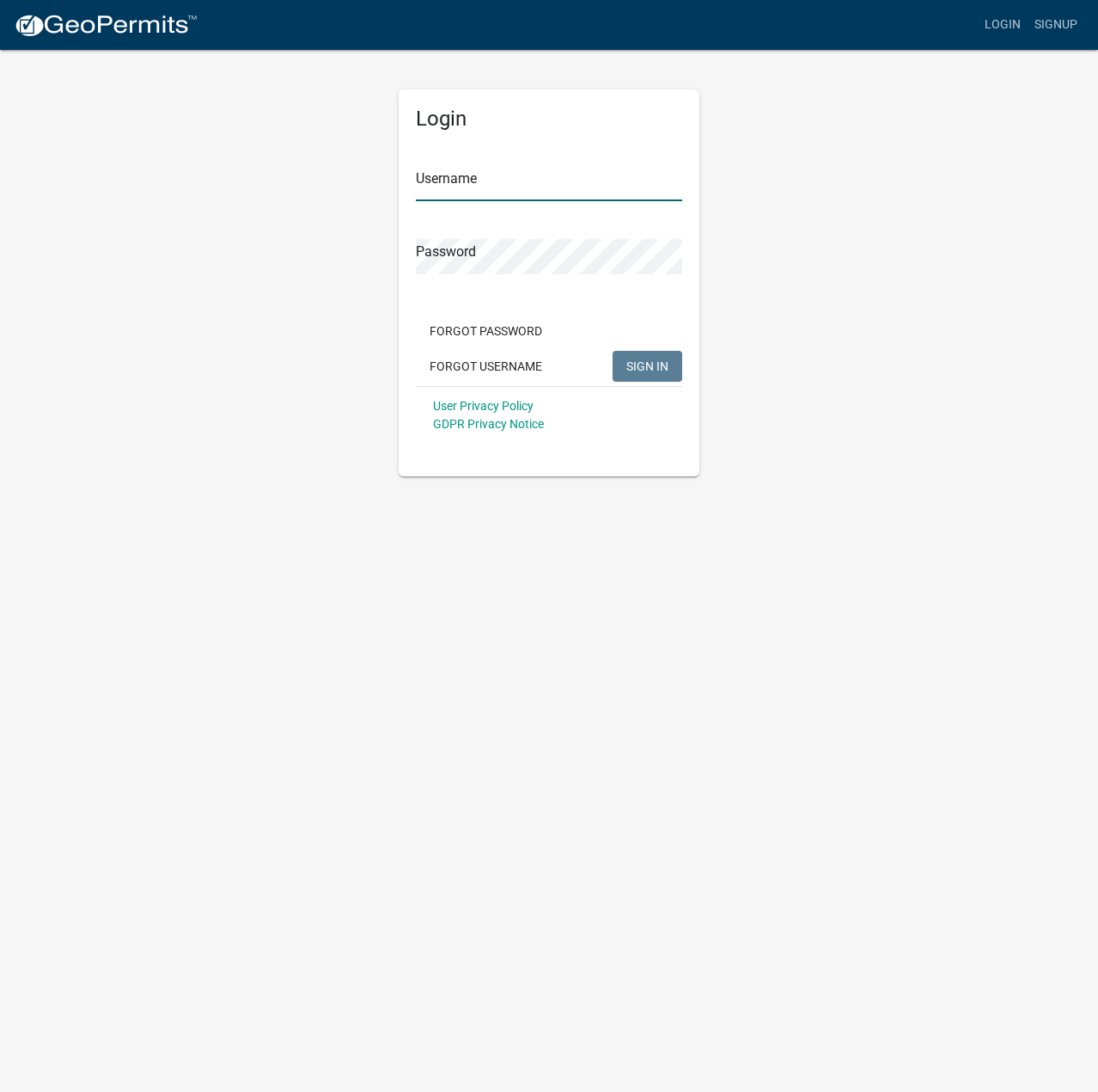
type input "[PERSON_NAME].elec"
click at [661, 379] on button "SIGN IN" at bounding box center [648, 367] width 70 height 31
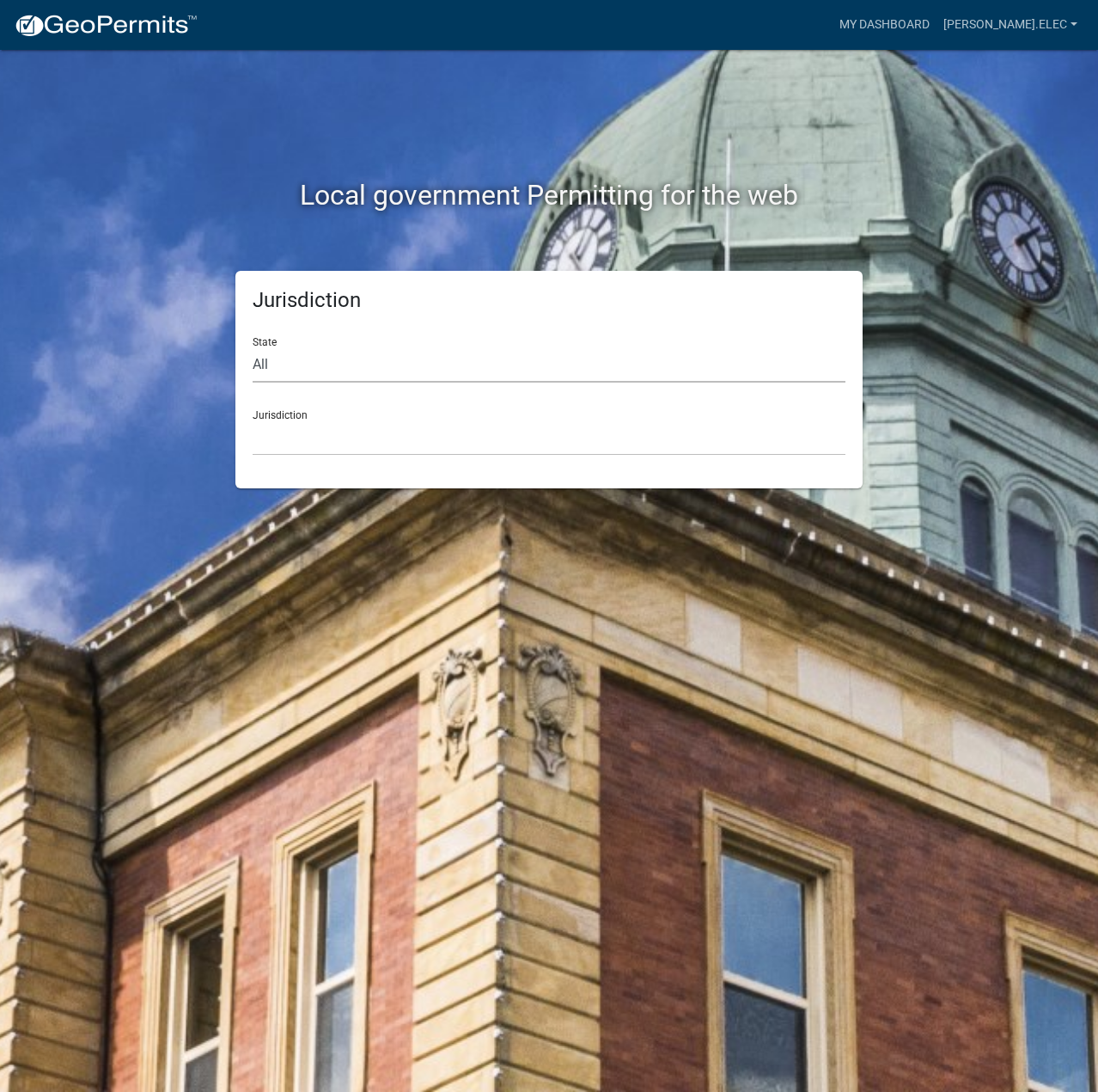
click at [476, 366] on select "All Colorado Georgia Indiana Iowa Kansas Minnesota Ohio South Carolina Wisconsin" at bounding box center [549, 365] width 593 height 35
select select "Indiana"
click at [253, 347] on select "All Colorado Georgia Indiana Iowa Kansas Minnesota Ohio South Carolina Wisconsin" at bounding box center [549, 365] width 593 height 35
click at [457, 440] on select "City of Charlestown, Indiana City of Jeffersonville, Indiana City of Logansport…" at bounding box center [549, 438] width 593 height 35
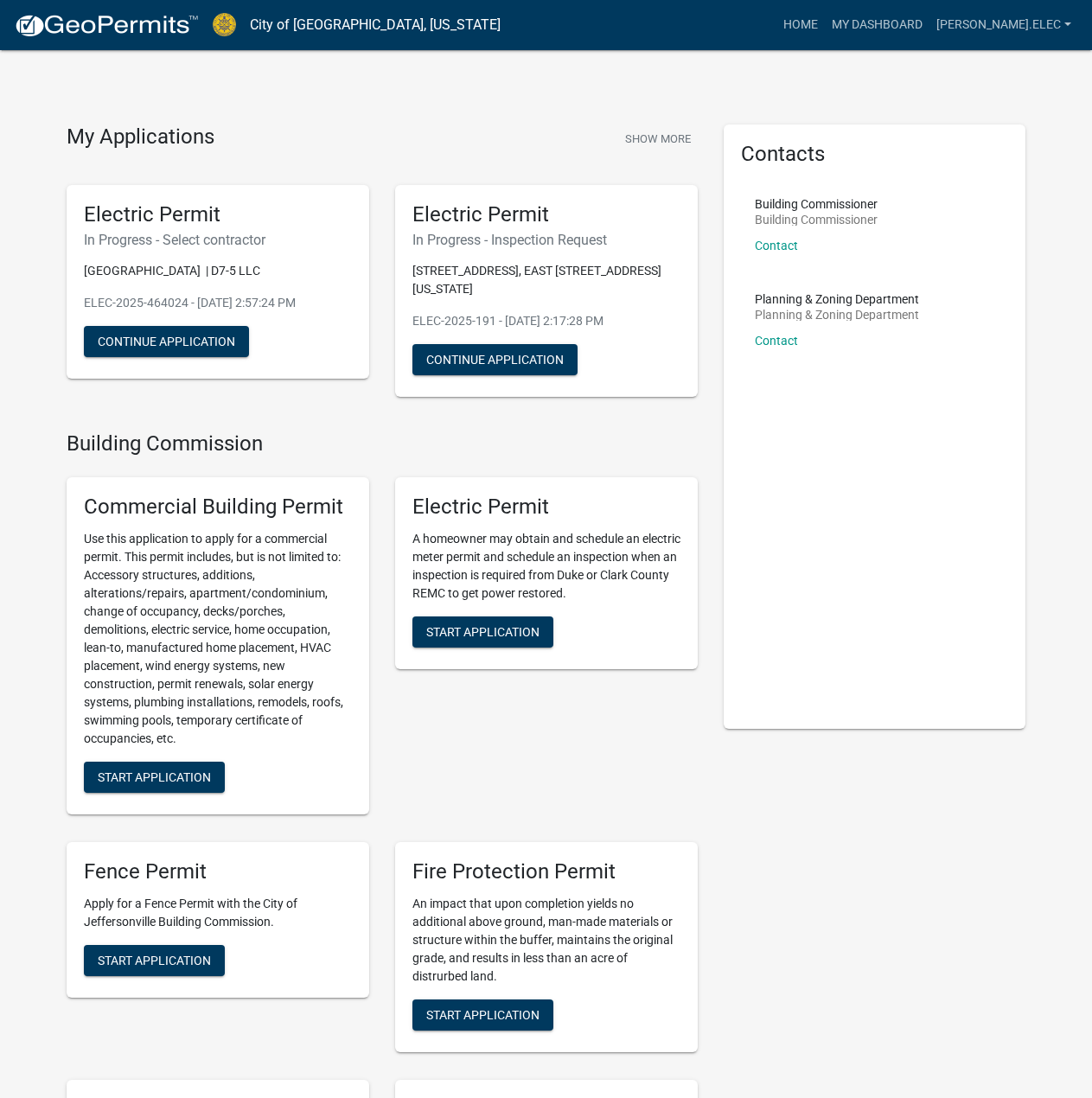
click at [197, 367] on div "Electric Permit In Progress - Select contractor HAMBURG PIKE | D7-5 LLC ELEC-20…" at bounding box center [217, 282] width 302 height 194
click at [197, 366] on div "Electric Permit In Progress - Select contractor HAMBURG PIKE | D7-5 LLC ELEC-20…" at bounding box center [217, 282] width 302 height 194
click at [202, 360] on div "Electric Permit In Progress - Select contractor HAMBURG PIKE | D7-5 LLC ELEC-20…" at bounding box center [217, 282] width 302 height 194
click at [220, 335] on button "Continue Application" at bounding box center [166, 342] width 166 height 31
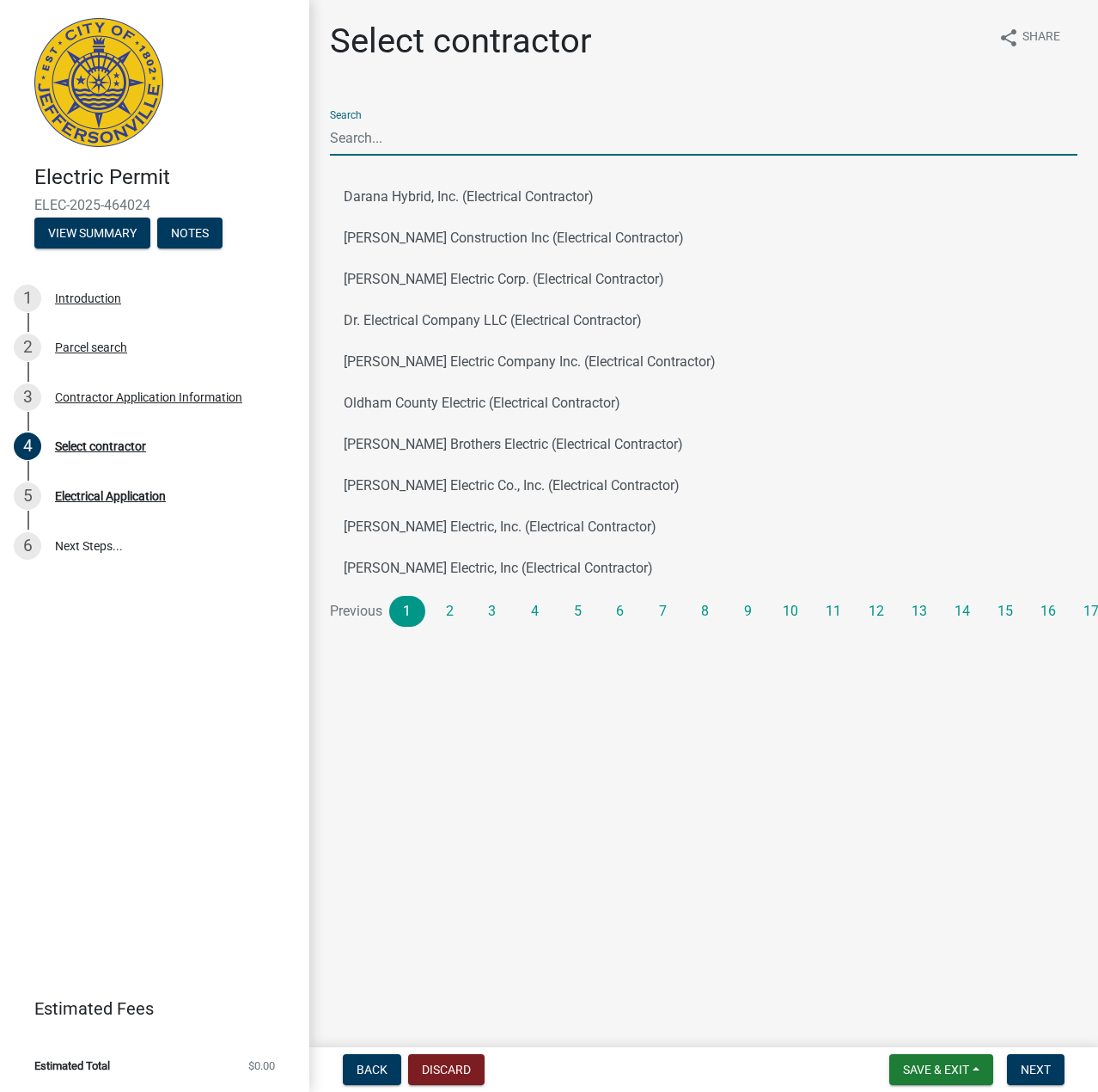
click at [624, 127] on input "Search" at bounding box center [704, 138] width 748 height 35
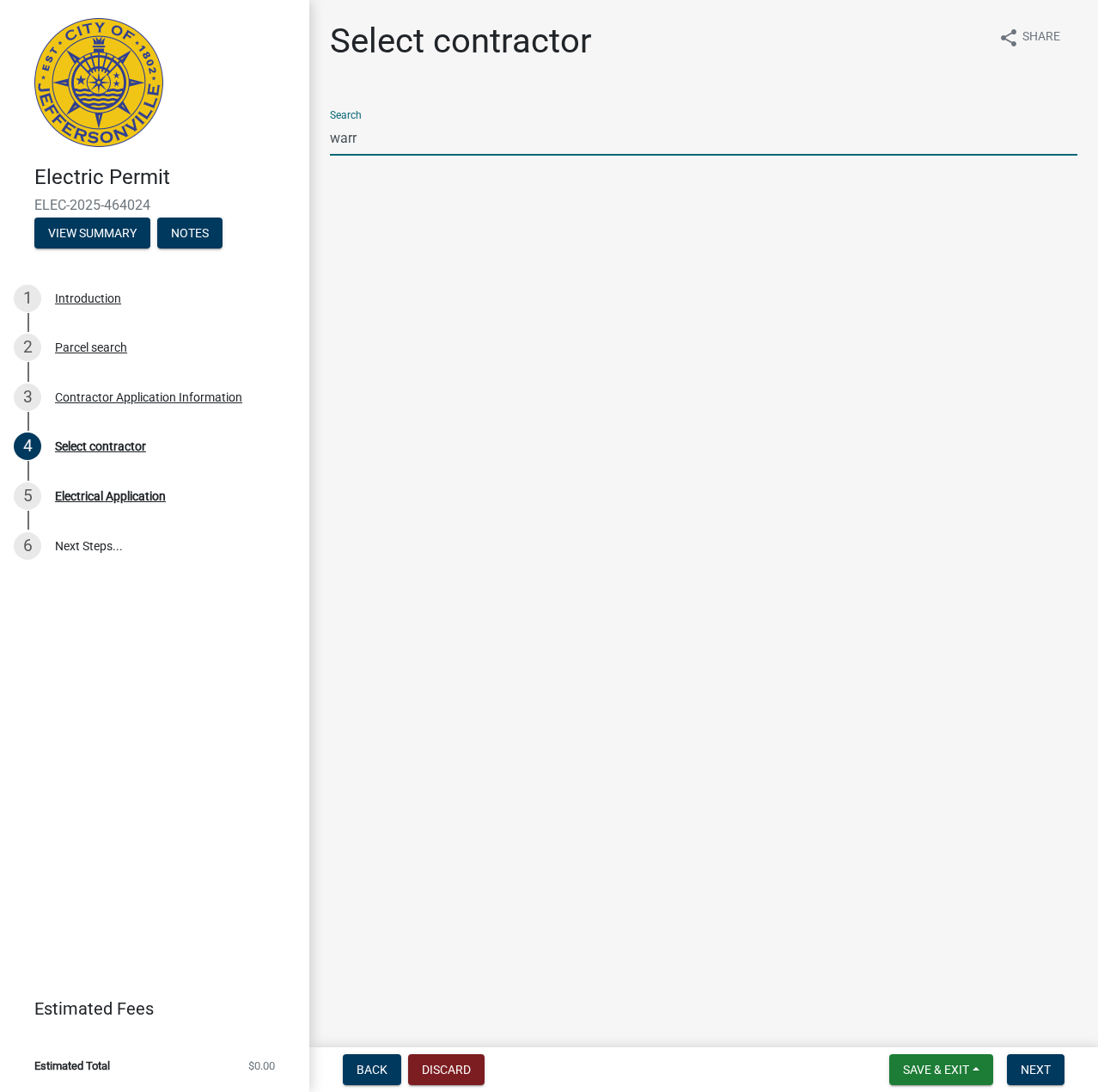
type input "[PERSON_NAME]"
